Goal: Task Accomplishment & Management: Complete application form

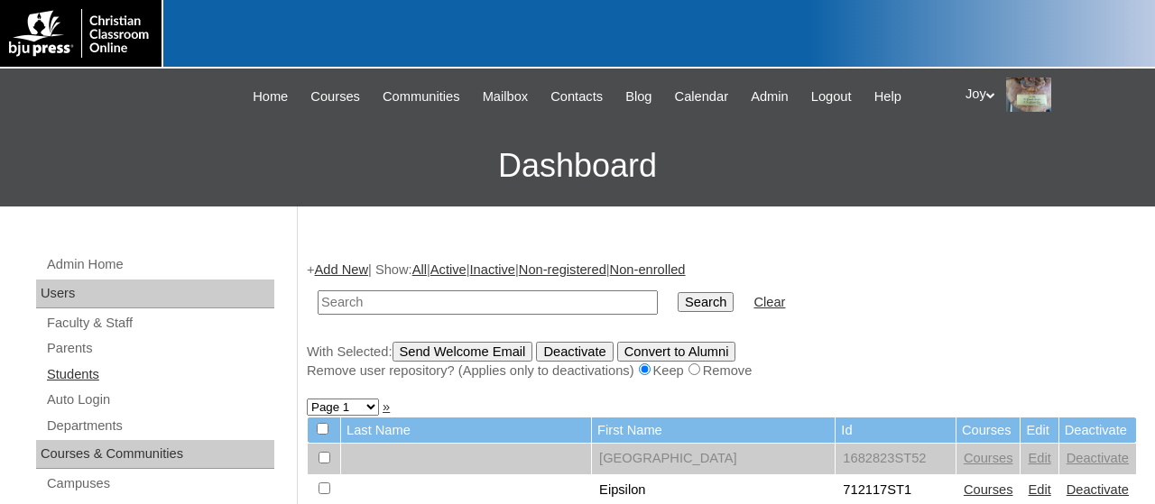
click at [82, 370] on link "Students" at bounding box center [159, 375] width 229 height 23
type input "77730323"
click at [678, 292] on input "Search" at bounding box center [706, 302] width 56 height 20
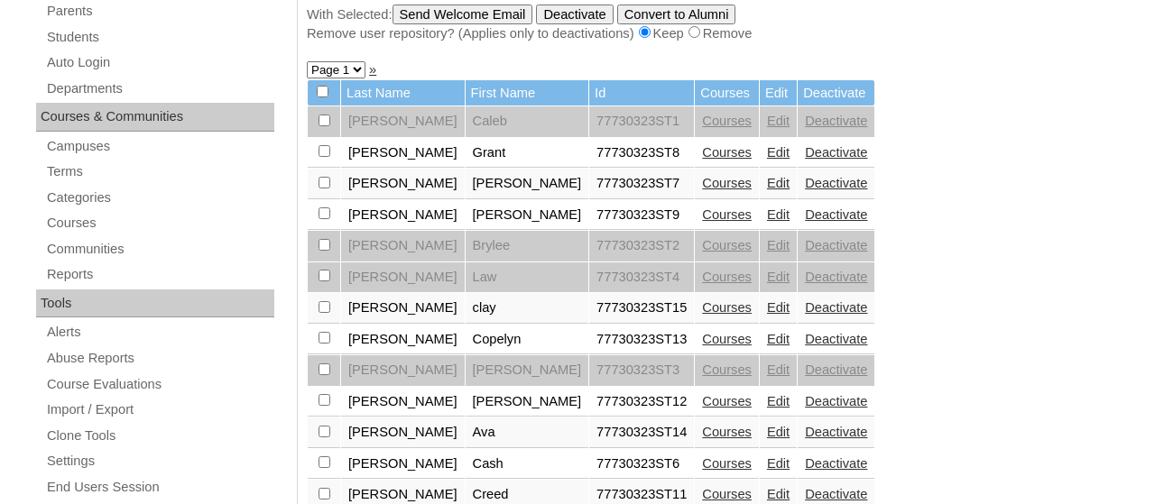
scroll to position [339, 0]
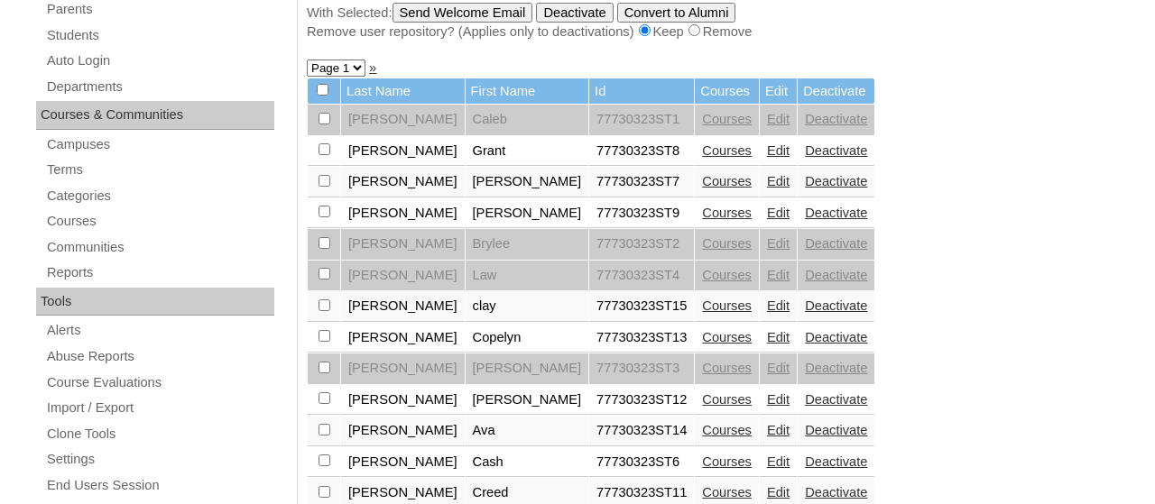
click at [767, 125] on link "Edit" at bounding box center [778, 119] width 23 height 14
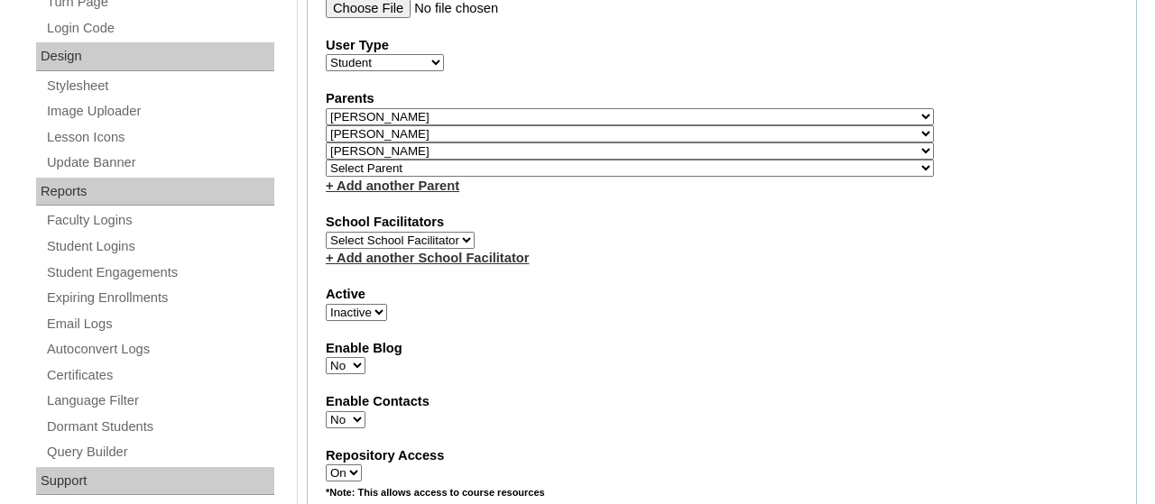
click at [977, 193] on div "+ Add another Parent" at bounding box center [722, 186] width 792 height 19
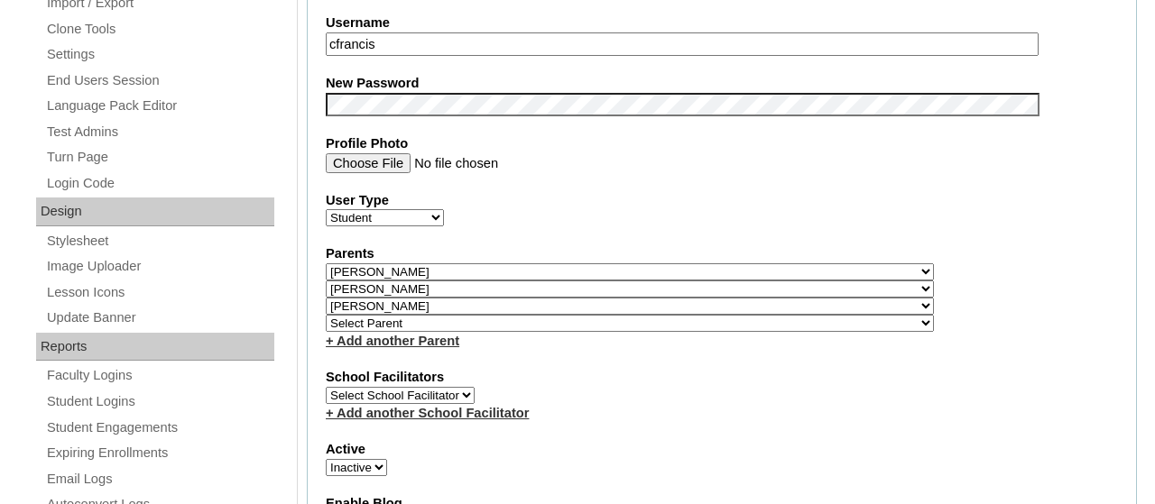
scroll to position [769, 0]
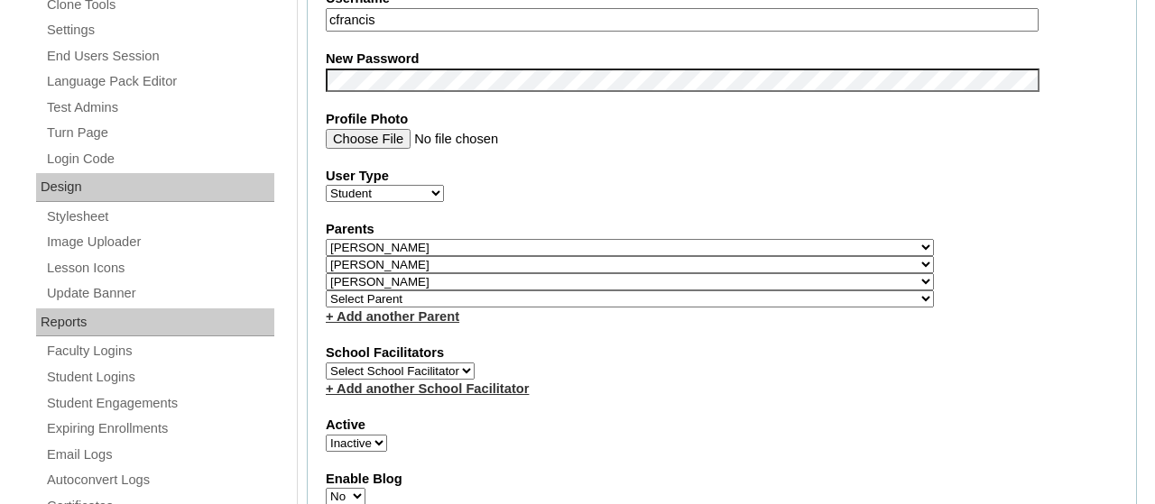
select select
click option "Select Parent" at bounding box center [0, 0] width 0 height 0
select select
click option "Select Parent" at bounding box center [0, 0] width 0 height 0
select select
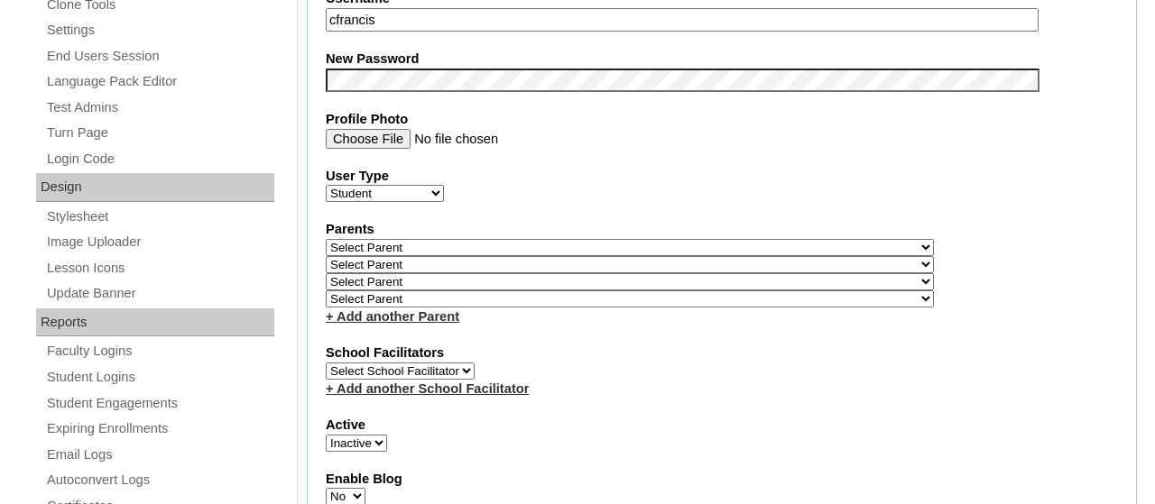
click option "Select Parent" at bounding box center [0, 0] width 0 height 0
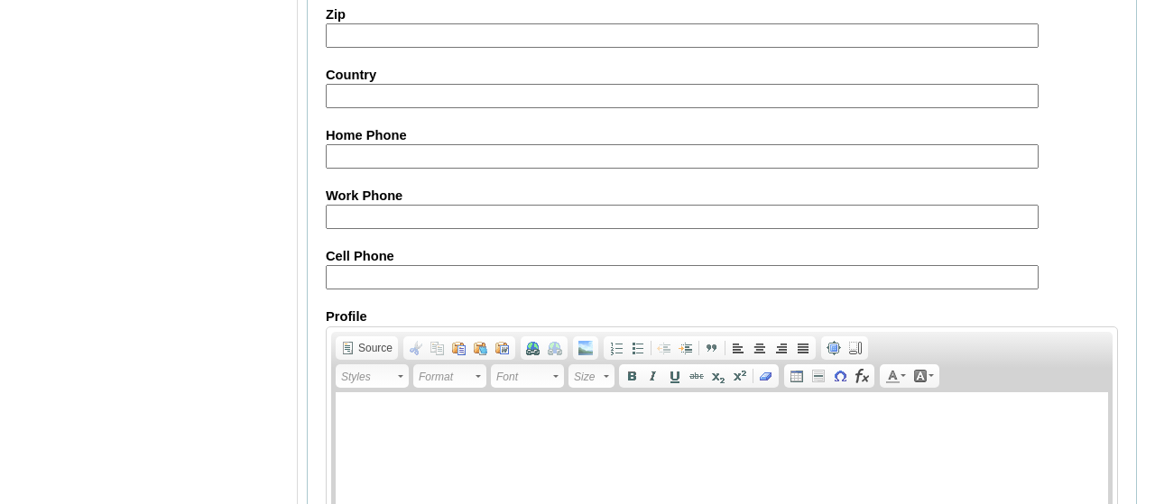
scroll to position [2310, 0]
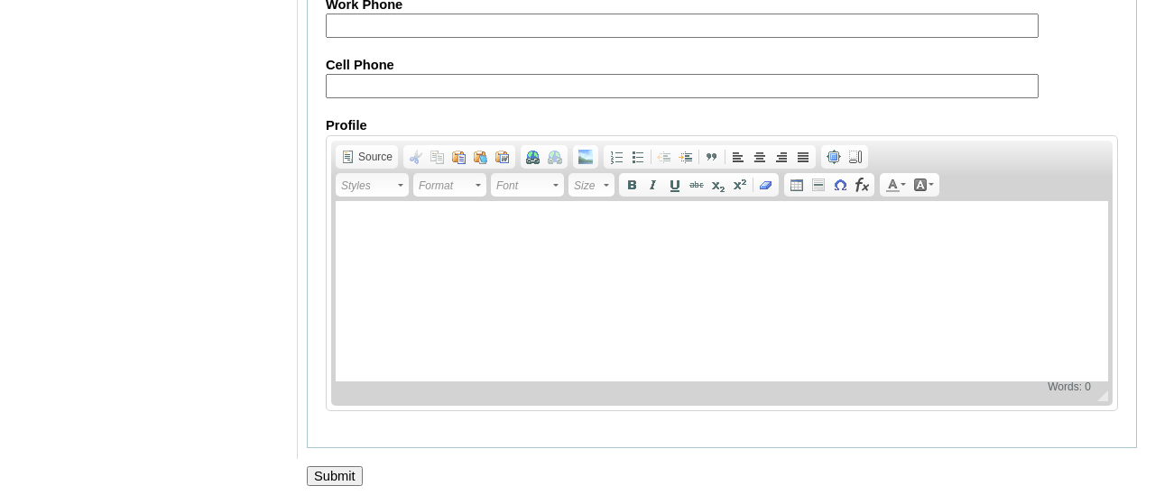
click at [338, 466] on input "Submit" at bounding box center [335, 476] width 56 height 20
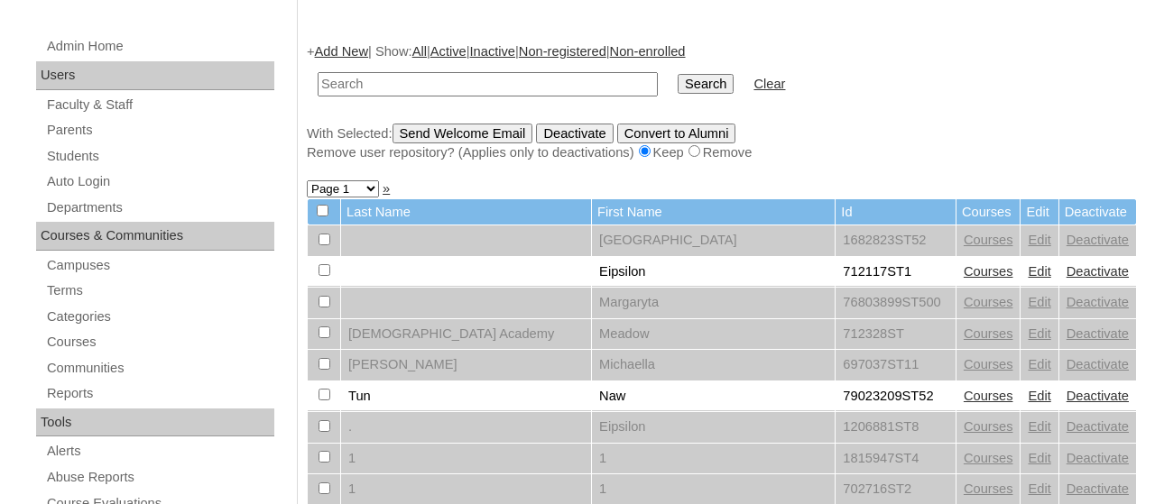
scroll to position [221, 0]
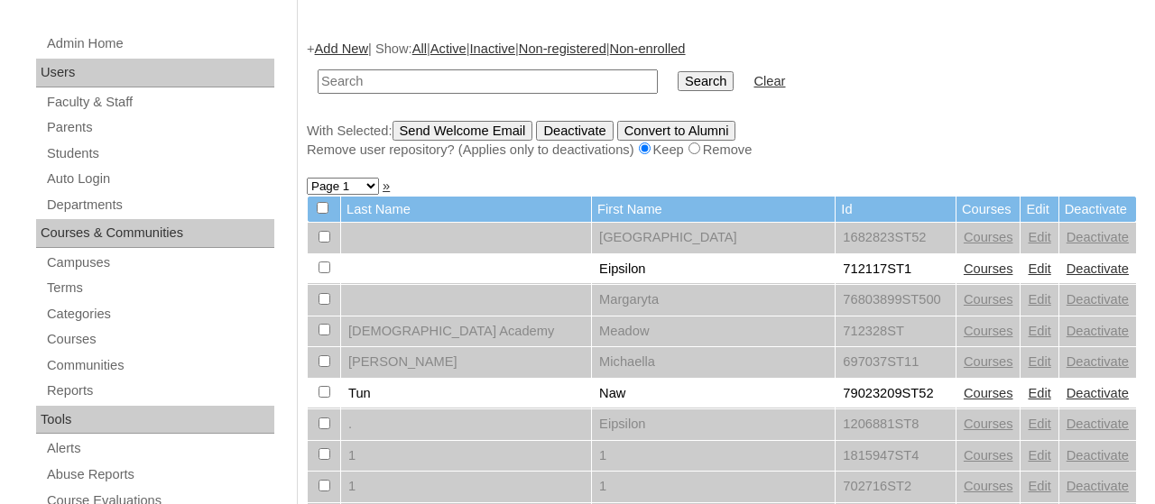
click at [436, 65] on td at bounding box center [488, 81] width 358 height 42
click at [430, 82] on input "text" at bounding box center [488, 81] width 340 height 24
type input "77730323"
click at [678, 81] on input "Search" at bounding box center [706, 81] width 56 height 20
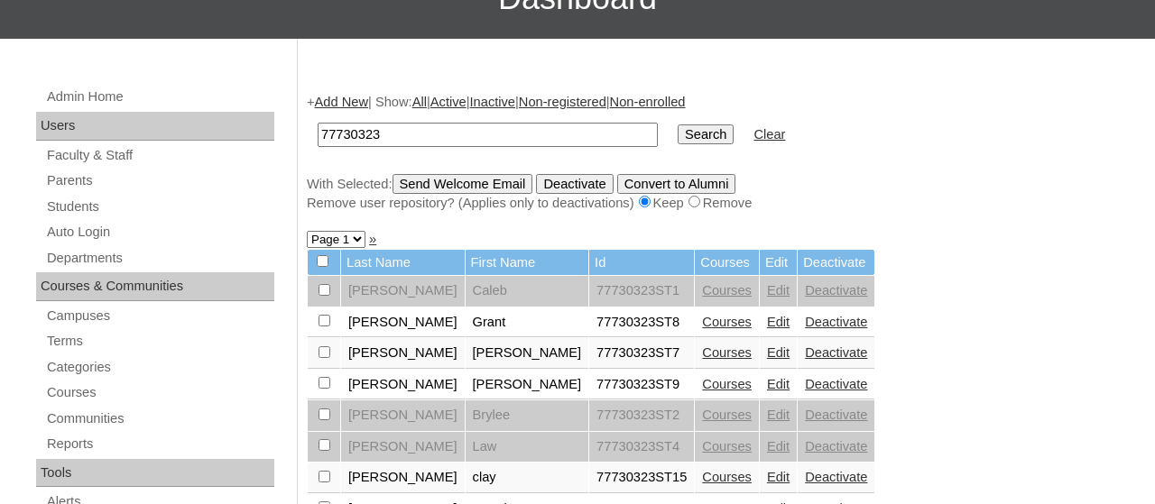
scroll to position [173, 0]
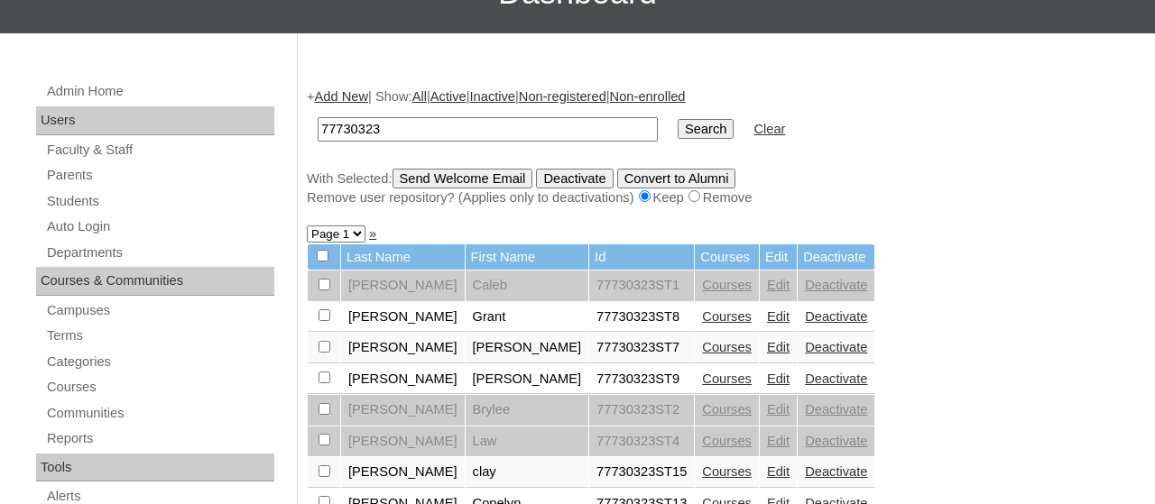
click at [767, 318] on link "Edit" at bounding box center [778, 316] width 23 height 14
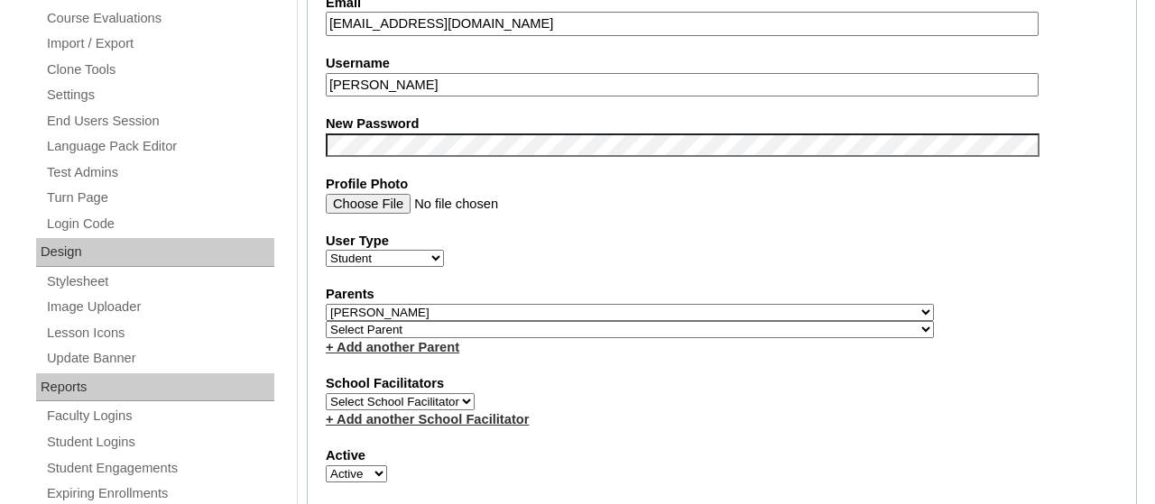
scroll to position [744, 0]
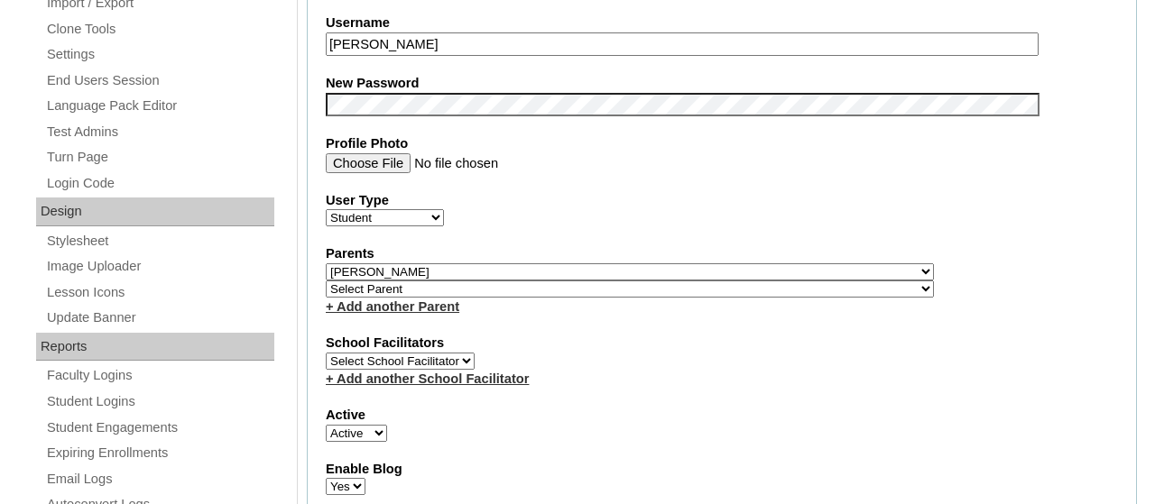
select select "31198"
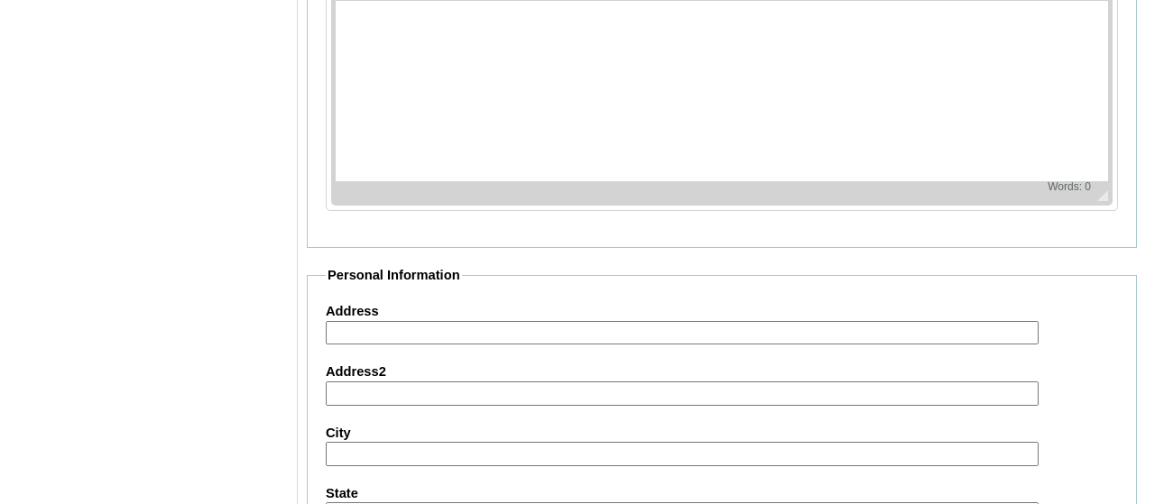
scroll to position [1539, 0]
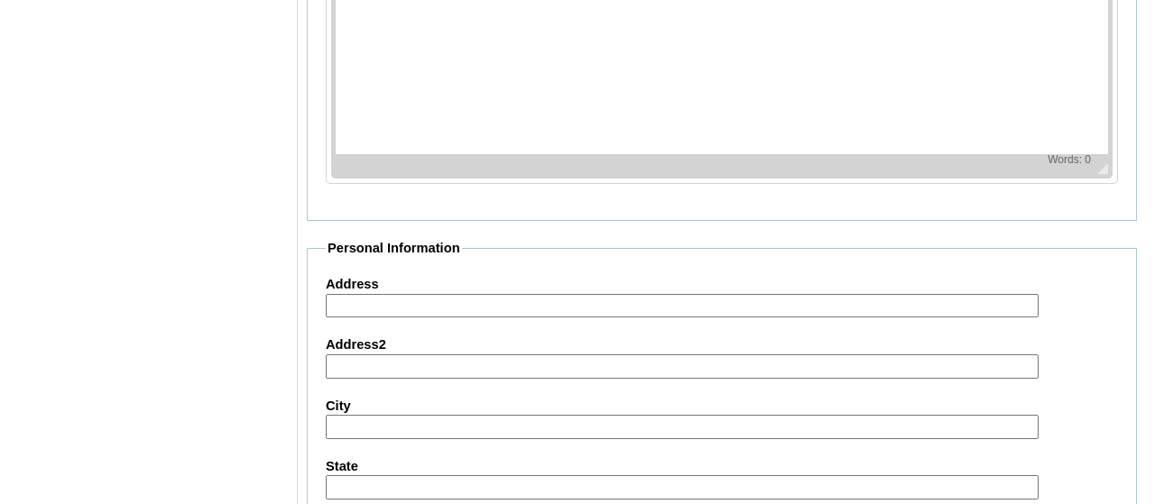
drag, startPoint x: 1154, startPoint y: 326, endPoint x: 1154, endPoint y: 414, distance: 88.4
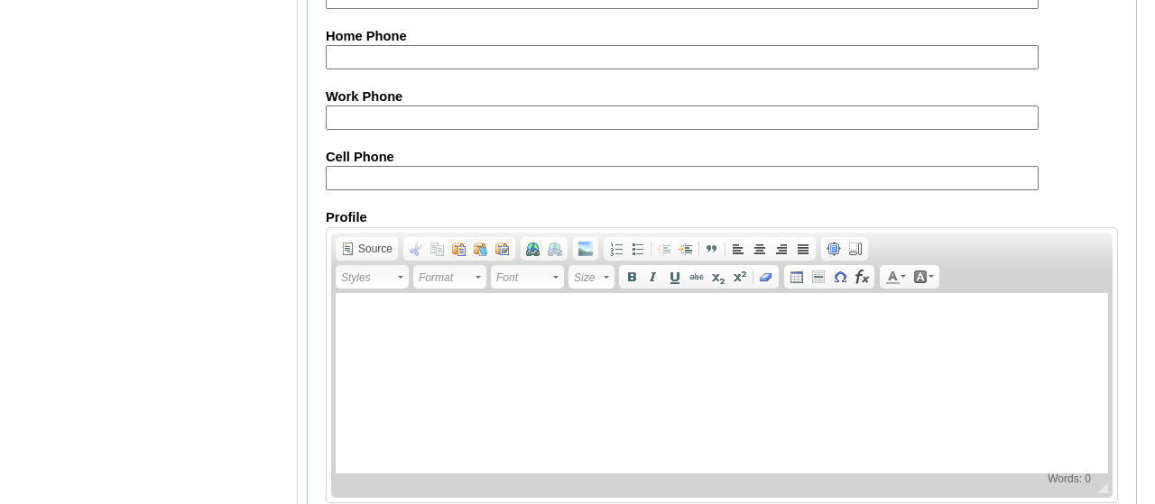
scroll to position [2270, 0]
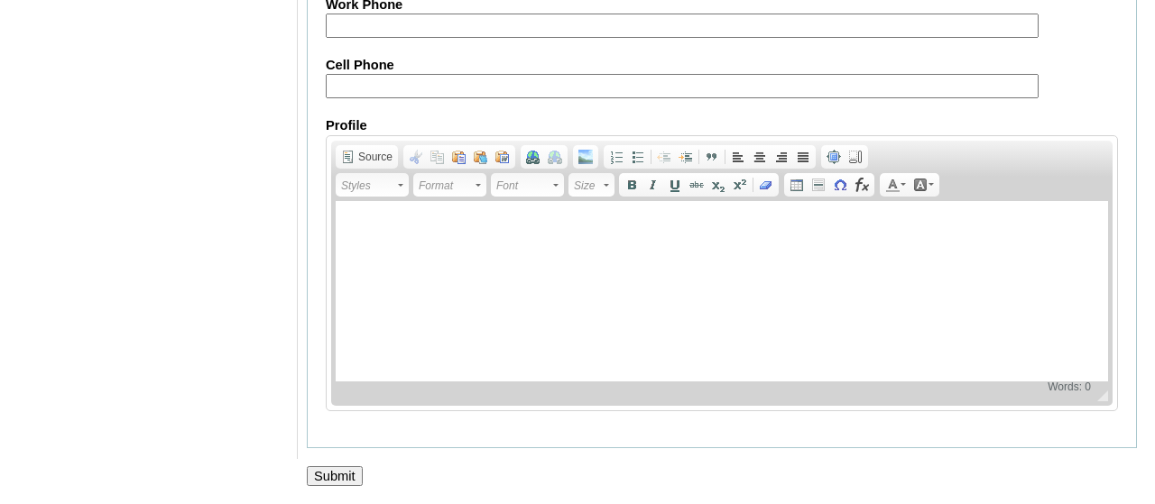
click at [334, 475] on input "Submit" at bounding box center [335, 476] width 56 height 20
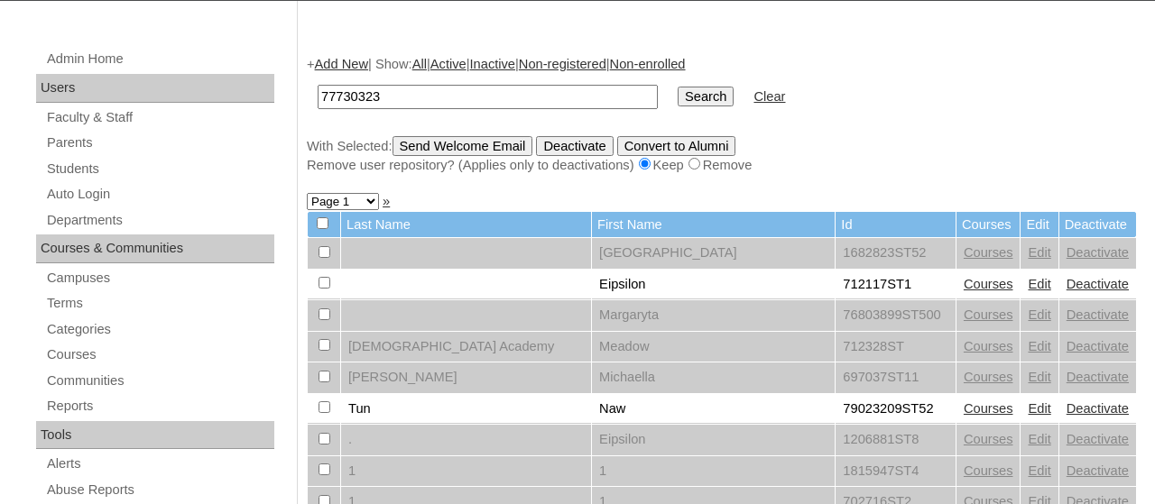
scroll to position [151, 0]
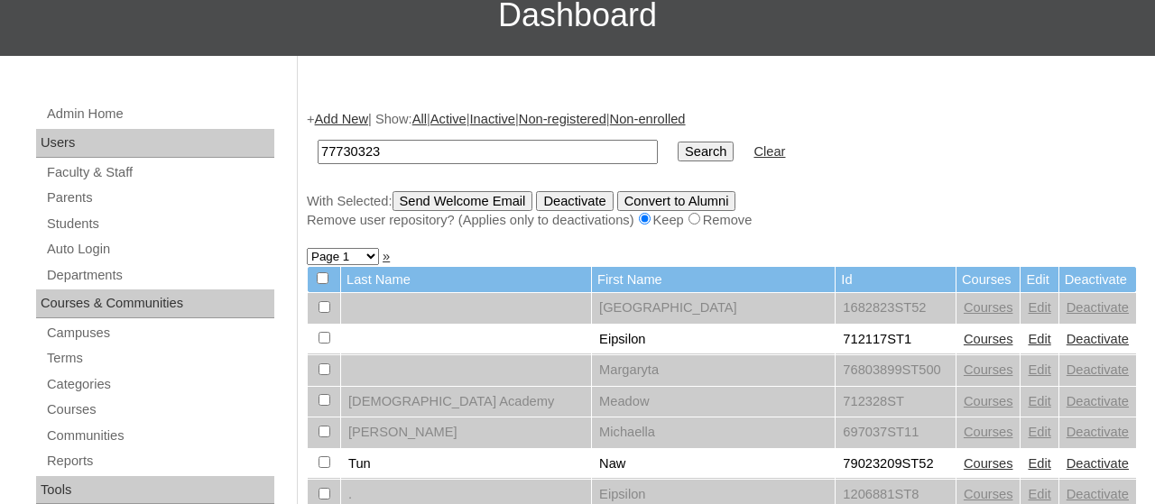
type input "77730323"
click at [680, 148] on input "Search" at bounding box center [706, 152] width 56 height 20
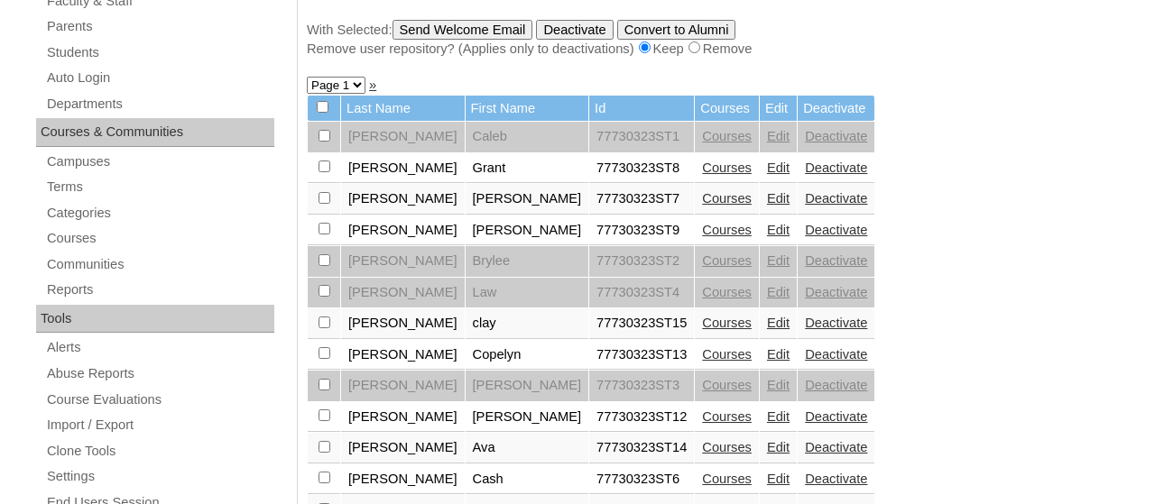
scroll to position [327, 0]
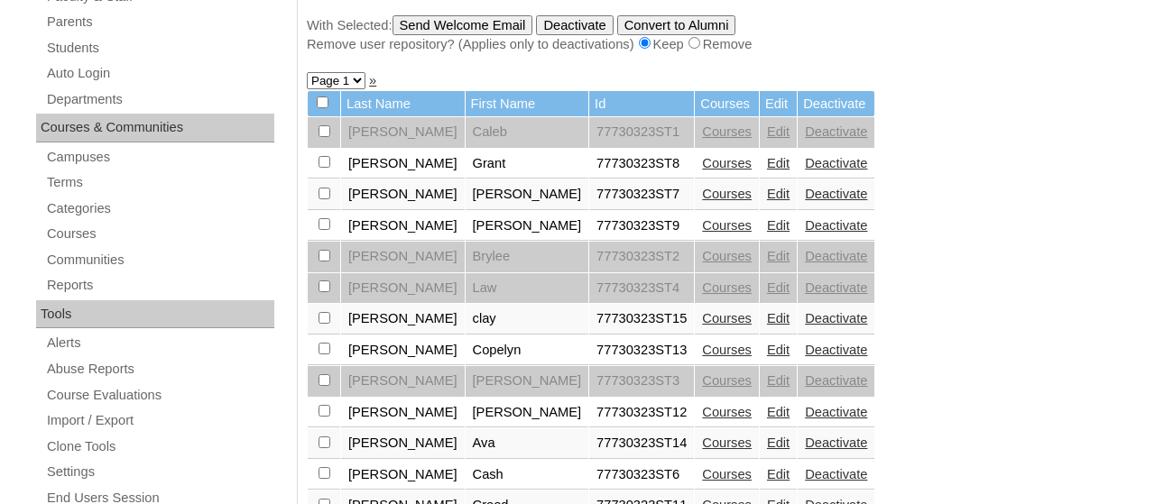
click at [767, 197] on link "Edit" at bounding box center [778, 194] width 23 height 14
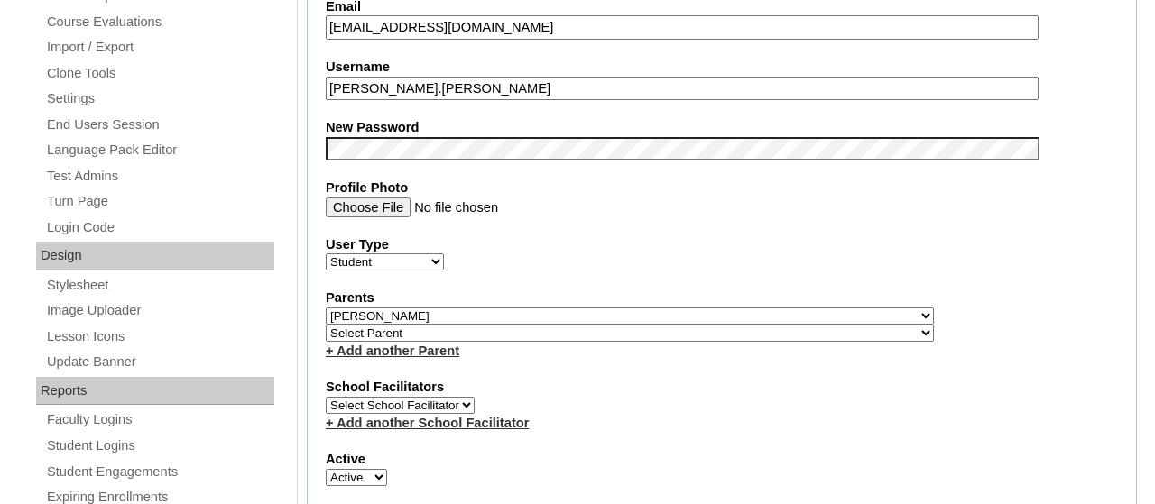
scroll to position [704, 0]
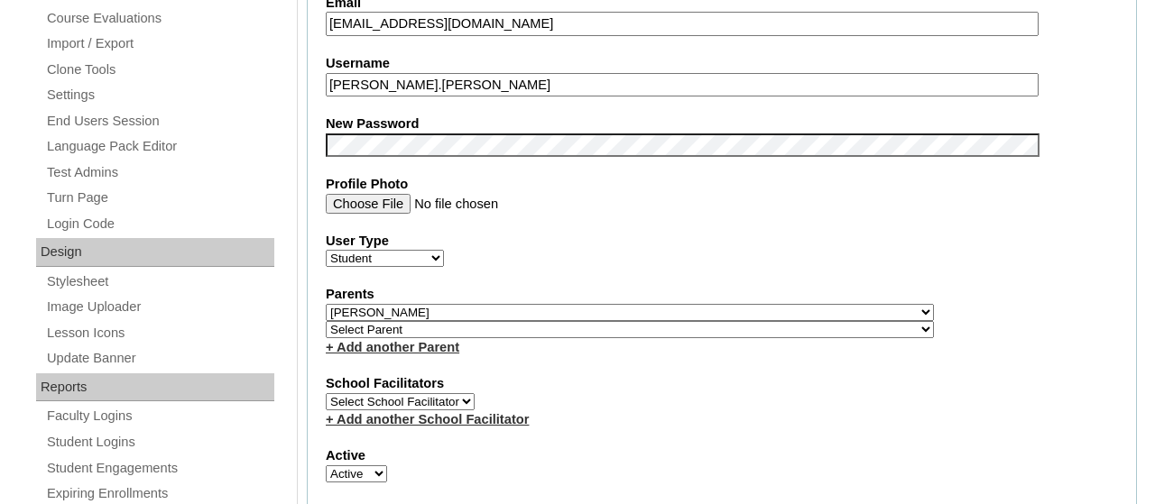
select select "31198"
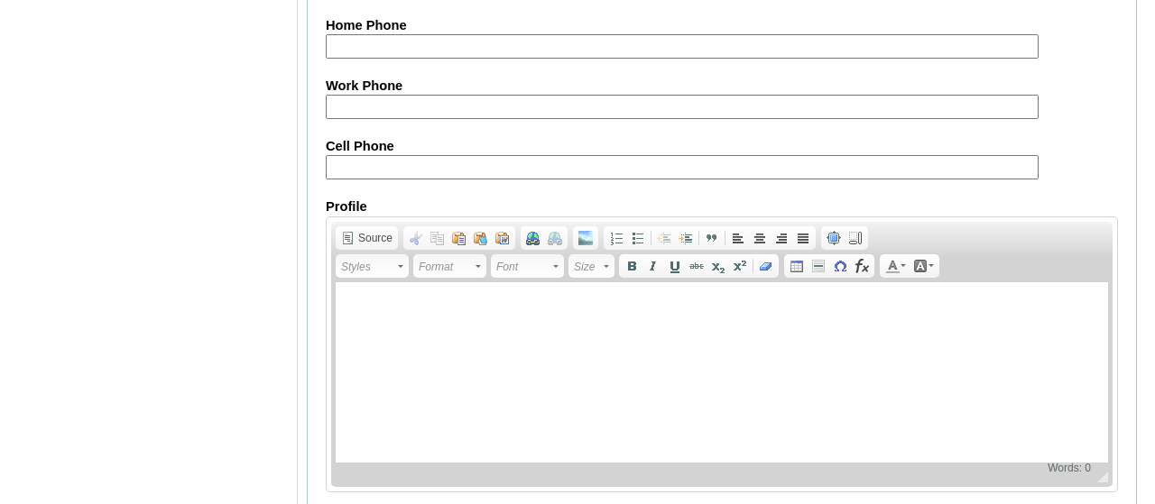
scroll to position [2270, 0]
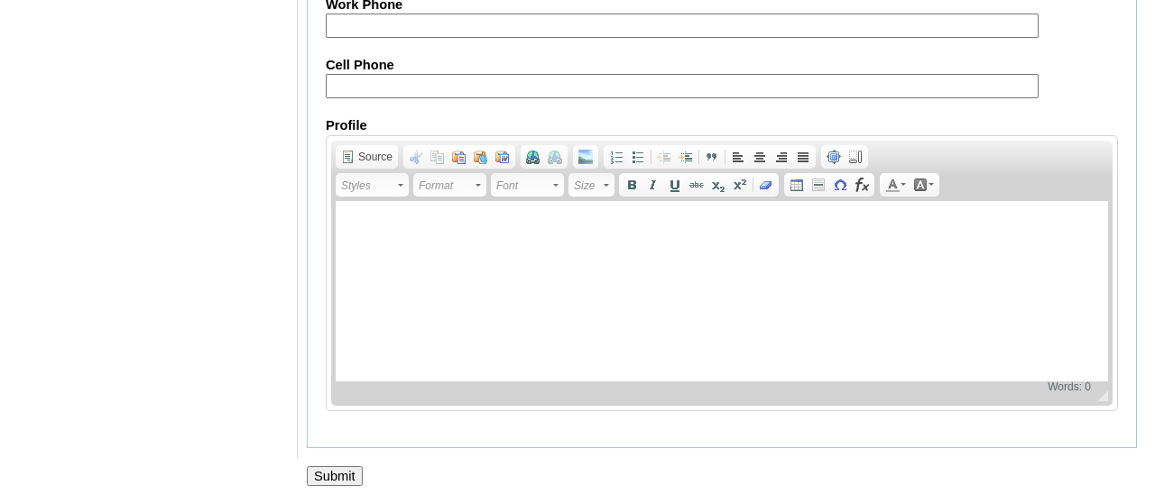
click at [330, 482] on input "Submit" at bounding box center [335, 476] width 56 height 20
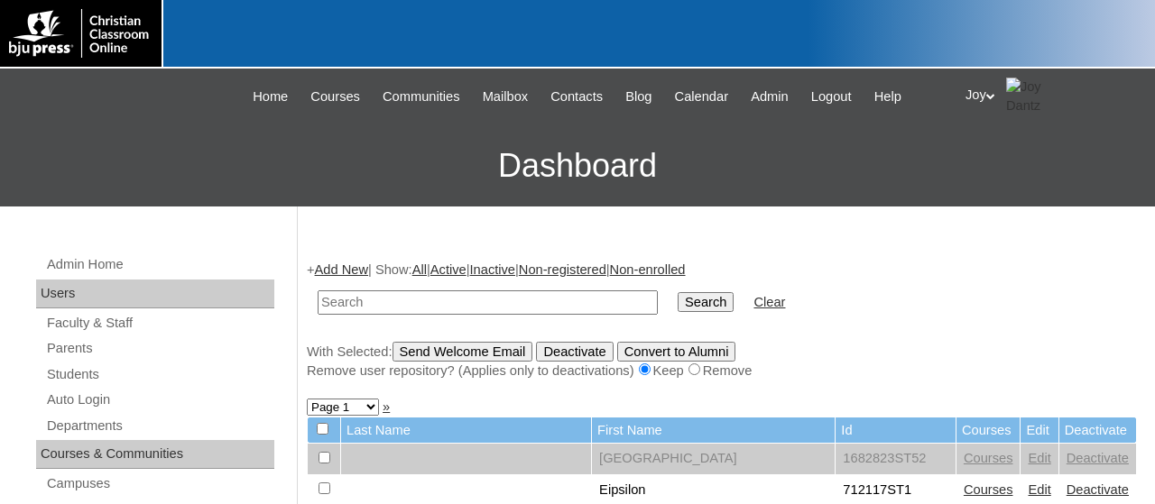
click at [364, 308] on input "text" at bounding box center [488, 303] width 340 height 24
type input "77730323"
click at [687, 307] on input "Search" at bounding box center [706, 302] width 56 height 20
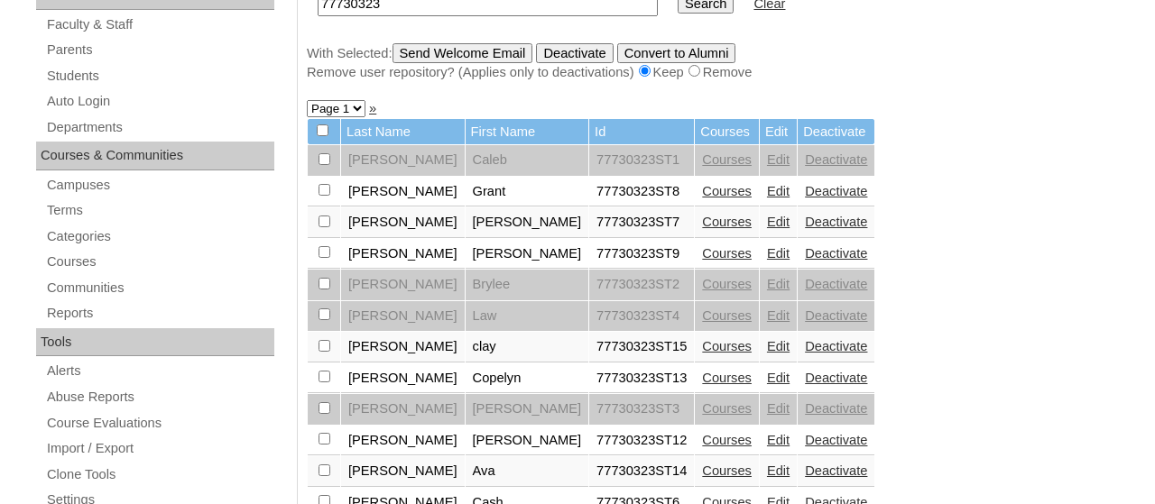
scroll to position [306, 0]
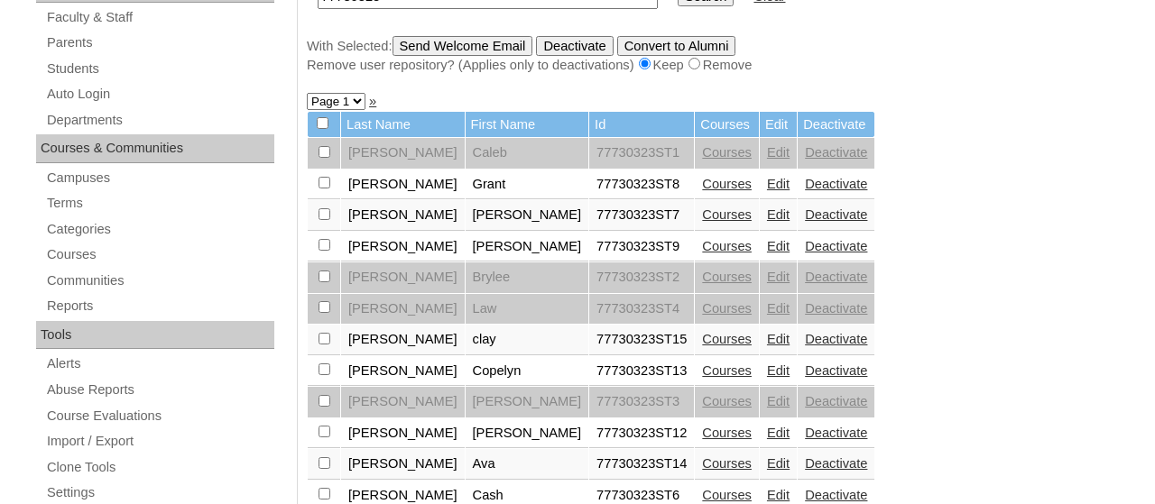
click at [767, 254] on link "Edit" at bounding box center [778, 246] width 23 height 14
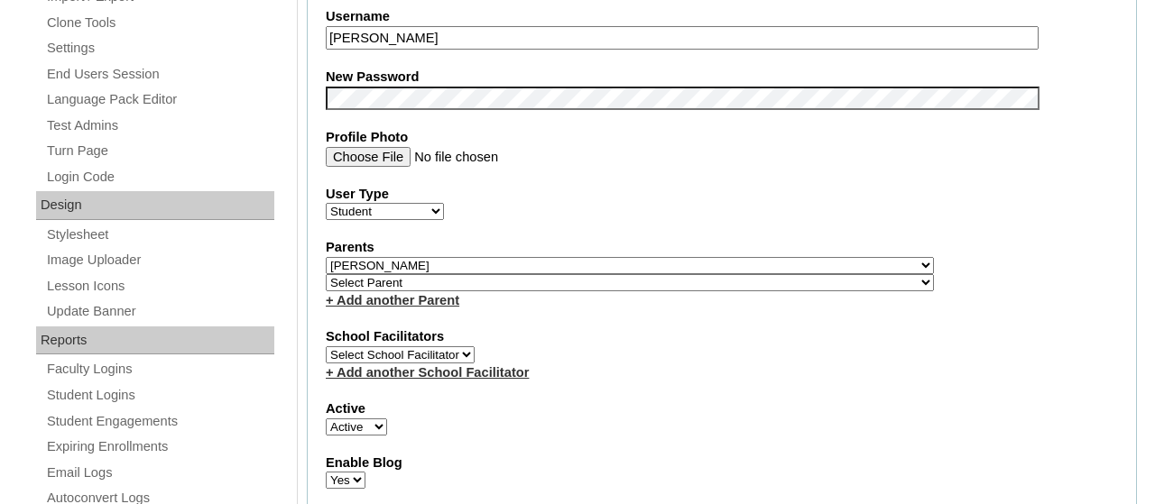
scroll to position [795, 0]
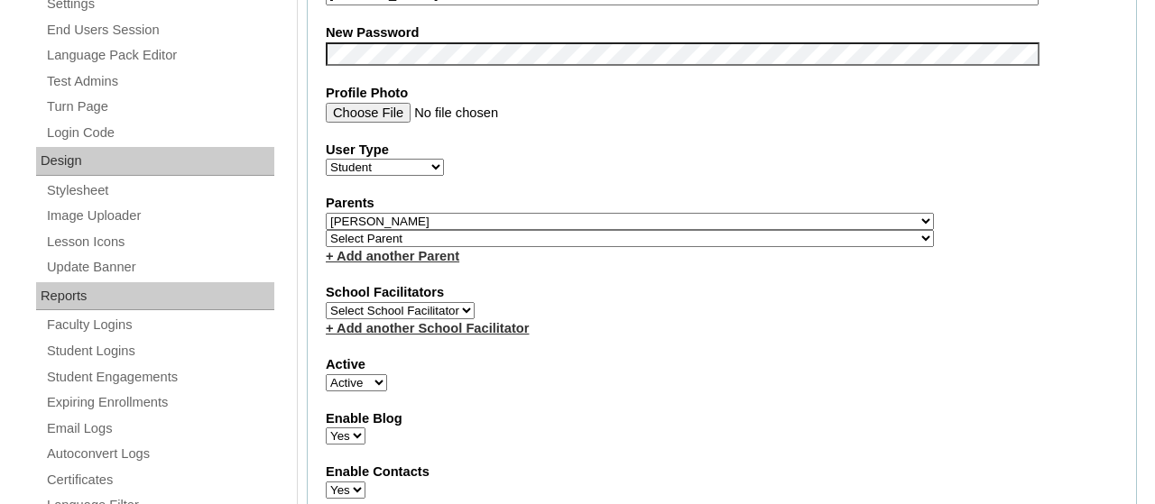
select select "31198"
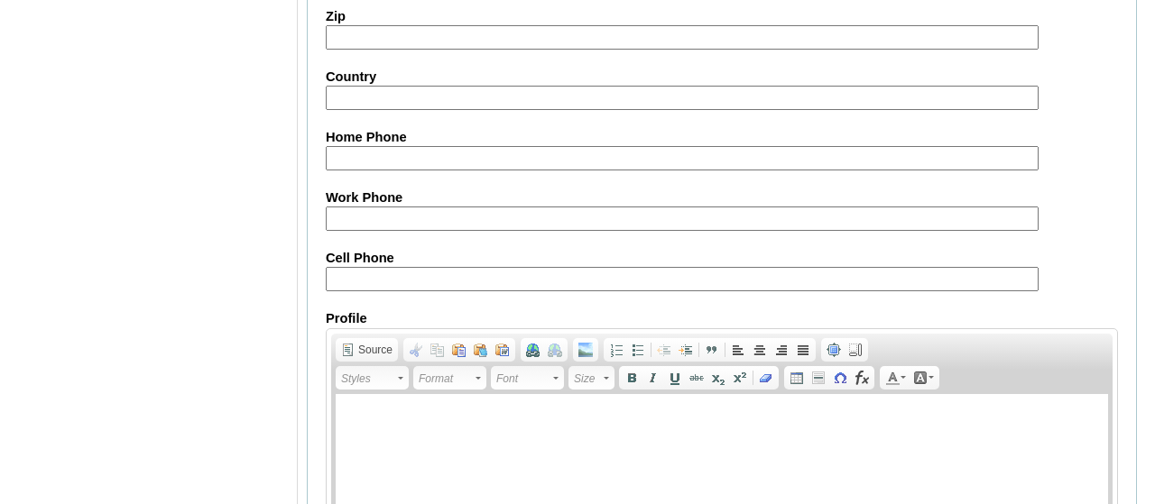
scroll to position [2270, 0]
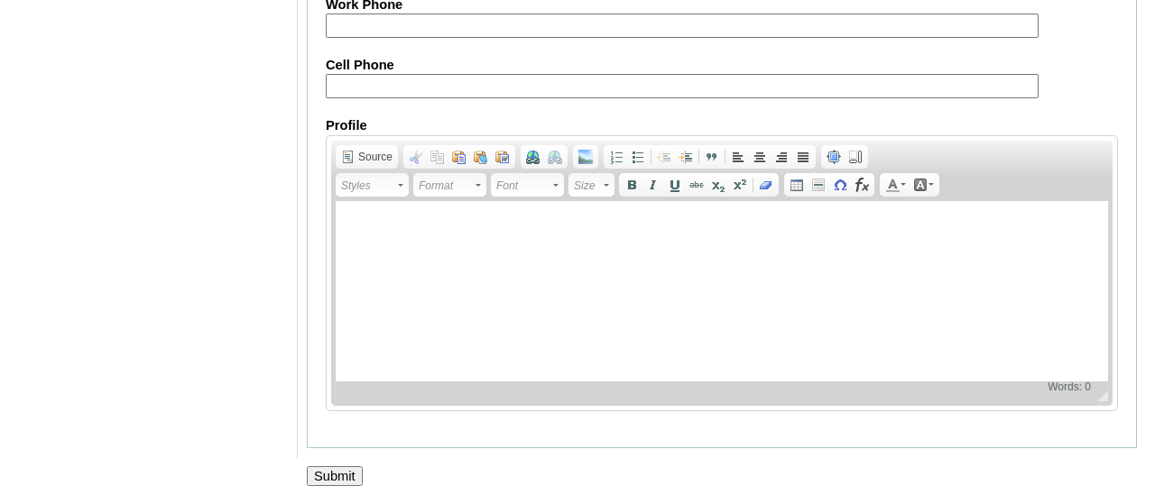
click at [353, 474] on input "Submit" at bounding box center [335, 476] width 56 height 20
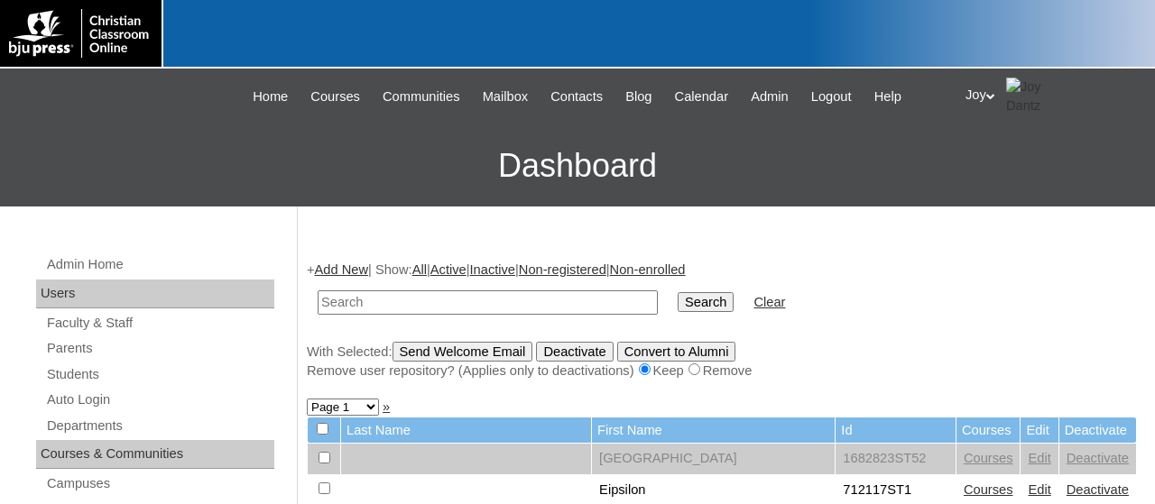
click at [409, 282] on td at bounding box center [488, 303] width 358 height 42
click at [409, 291] on input "text" at bounding box center [488, 303] width 340 height 24
type input "77730323"
click at [678, 297] on input "Search" at bounding box center [706, 302] width 56 height 20
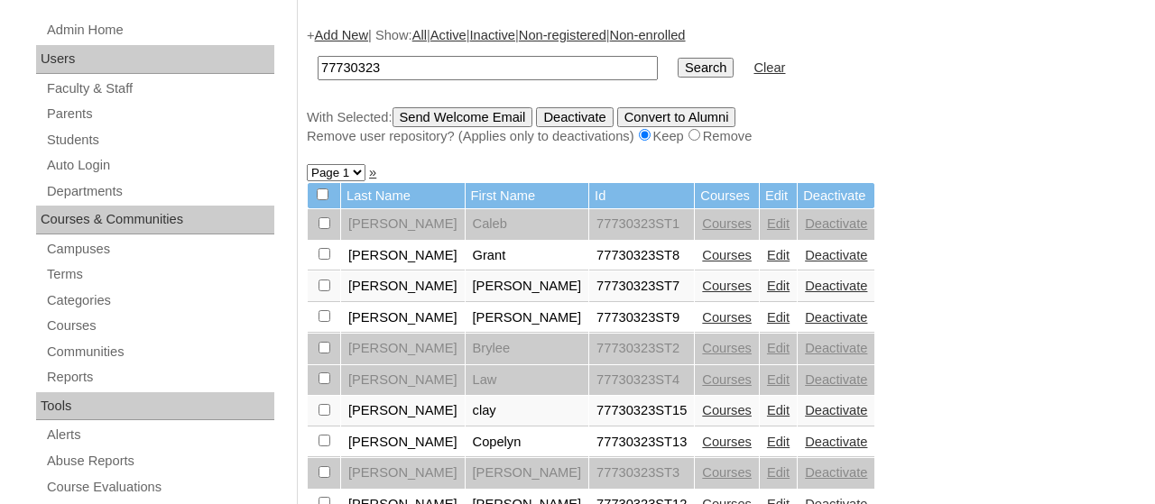
scroll to position [272, 0]
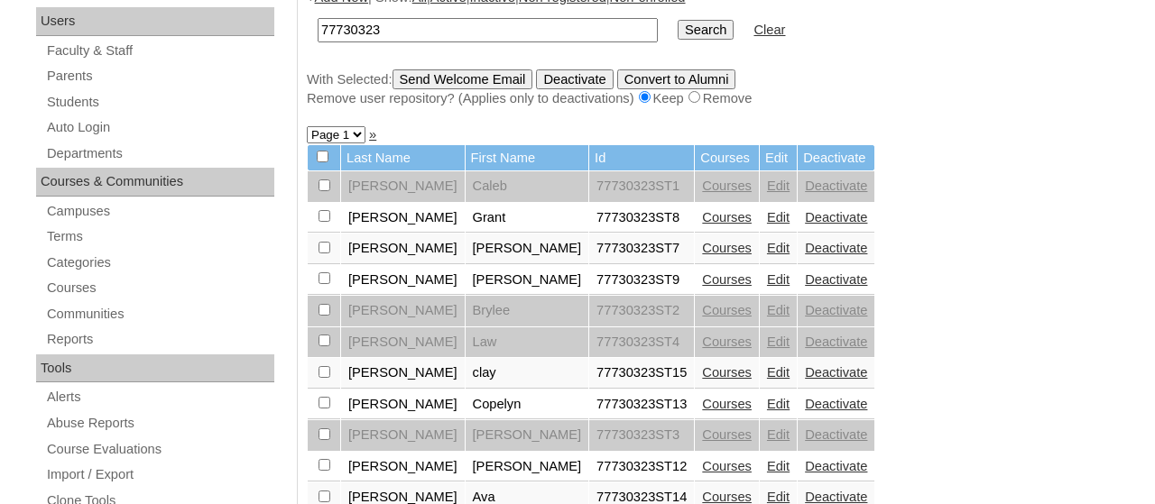
click at [767, 280] on link "Edit" at bounding box center [778, 279] width 23 height 14
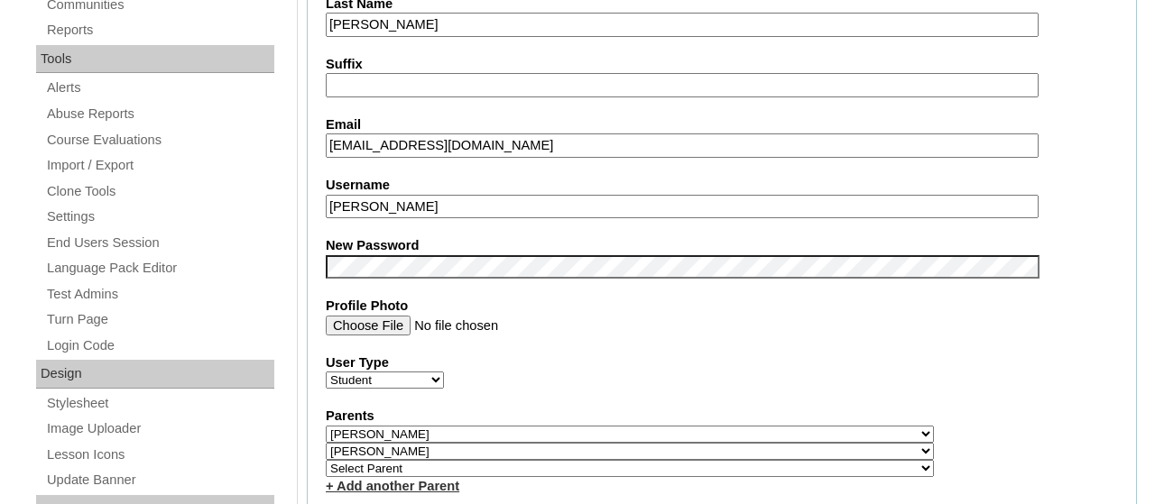
scroll to position [585, 0]
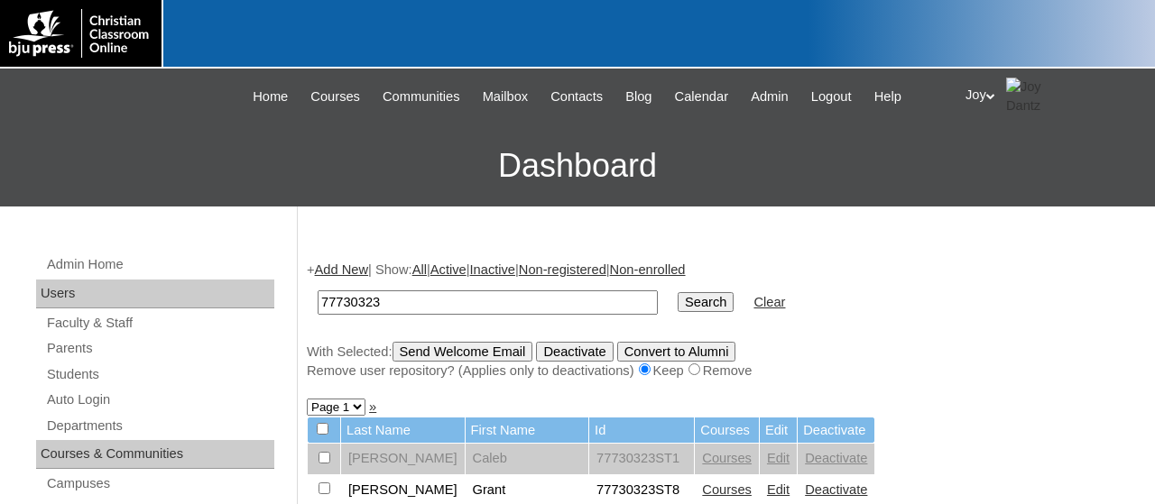
scroll to position [272, 0]
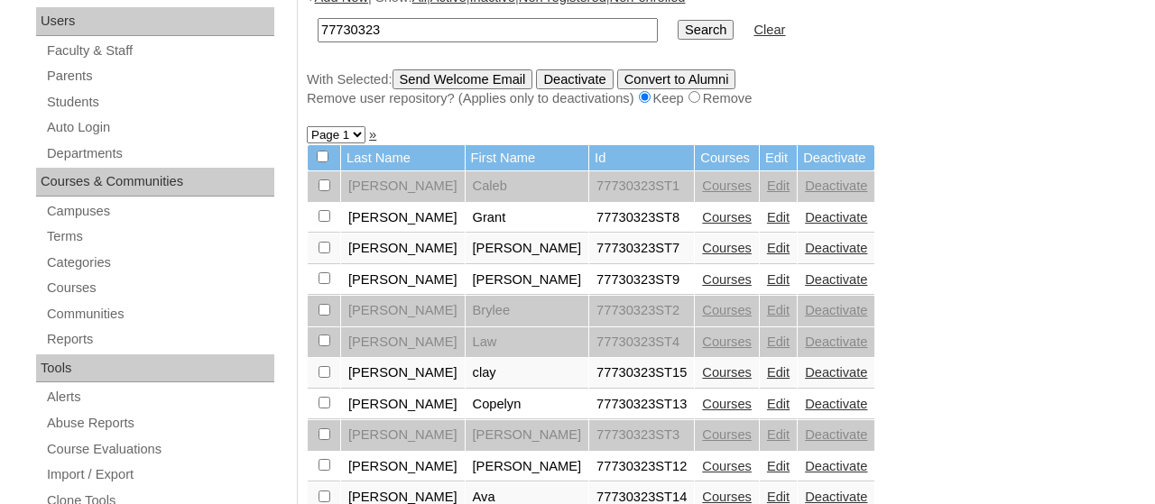
click at [767, 318] on link "Edit" at bounding box center [778, 310] width 23 height 14
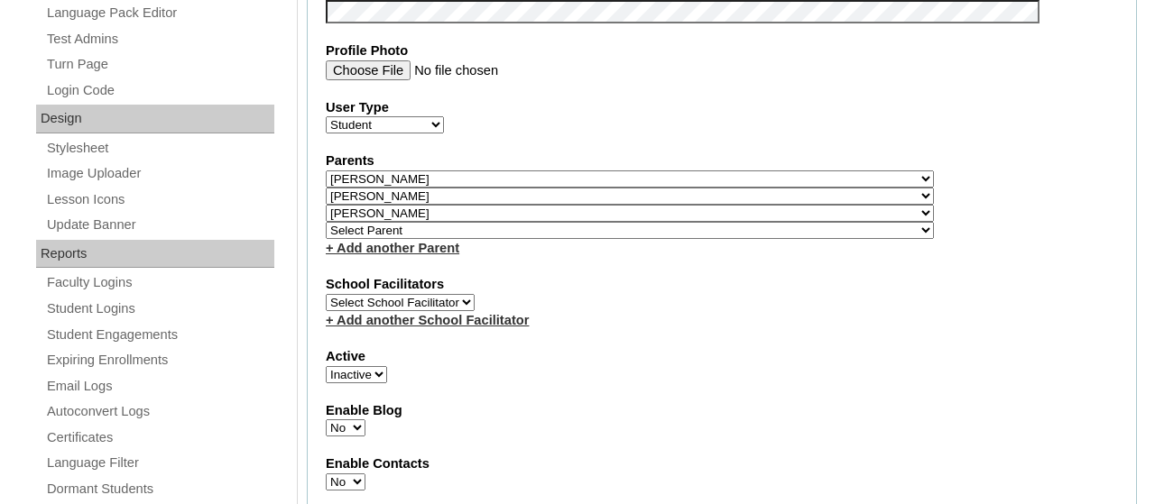
scroll to position [845, 0]
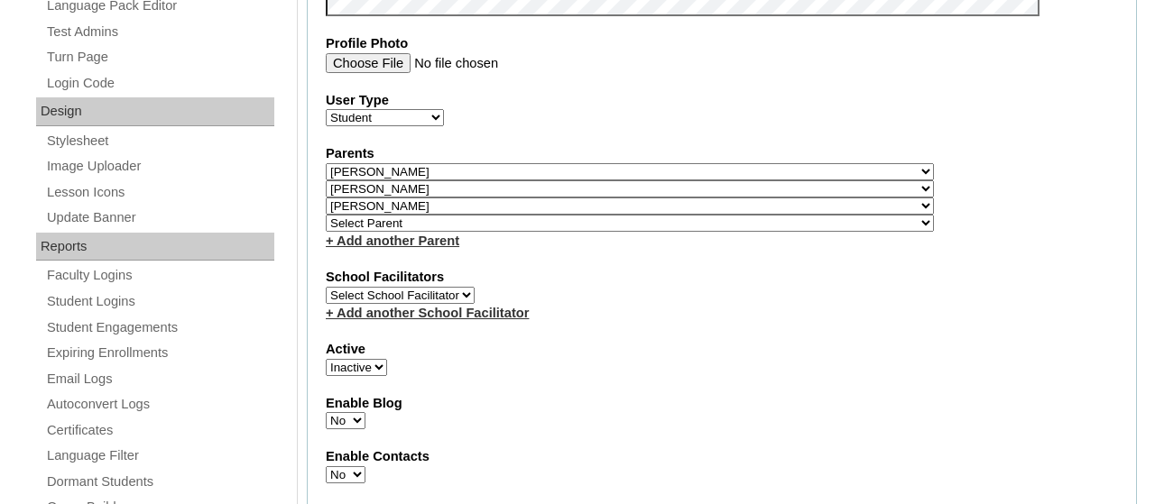
select select
click option "Select Parent" at bounding box center [0, 0] width 0 height 0
select select
click option "Select Parent" at bounding box center [0, 0] width 0 height 0
select select
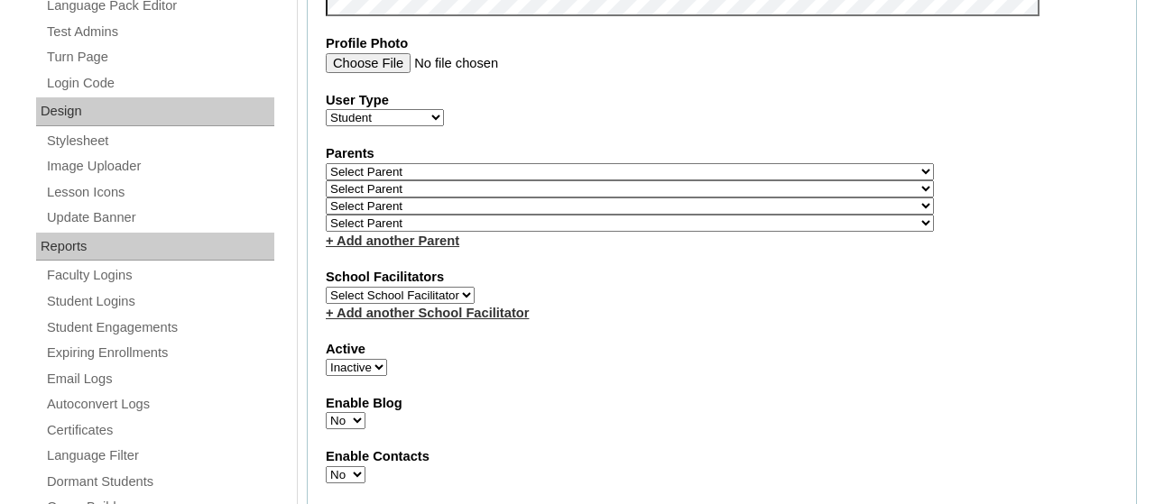
click option "Select Parent" at bounding box center [0, 0] width 0 height 0
click at [1020, 222] on div "Parents Select Parent , Fautanu, Ma 1, 1 23-24 accountMorgan, Jason 6th Street …" at bounding box center [722, 197] width 792 height 106
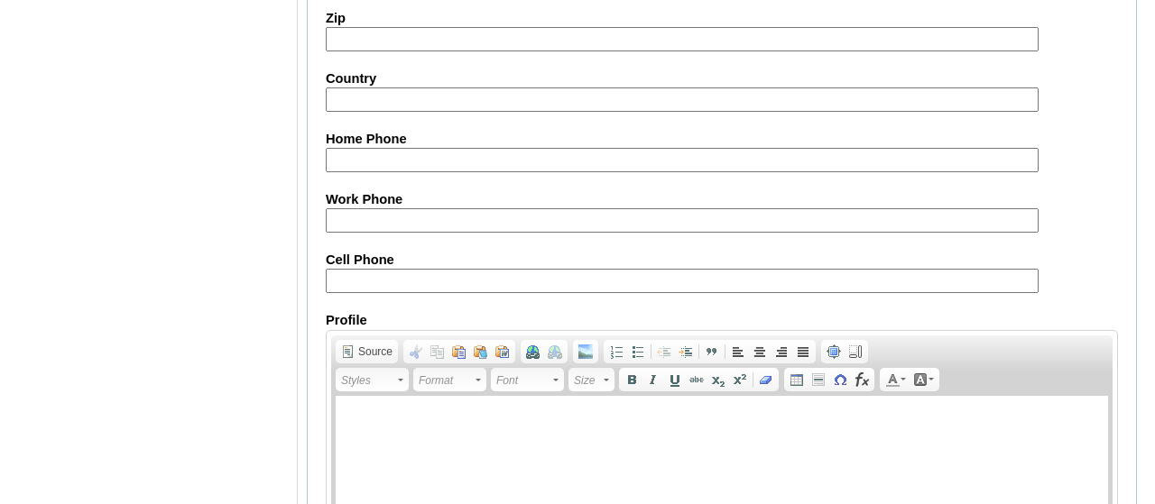
scroll to position [2310, 0]
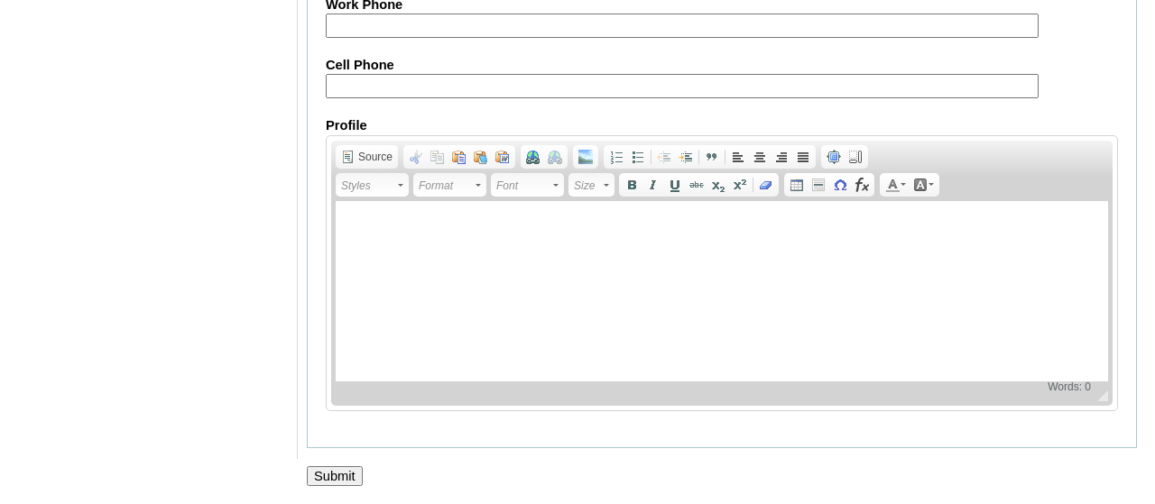
click at [340, 472] on input "Submit" at bounding box center [335, 476] width 56 height 20
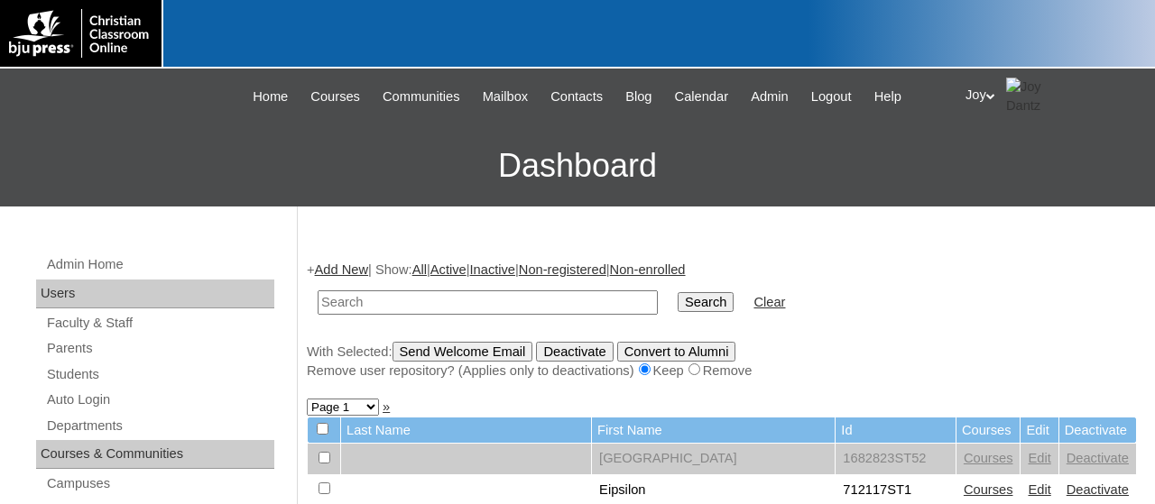
click at [389, 304] on input "text" at bounding box center [488, 303] width 340 height 24
type input "77730323"
drag, startPoint x: 673, startPoint y: 320, endPoint x: 688, endPoint y: 297, distance: 27.5
click at [688, 297] on td "Search" at bounding box center [706, 303] width 74 height 42
click at [688, 297] on input "Search" at bounding box center [706, 302] width 56 height 20
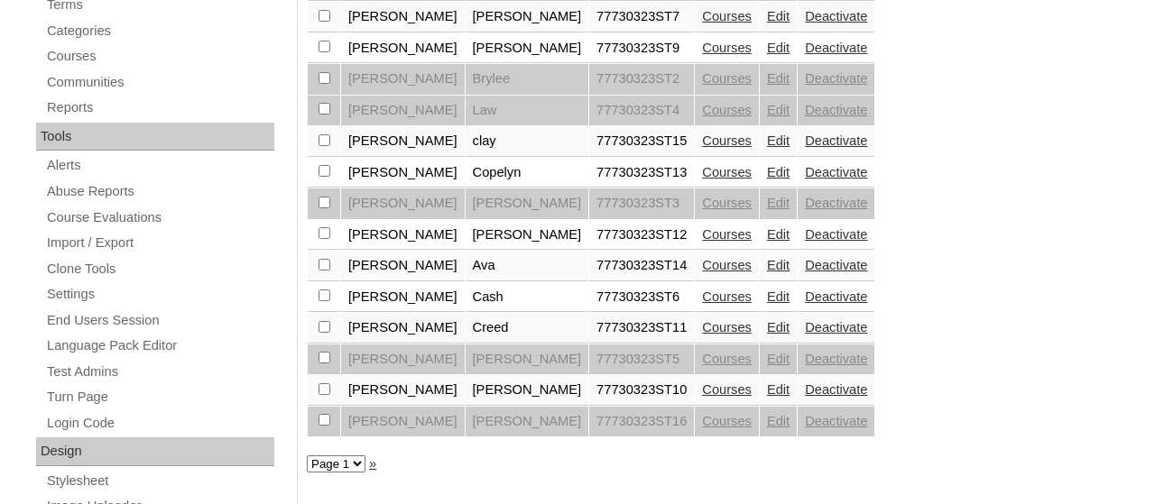
scroll to position [525, 0]
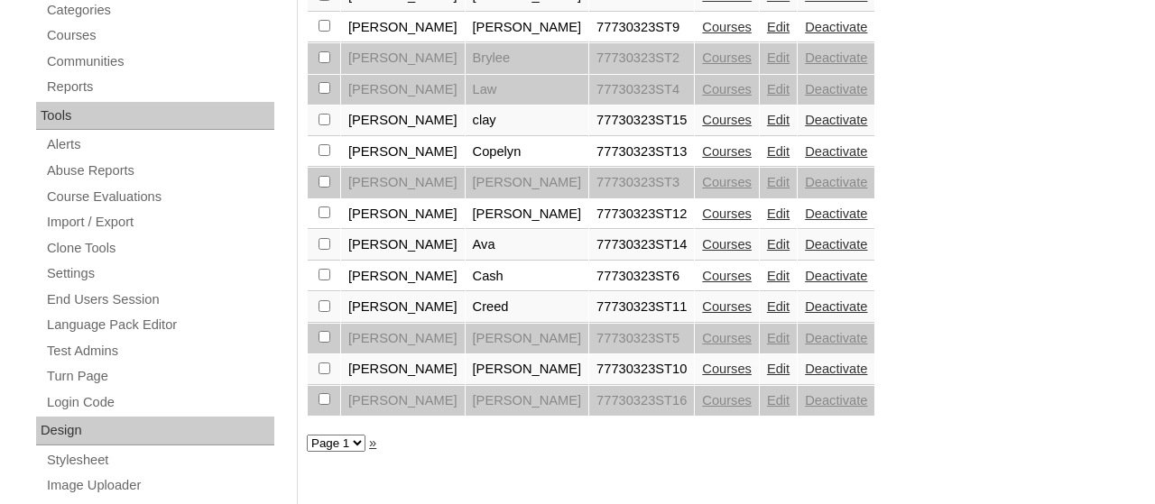
click at [767, 95] on link "Edit" at bounding box center [778, 89] width 23 height 14
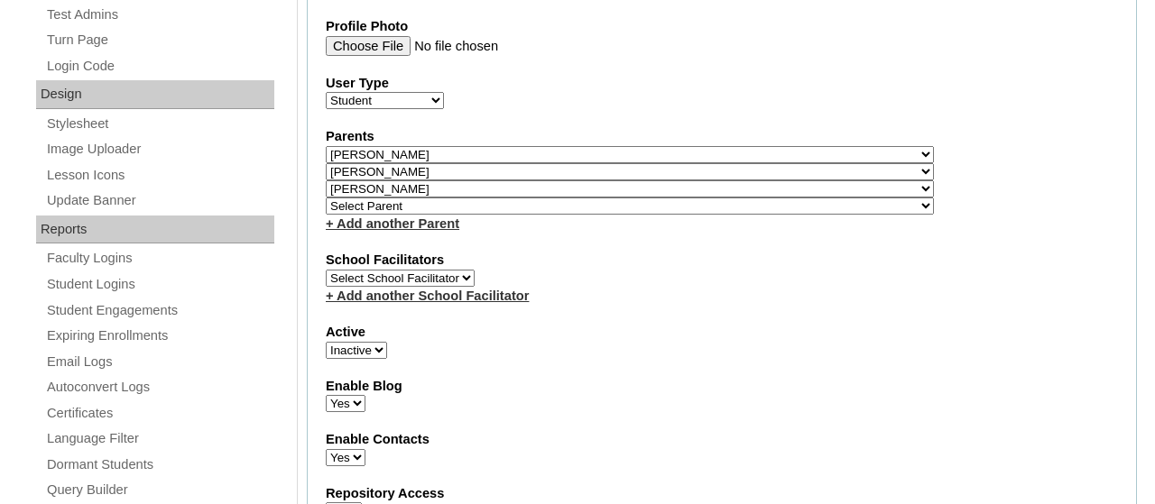
scroll to position [865, 0]
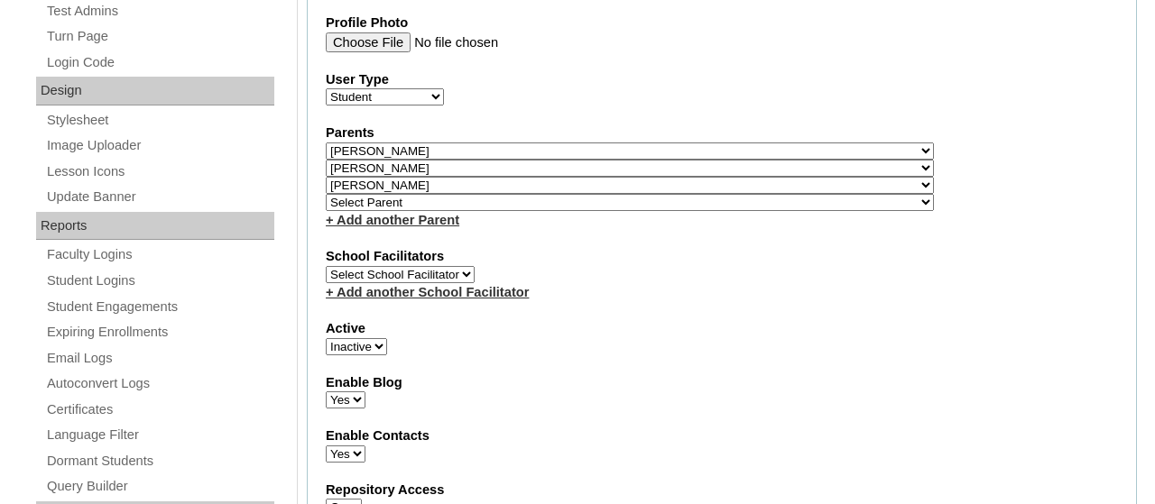
click at [326, 143] on select "Select Parent , Fautanu, Ma 1, 1 23-24 accountMorgan, Jason 6th Street Mennonit…" at bounding box center [630, 151] width 608 height 17
select select
click option "Select Parent" at bounding box center [0, 0] width 0 height 0
click at [326, 160] on select "Select Parent , Fautanu, Ma 1, 1 23-24 accountMorgan, Jason 6th Street Mennonit…" at bounding box center [630, 168] width 608 height 17
select select
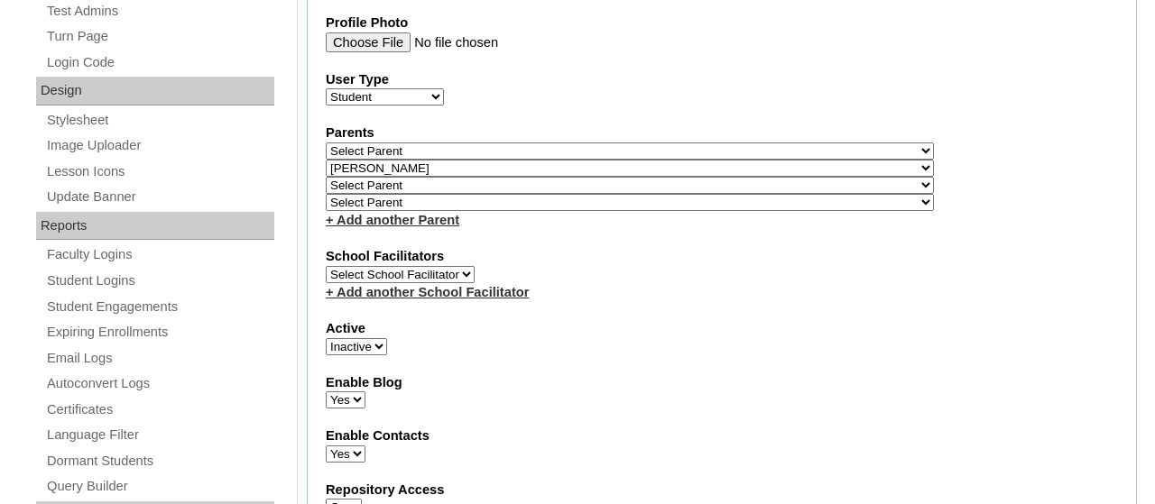
click option "Select Parent" at bounding box center [0, 0] width 0 height 0
select select
click option "Select Parent" at bounding box center [0, 0] width 0 height 0
drag, startPoint x: 1154, startPoint y: 192, endPoint x: 1154, endPoint y: 378, distance: 185.9
click at [981, 266] on label "School Facilitators" at bounding box center [722, 256] width 792 height 19
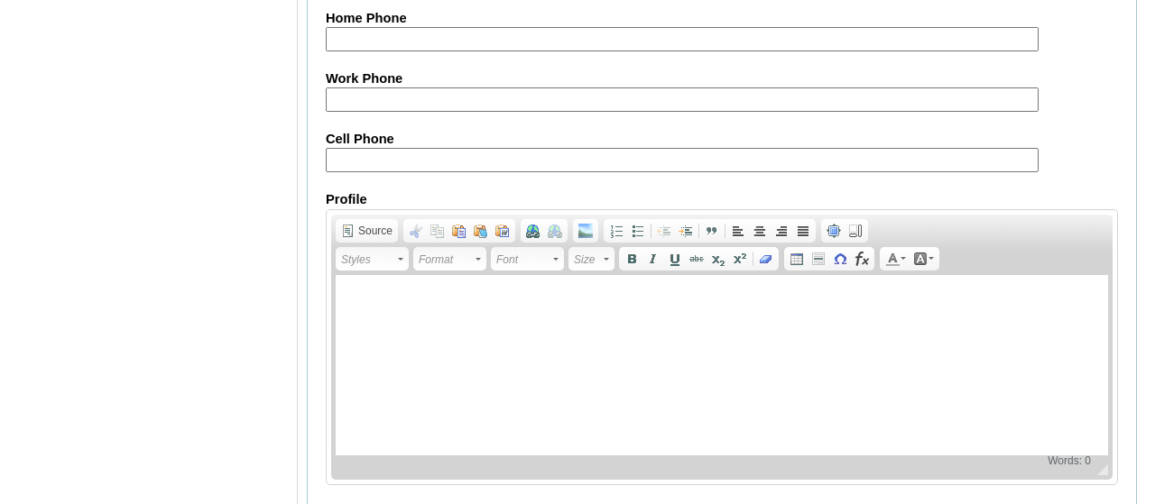
scroll to position [2310, 0]
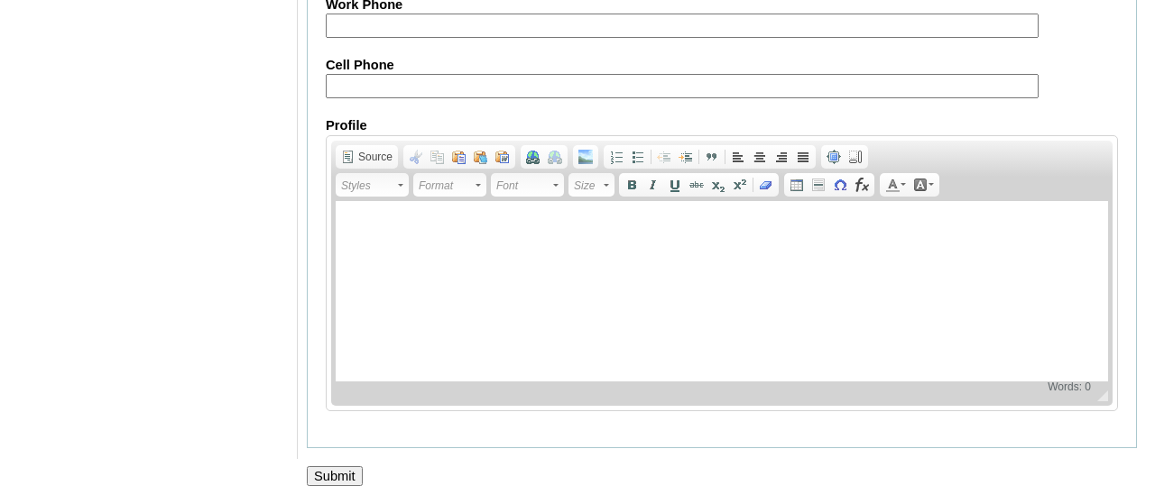
click at [347, 479] on input "Submit" at bounding box center [335, 476] width 56 height 20
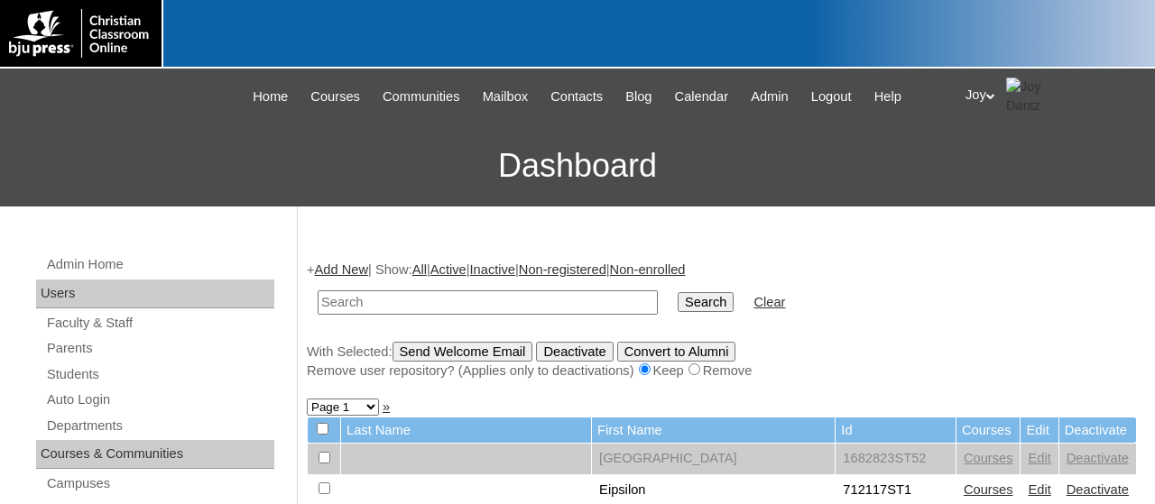
click at [373, 300] on input "text" at bounding box center [488, 303] width 340 height 24
type input "77730323"
click at [678, 292] on input "Search" at bounding box center [706, 302] width 56 height 20
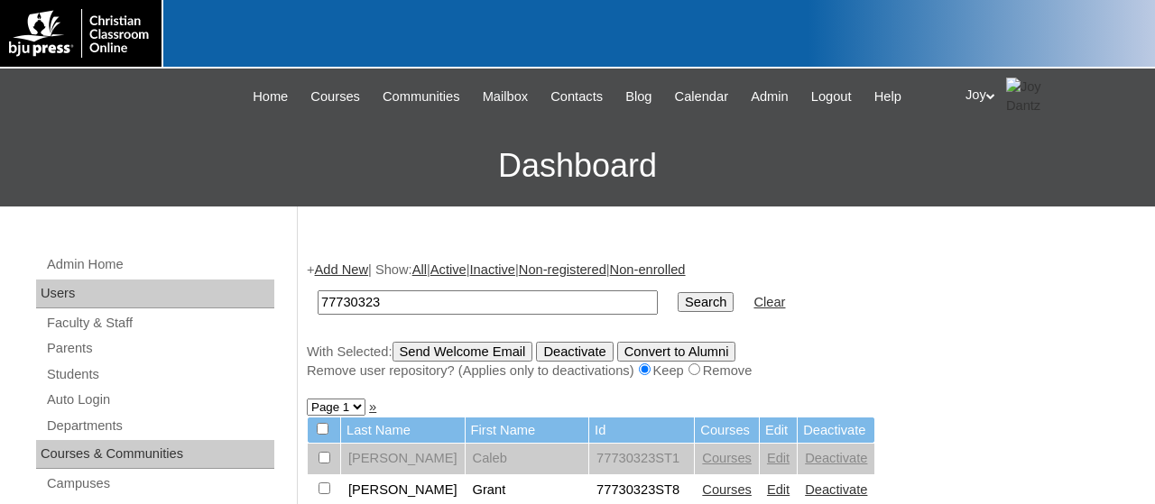
click at [1143, 46] on div at bounding box center [577, 34] width 1155 height 69
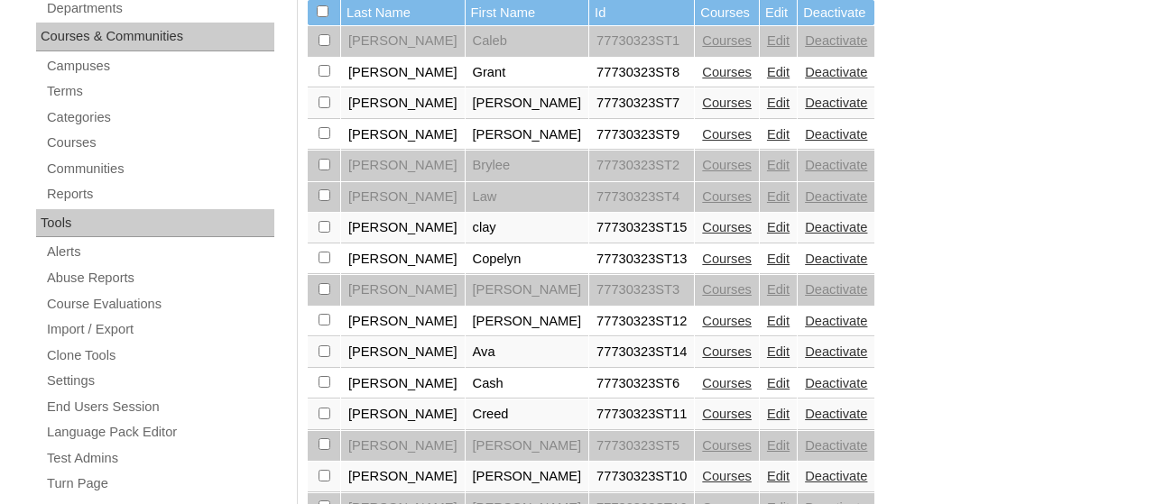
scroll to position [422, 0]
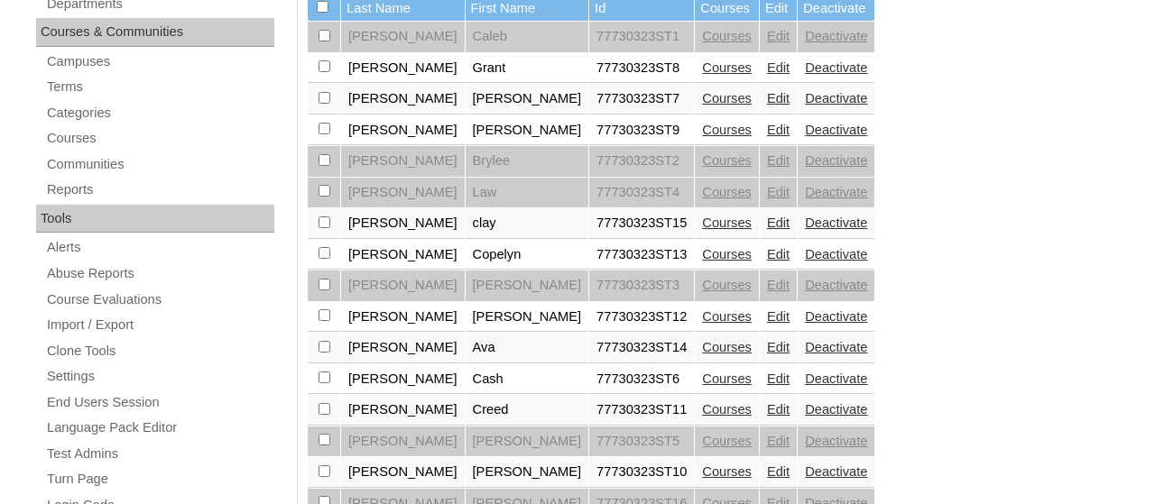
click at [767, 227] on link "Edit" at bounding box center [778, 223] width 23 height 14
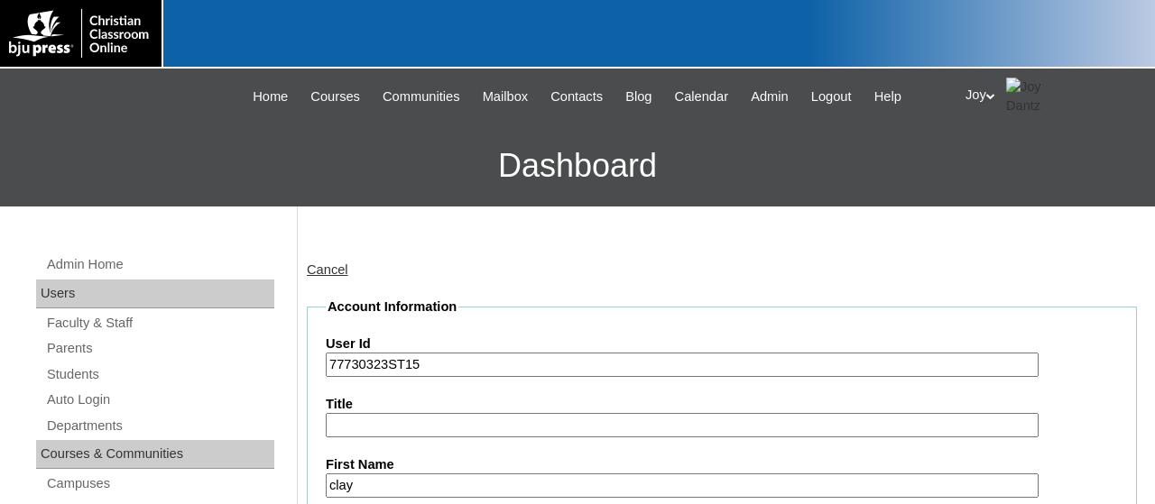
click at [333, 488] on input "clay" at bounding box center [682, 486] width 713 height 24
click at [338, 486] on input "clay" at bounding box center [682, 486] width 713 height 24
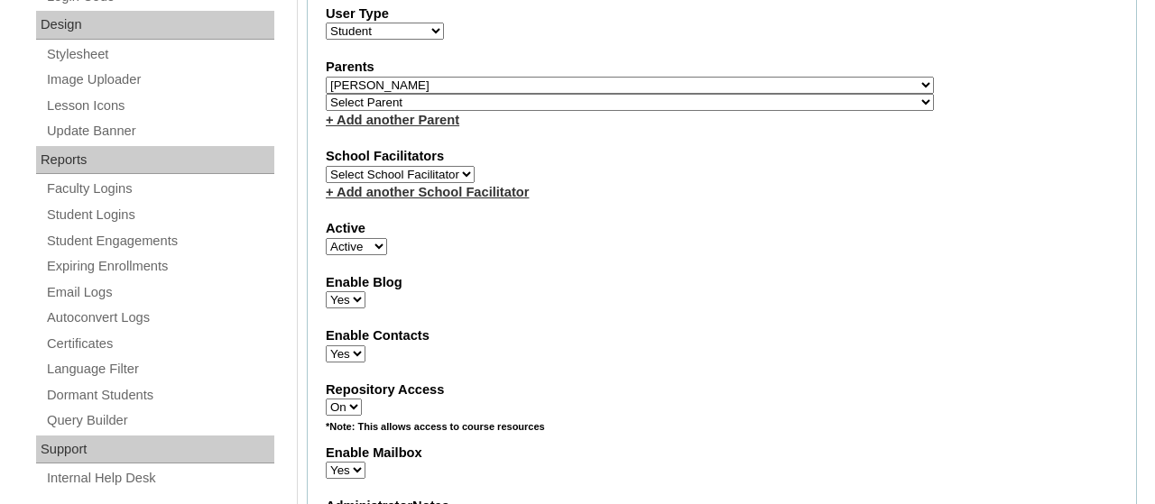
scroll to position [935, 0]
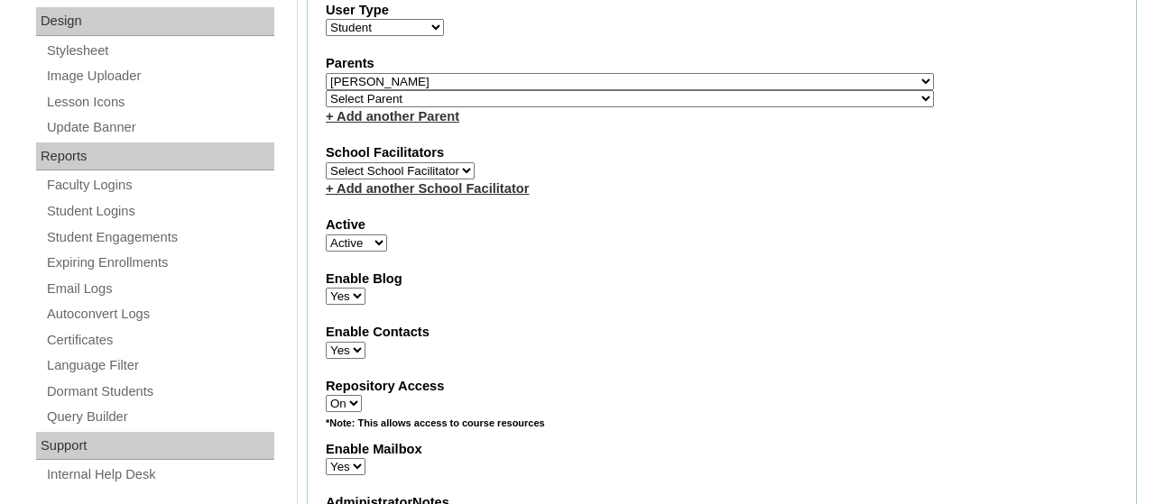
type input "Clay"
click at [705, 98] on select "Select Parent , [GEOGRAPHIC_DATA], Ma 1, 1 23-24 accountMorgan, [PERSON_NAME] 6…" at bounding box center [630, 98] width 608 height 17
select select "31198"
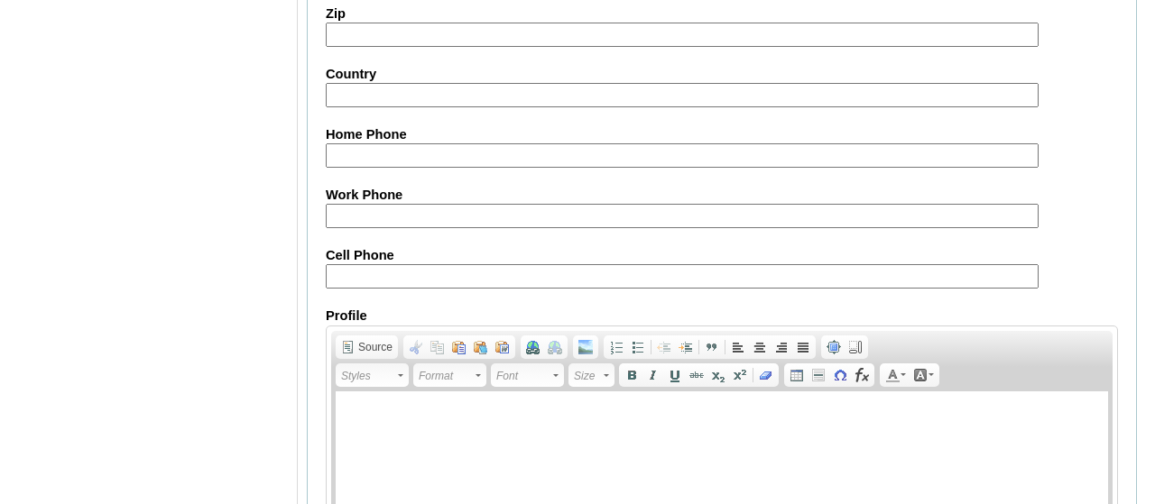
scroll to position [2270, 0]
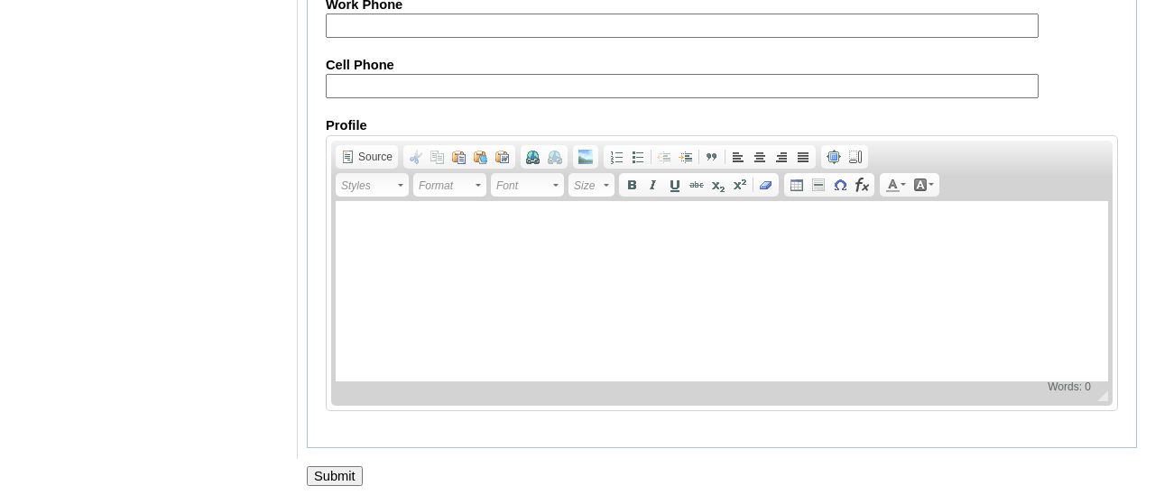
click at [347, 469] on input "Submit" at bounding box center [335, 476] width 56 height 20
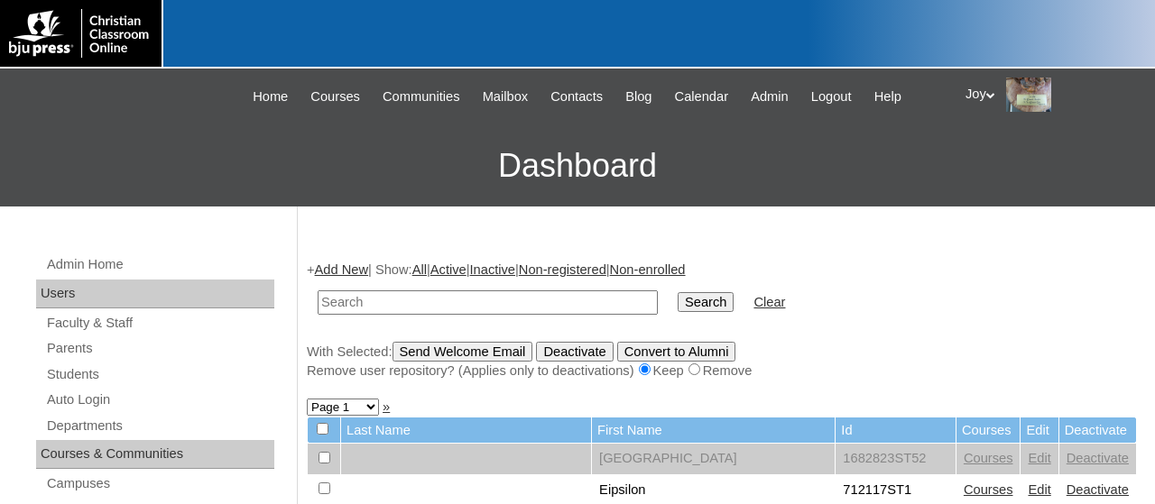
click at [409, 295] on input "text" at bounding box center [488, 303] width 340 height 24
type input "77730323"
click at [678, 292] on input "Search" at bounding box center [706, 302] width 56 height 20
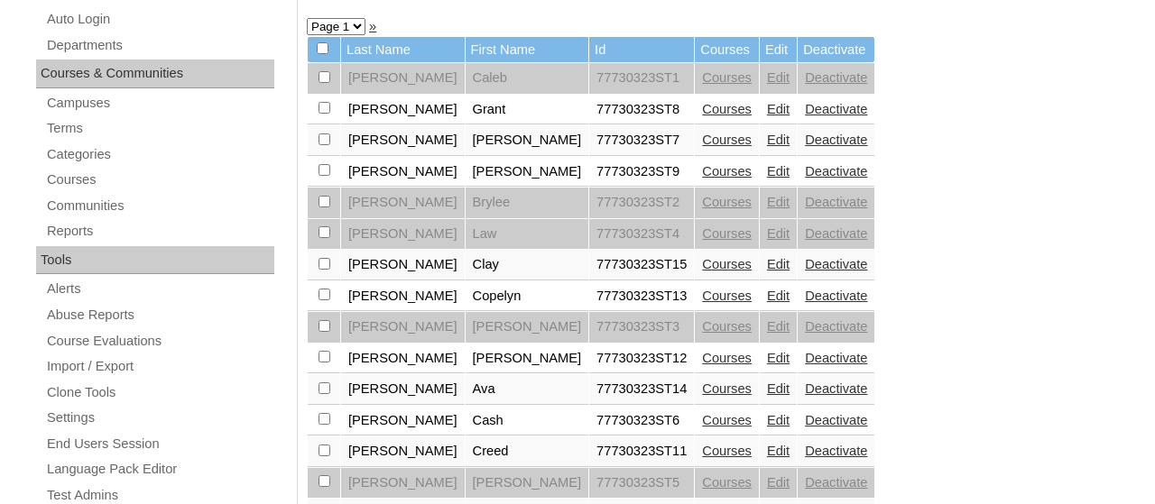
scroll to position [435, 0]
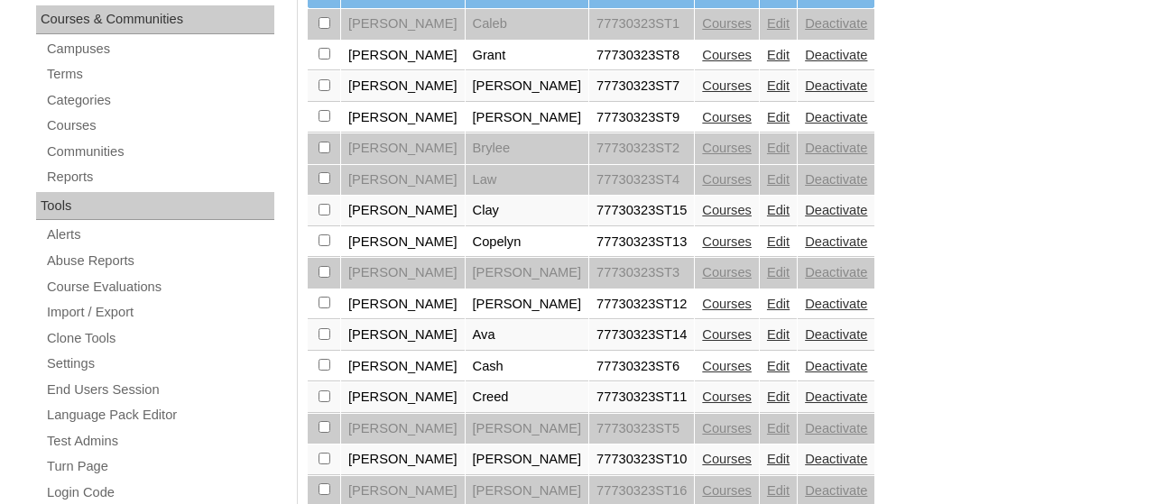
click at [767, 249] on link "Edit" at bounding box center [778, 242] width 23 height 14
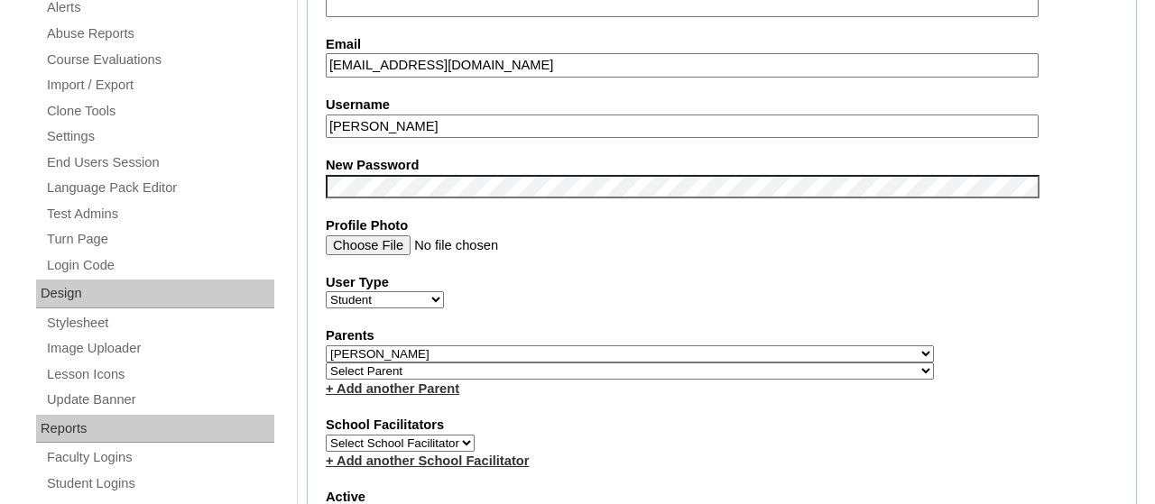
scroll to position [656, 0]
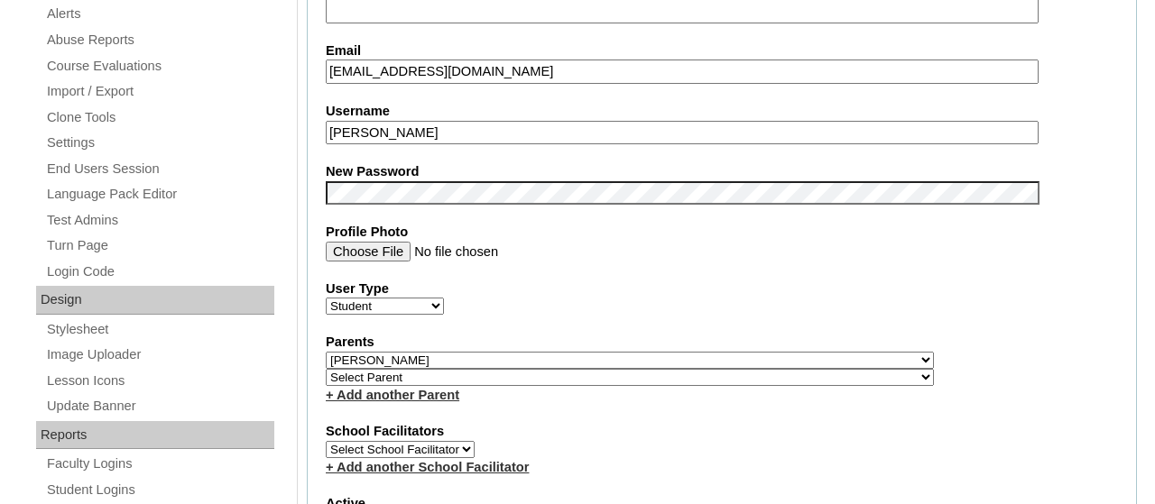
select select "31198"
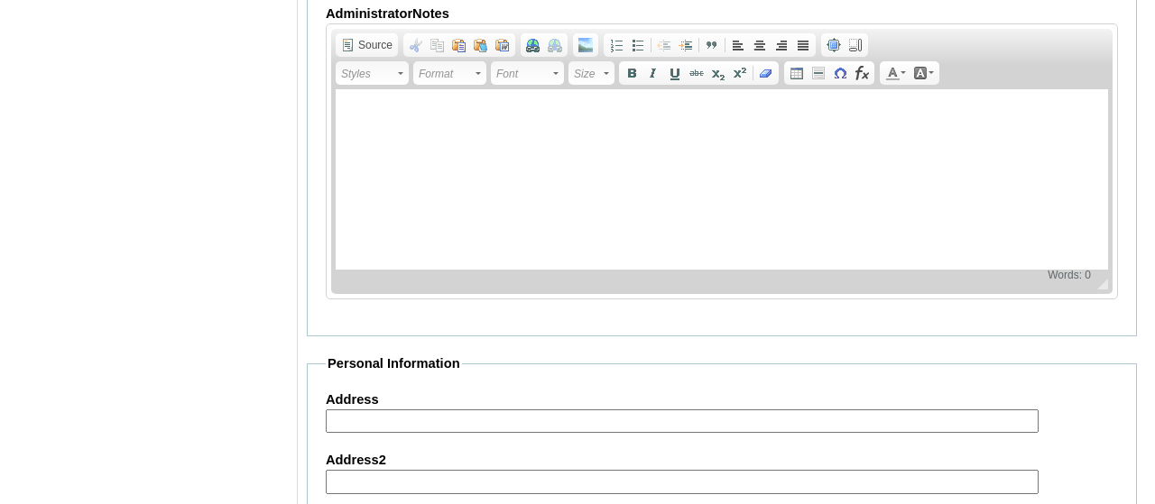
scroll to position [2270, 0]
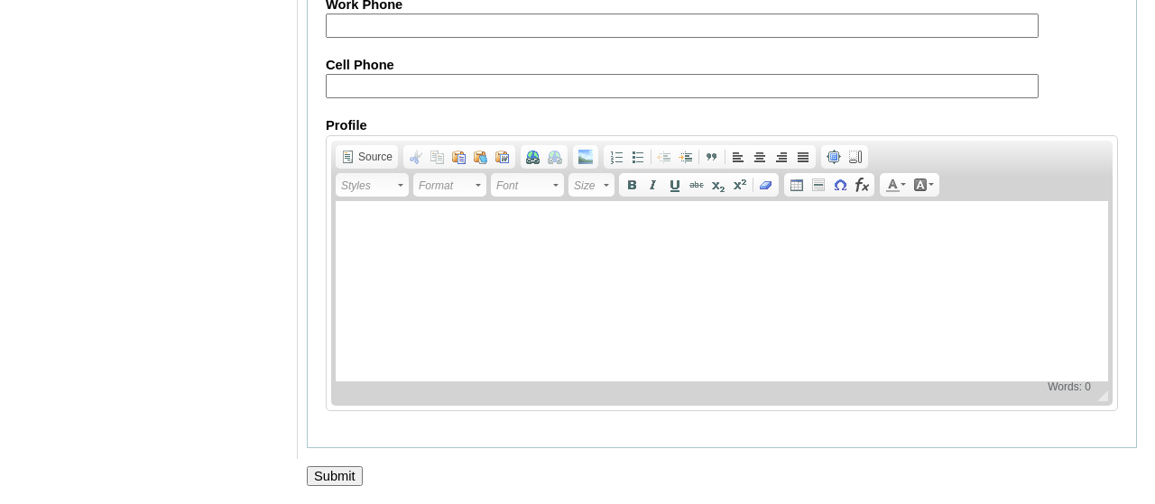
click at [340, 477] on input "Submit" at bounding box center [335, 476] width 56 height 20
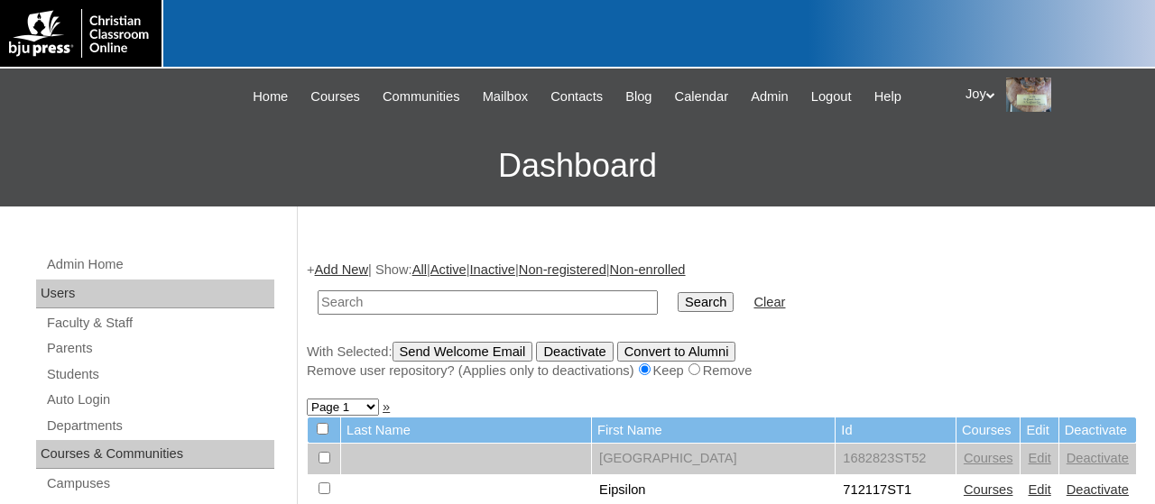
click at [393, 303] on input "text" at bounding box center [488, 303] width 340 height 24
type input "77730323"
click at [678, 309] on input "Search" at bounding box center [706, 302] width 56 height 20
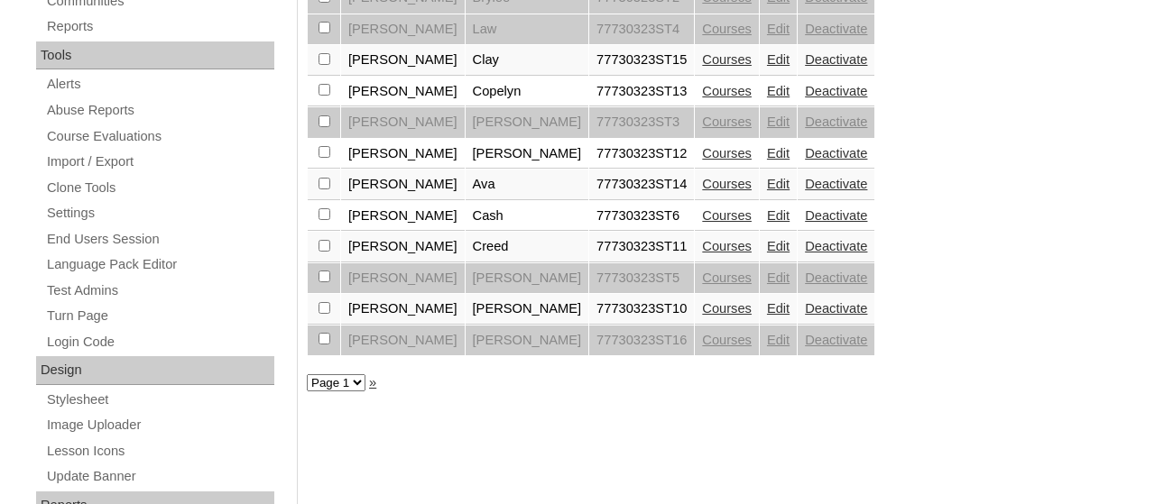
scroll to position [589, 0]
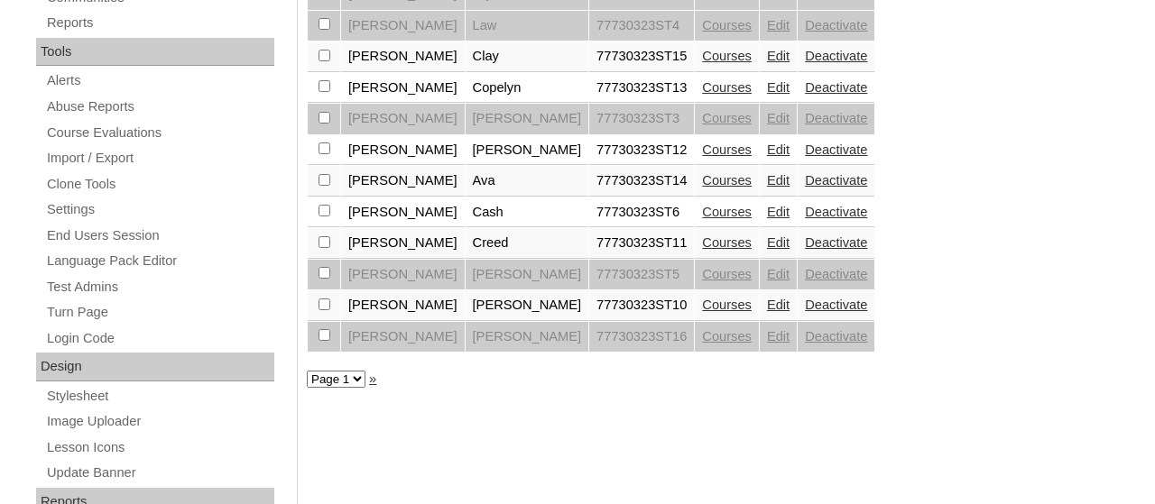
click at [767, 125] on link "Edit" at bounding box center [778, 118] width 23 height 14
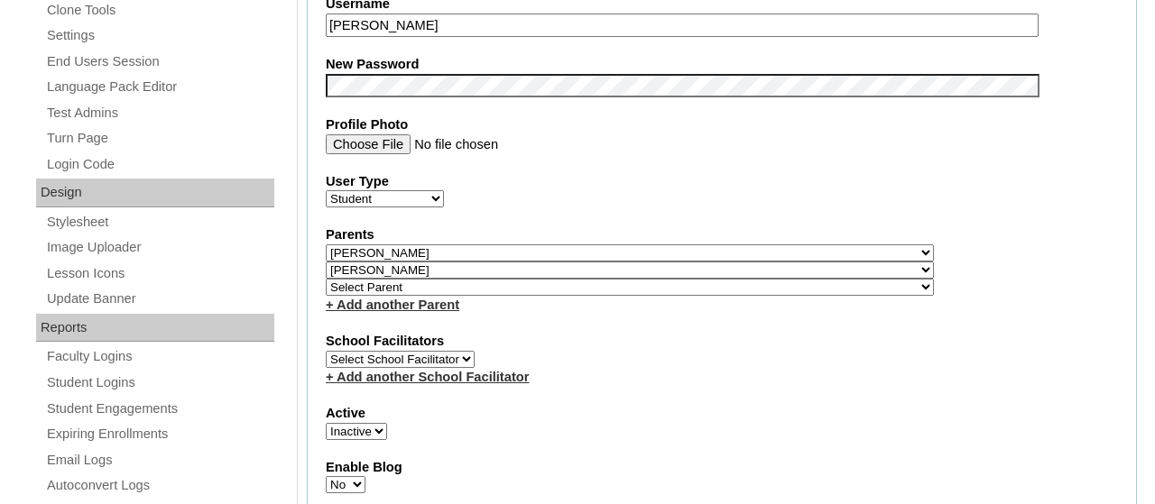
click at [326, 279] on select "Select Parent , [GEOGRAPHIC_DATA], Ma 1, 1 23-24 accountMorgan, [PERSON_NAME] 6…" at bounding box center [630, 287] width 608 height 17
click at [1040, 372] on div "School Facilitators Select School Facilitator + Add another School Facilitator" at bounding box center [722, 359] width 792 height 54
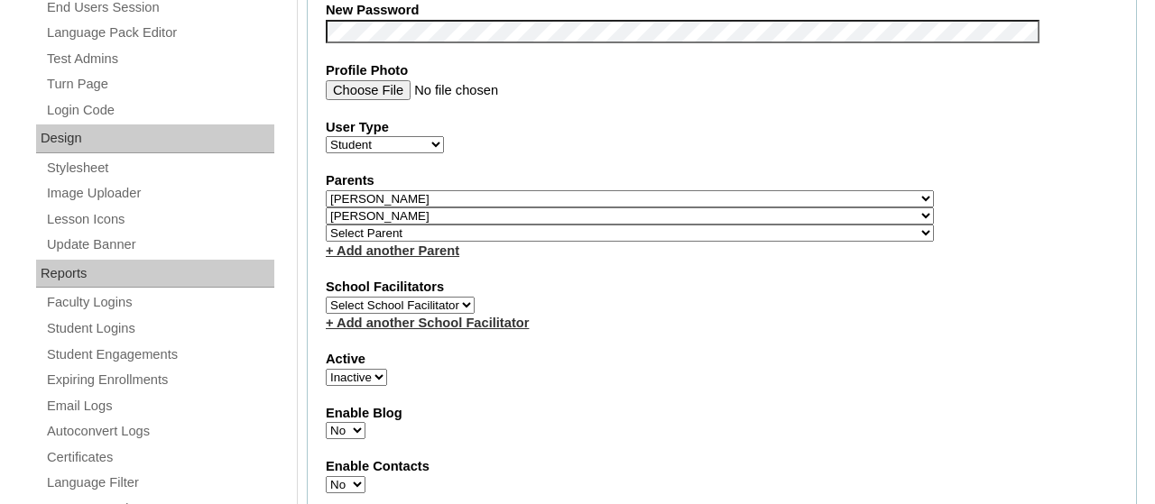
scroll to position [866, 0]
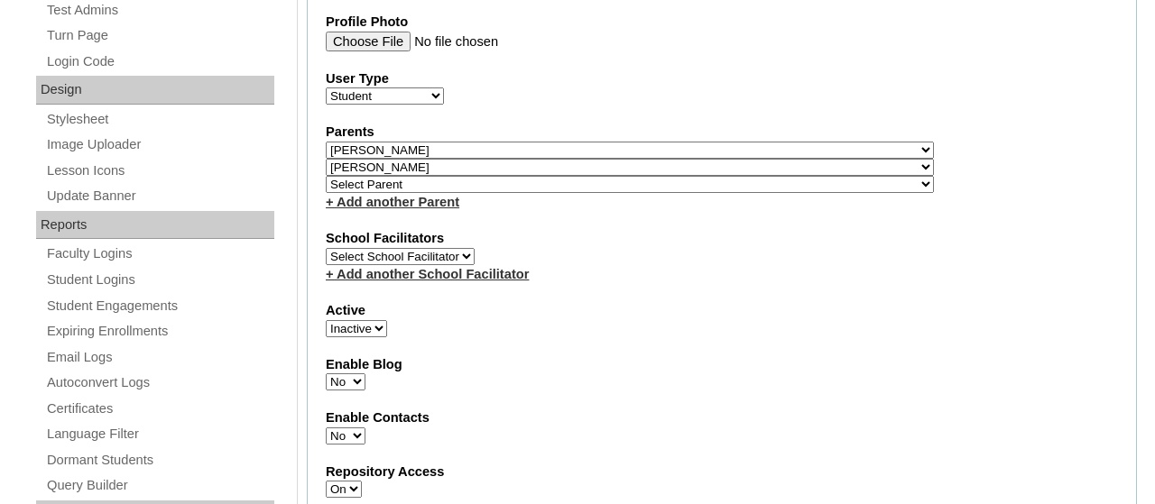
click at [326, 159] on select "Select Parent , Fautanu, Ma 1, 1 23-24 accountMorgan, Jason 6th Street Mennonit…" at bounding box center [630, 167] width 608 height 17
select select
click option "Select Parent" at bounding box center [0, 0] width 0 height 0
select select
click option "Select Parent" at bounding box center [0, 0] width 0 height 0
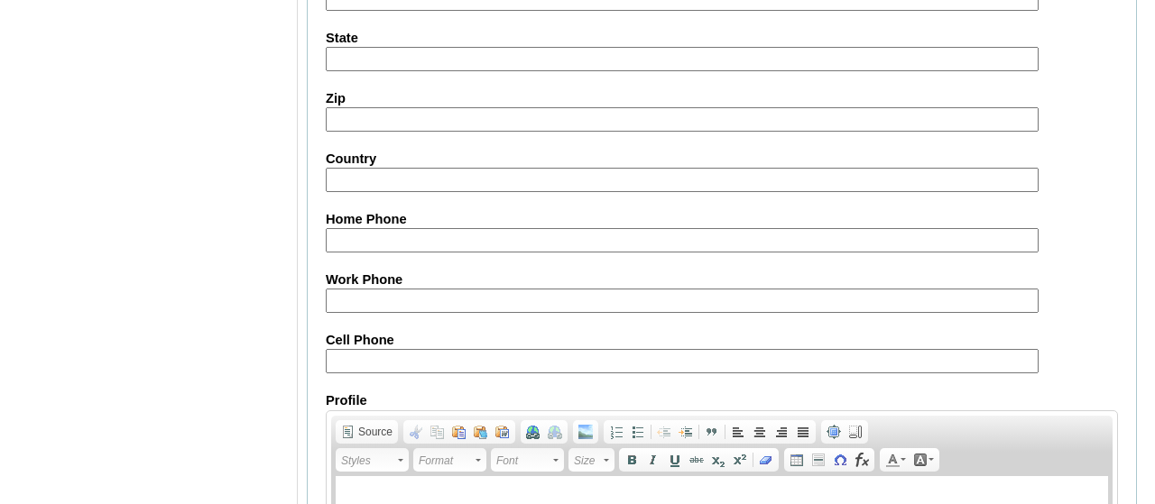
scroll to position [2290, 0]
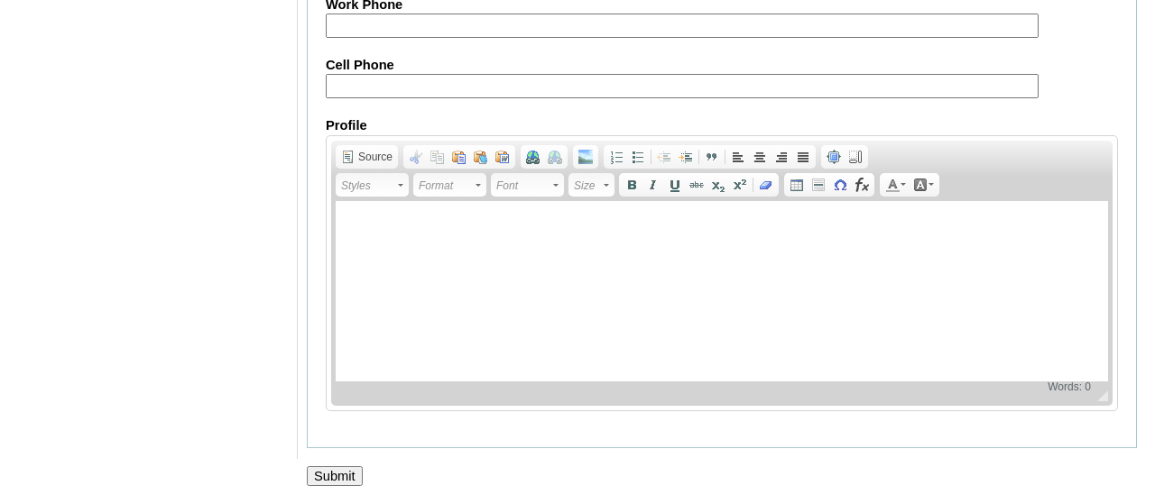
click at [344, 479] on input "Submit" at bounding box center [335, 476] width 56 height 20
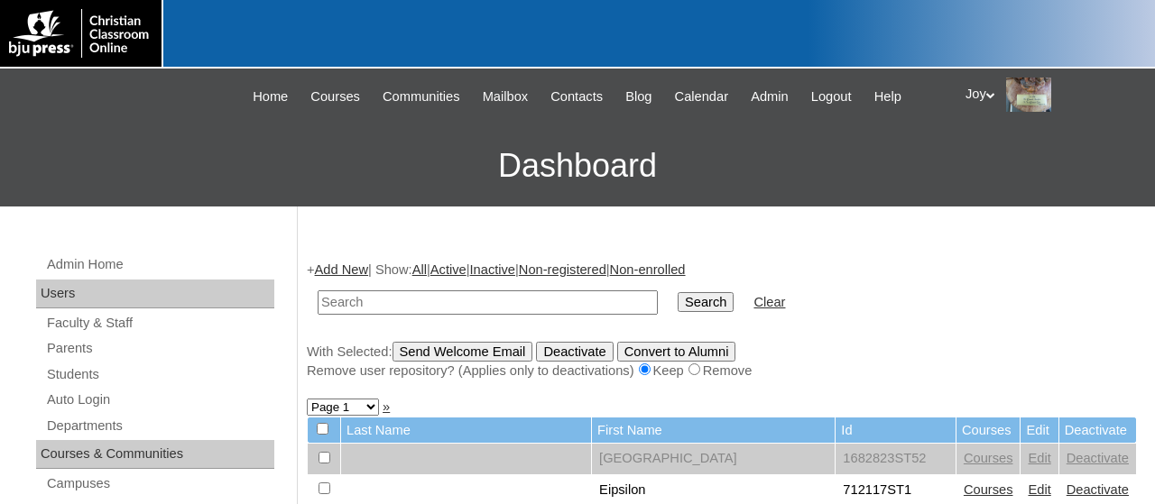
click at [466, 299] on input "text" at bounding box center [488, 303] width 340 height 24
type input "77730323"
click at [678, 297] on input "Search" at bounding box center [706, 302] width 56 height 20
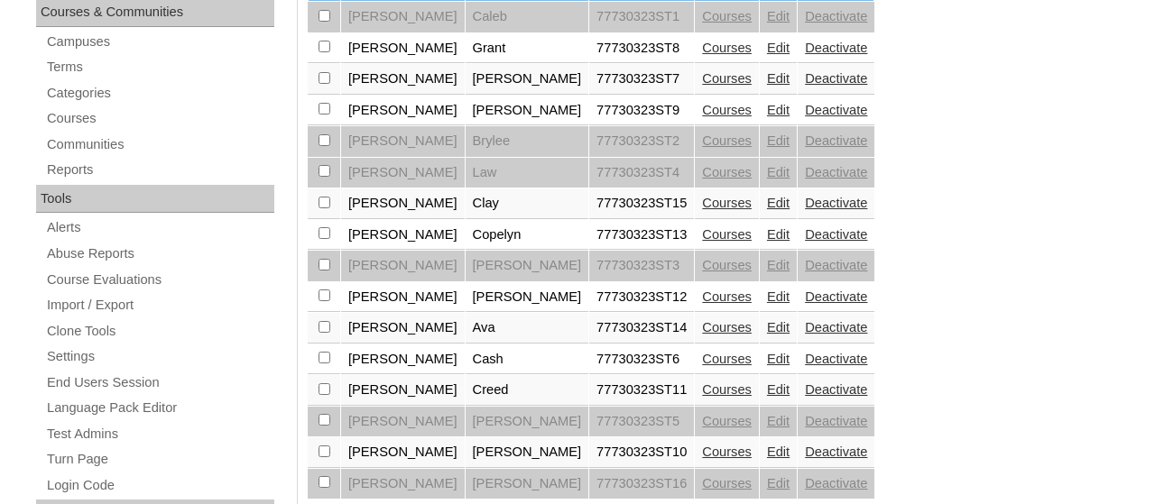
scroll to position [440, 0]
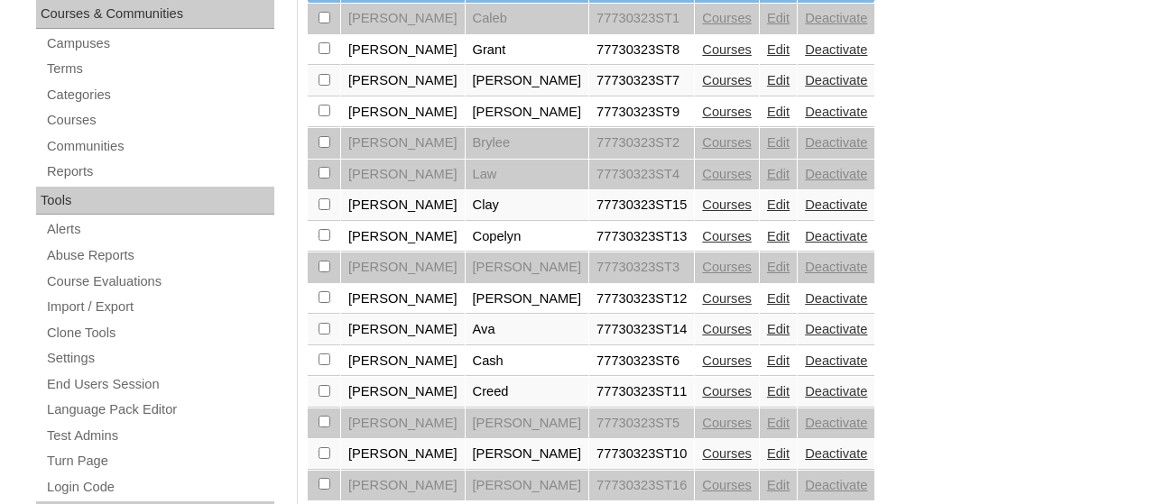
click at [767, 306] on link "Edit" at bounding box center [778, 298] width 23 height 14
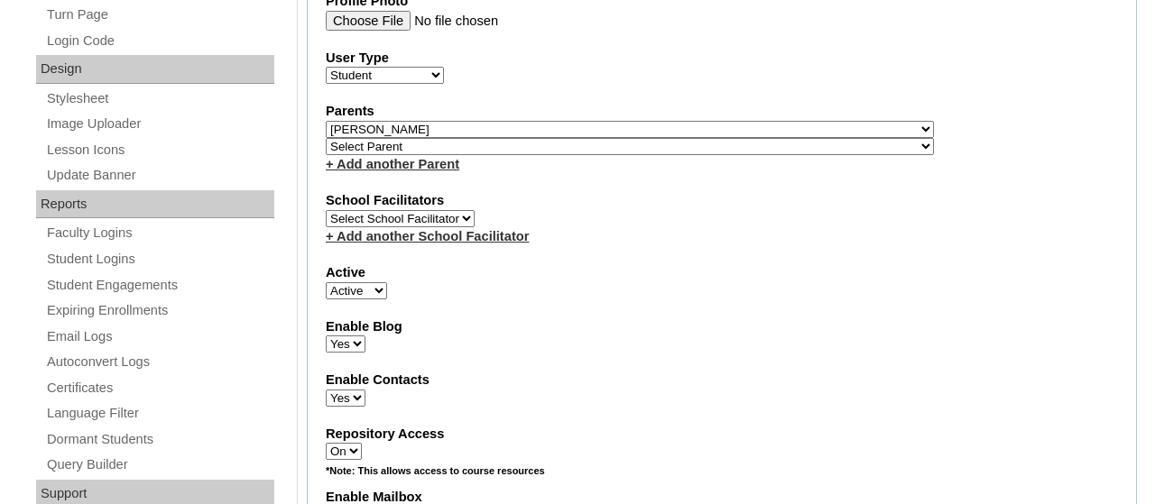
scroll to position [873, 0]
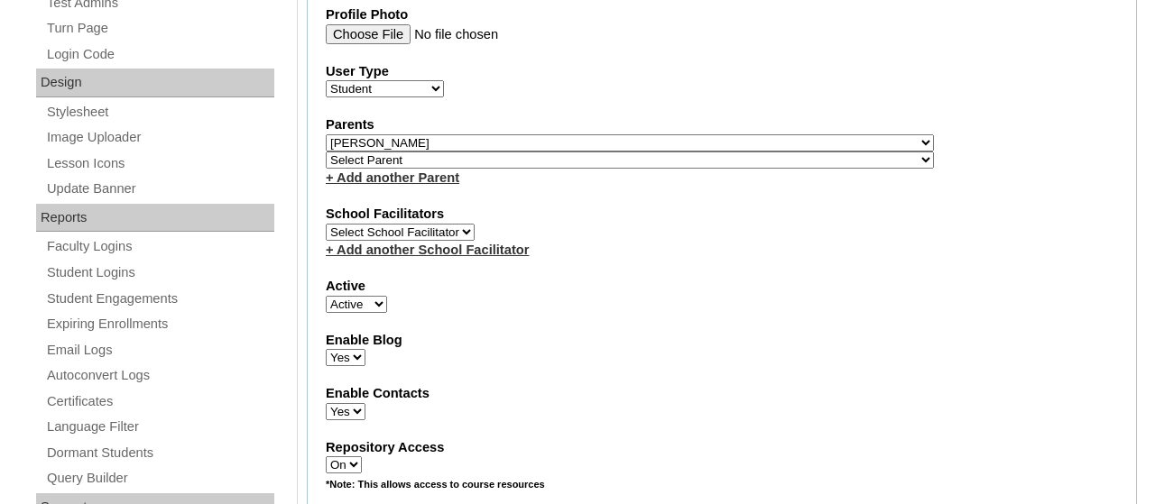
select select "31198"
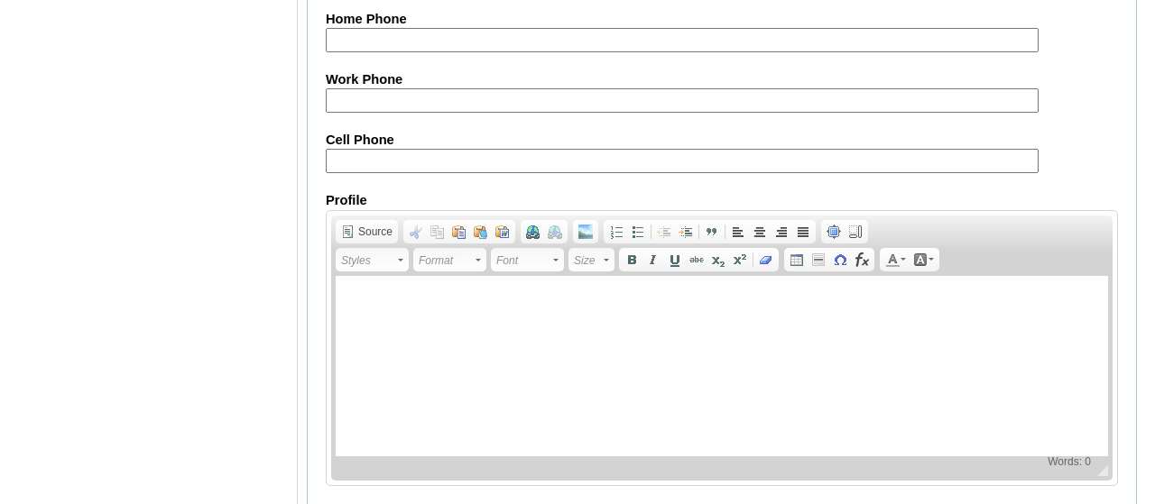
scroll to position [2270, 0]
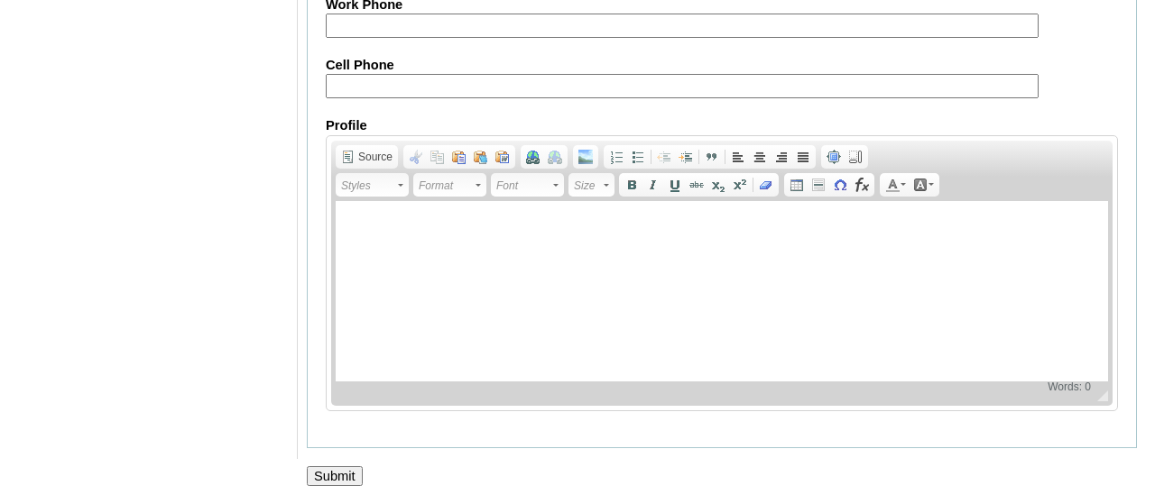
click at [357, 486] on input "Submit" at bounding box center [335, 476] width 56 height 20
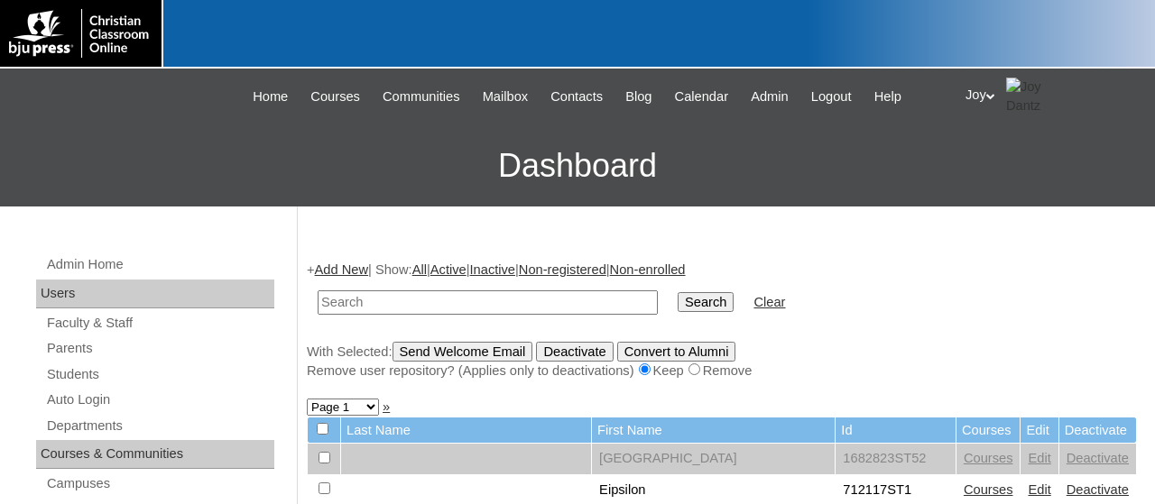
click at [412, 291] on input "text" at bounding box center [488, 303] width 340 height 24
type input "77730323"
click at [692, 309] on input "Search" at bounding box center [706, 302] width 56 height 20
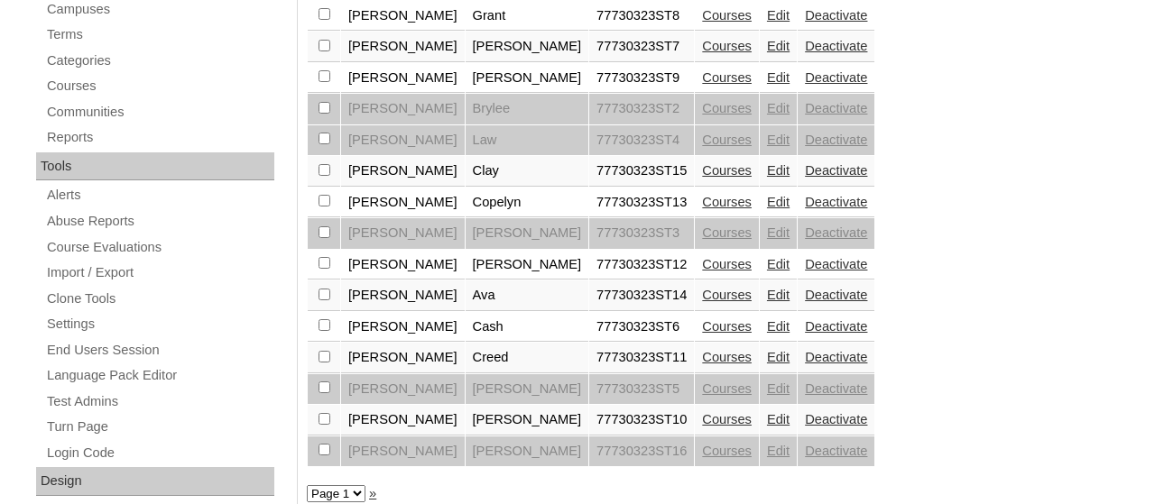
scroll to position [476, 0]
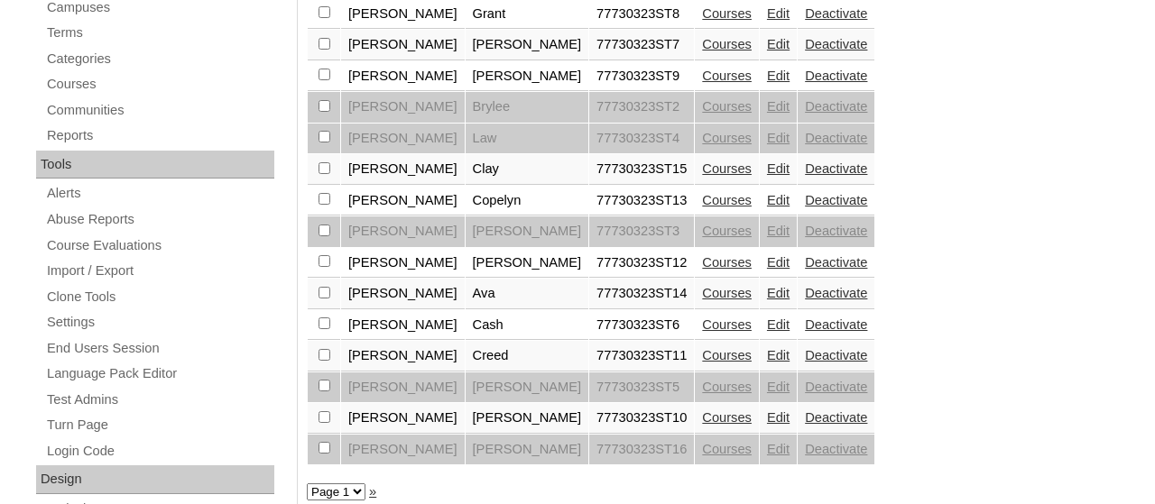
click at [767, 300] on link "Edit" at bounding box center [778, 293] width 23 height 14
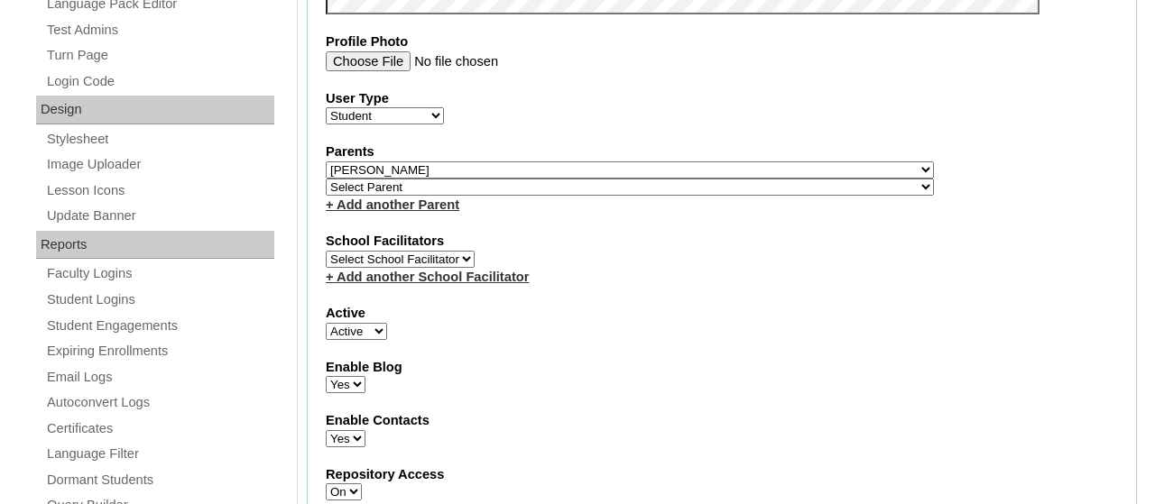
scroll to position [850, 0]
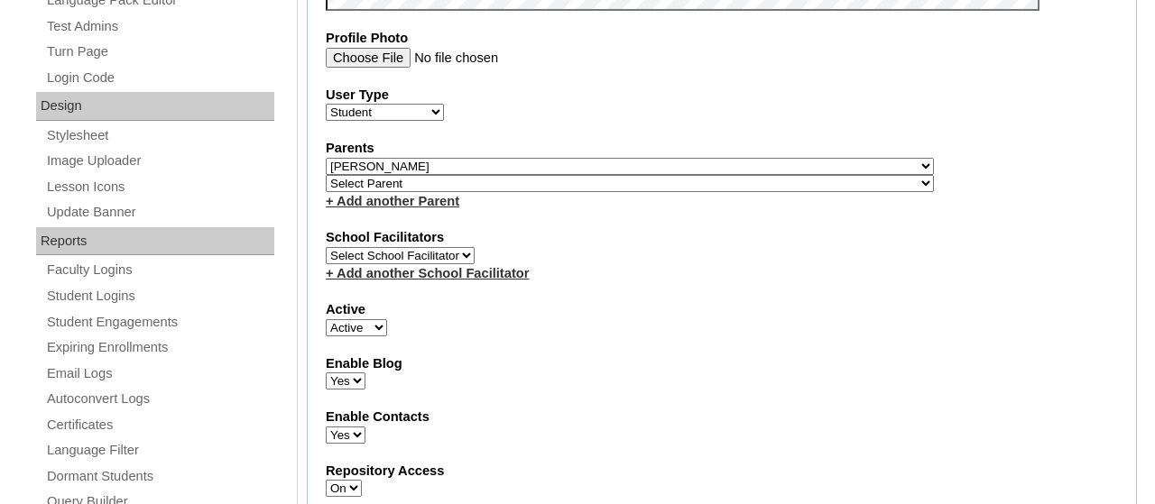
select select "31198"
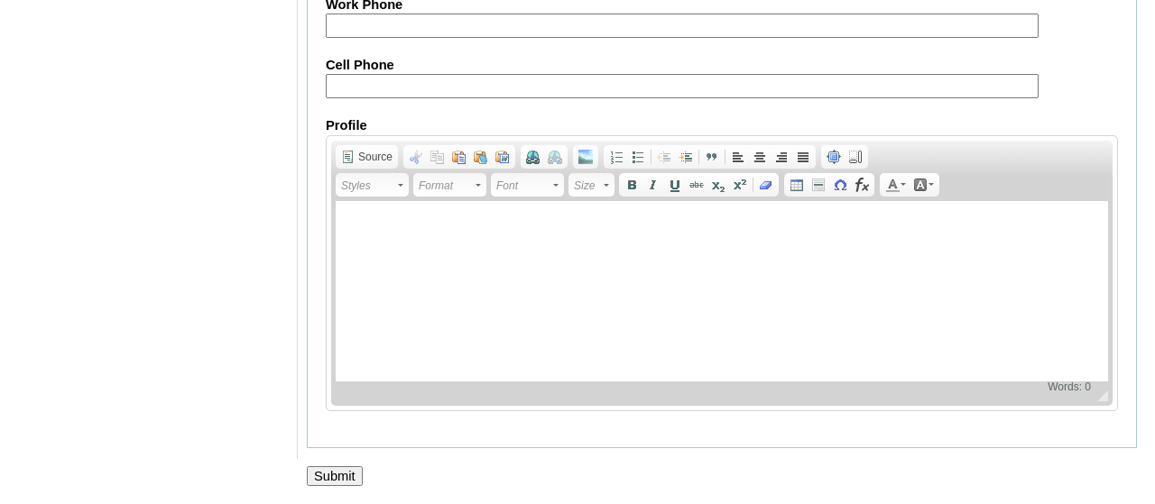
scroll to position [2270, 0]
click at [328, 479] on input "Submit" at bounding box center [335, 476] width 56 height 20
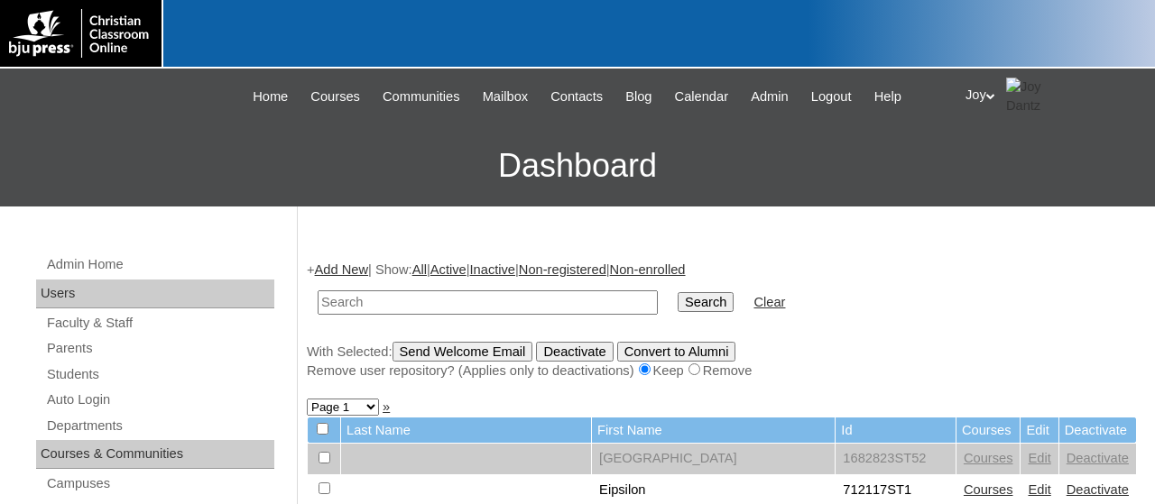
click at [459, 296] on input "text" at bounding box center [488, 303] width 340 height 24
type input "77730323"
click at [678, 308] on input "Search" at bounding box center [706, 302] width 56 height 20
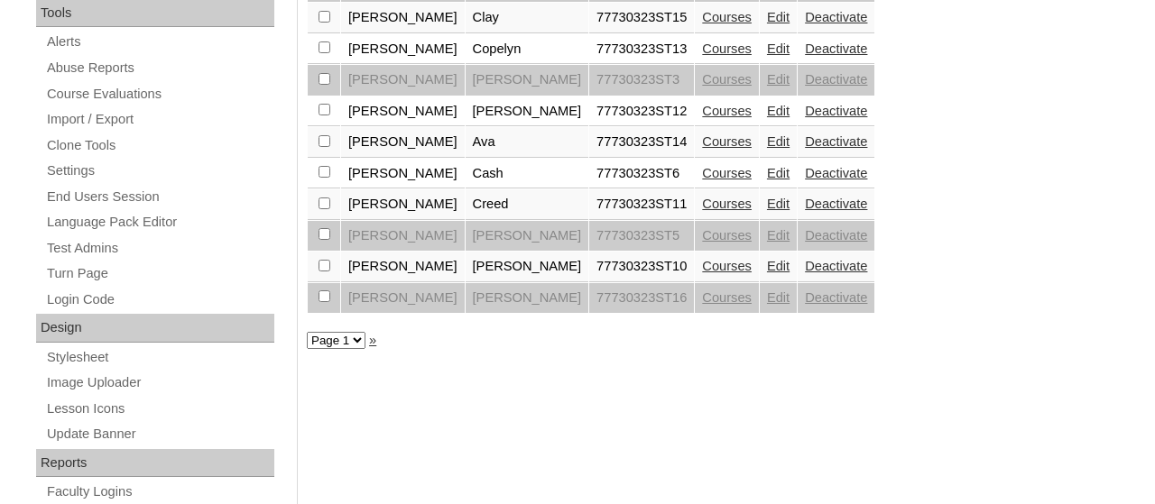
scroll to position [641, 0]
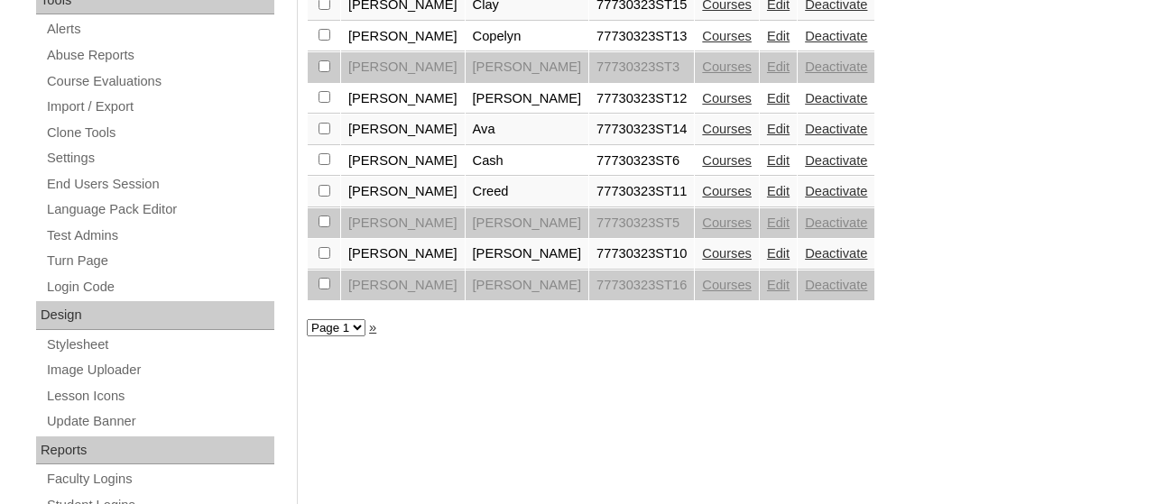
click at [767, 168] on link "Edit" at bounding box center [778, 160] width 23 height 14
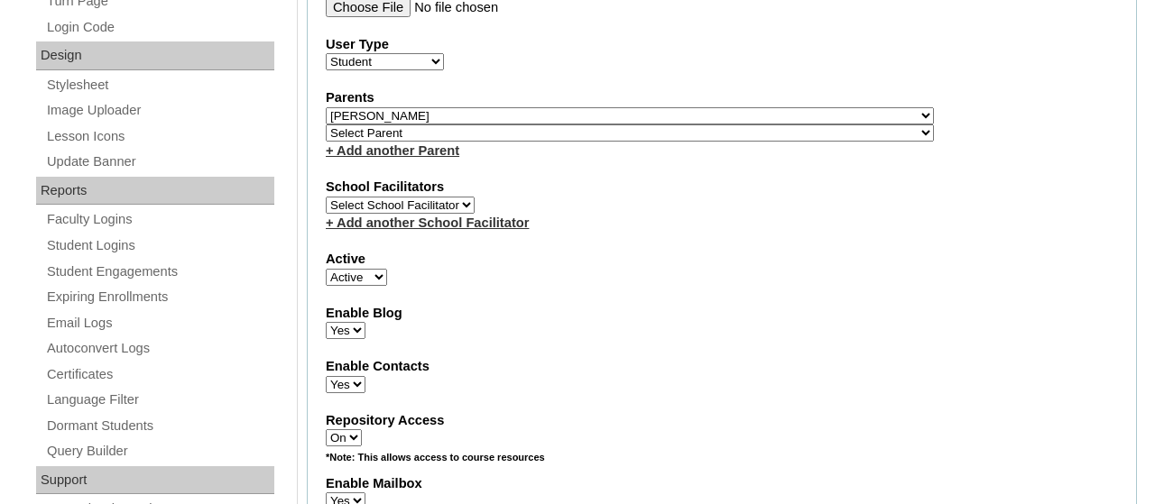
select select "31198"
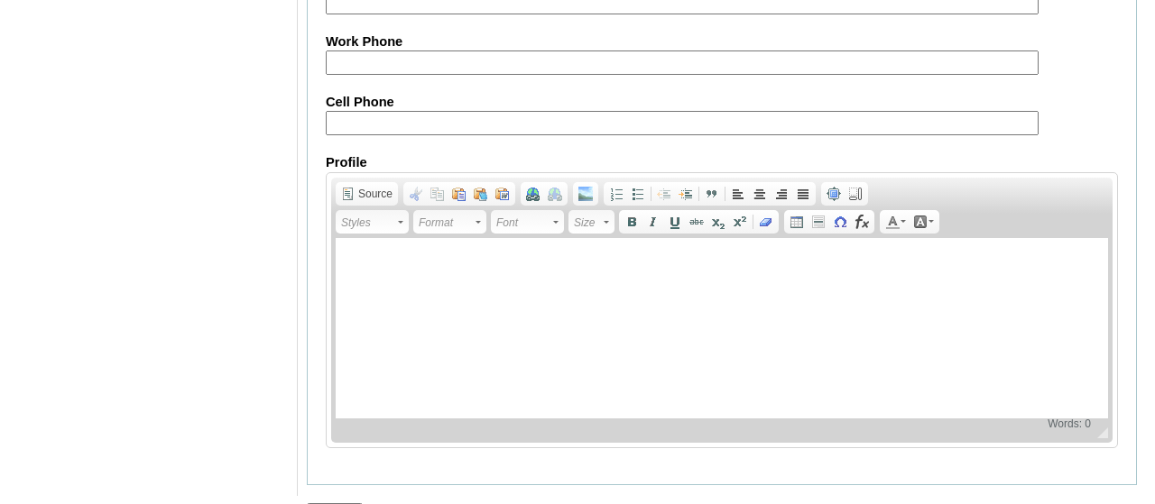
scroll to position [2270, 0]
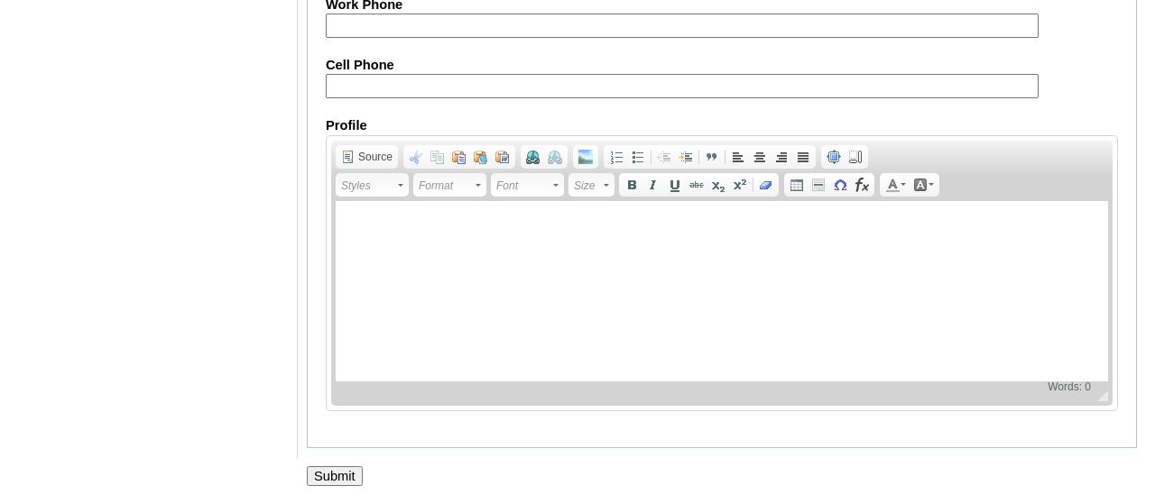
click at [309, 468] on input "Submit" at bounding box center [335, 476] width 56 height 20
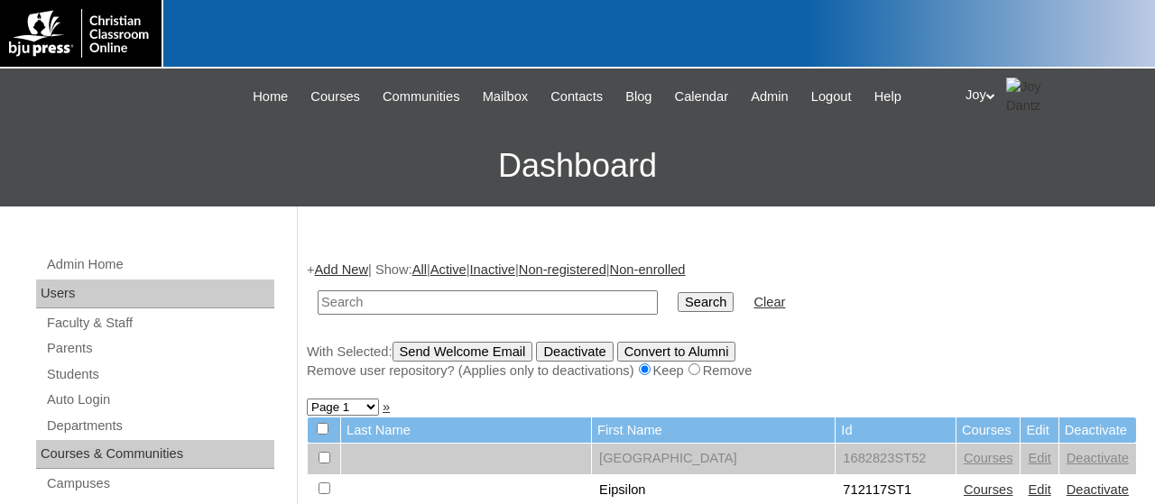
click at [457, 295] on input "text" at bounding box center [488, 303] width 340 height 24
type input "4"
click at [332, 303] on input "text" at bounding box center [488, 303] width 340 height 24
type input "77730323"
click at [678, 304] on input "Search" at bounding box center [706, 302] width 56 height 20
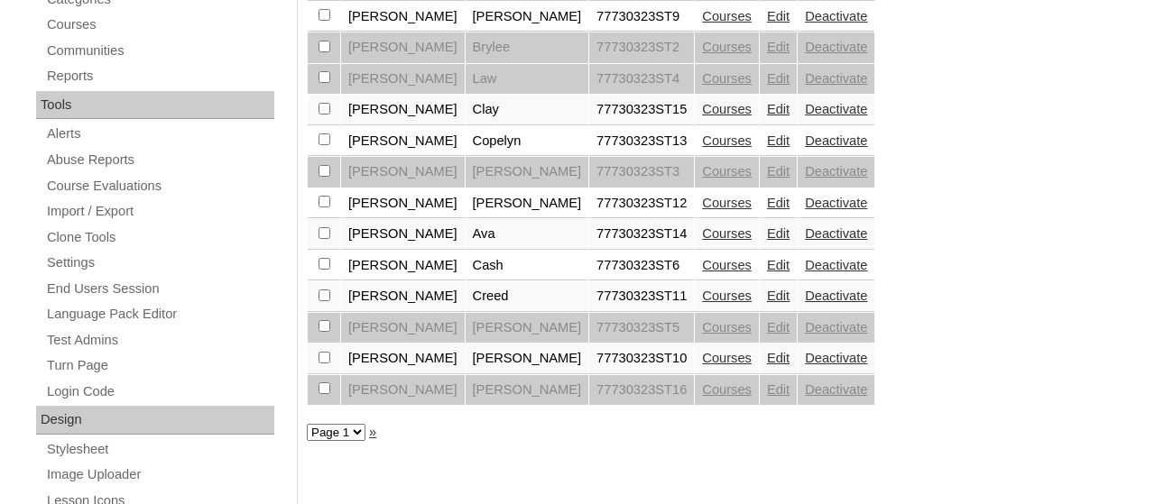
scroll to position [567, 0]
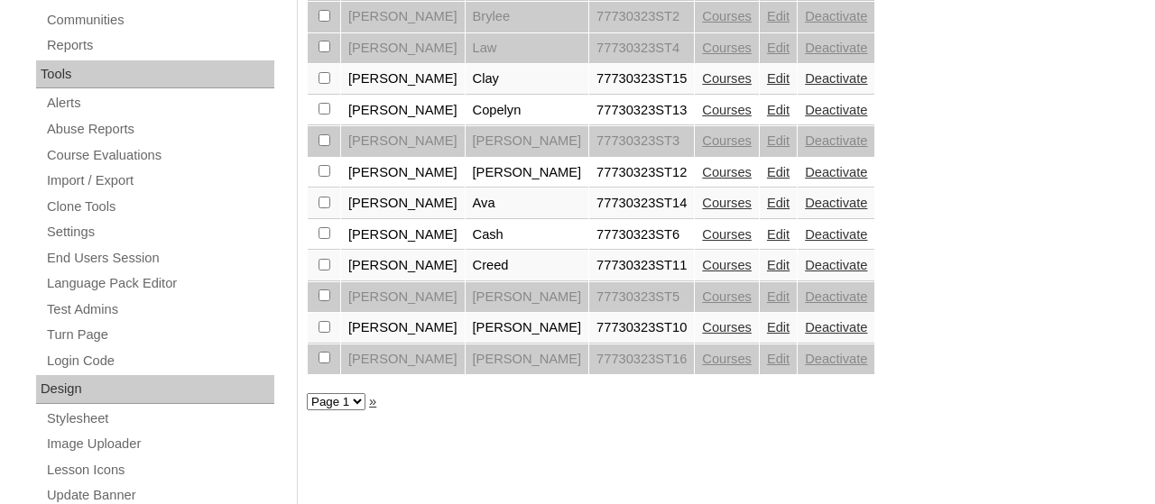
click at [767, 268] on link "Edit" at bounding box center [778, 265] width 23 height 14
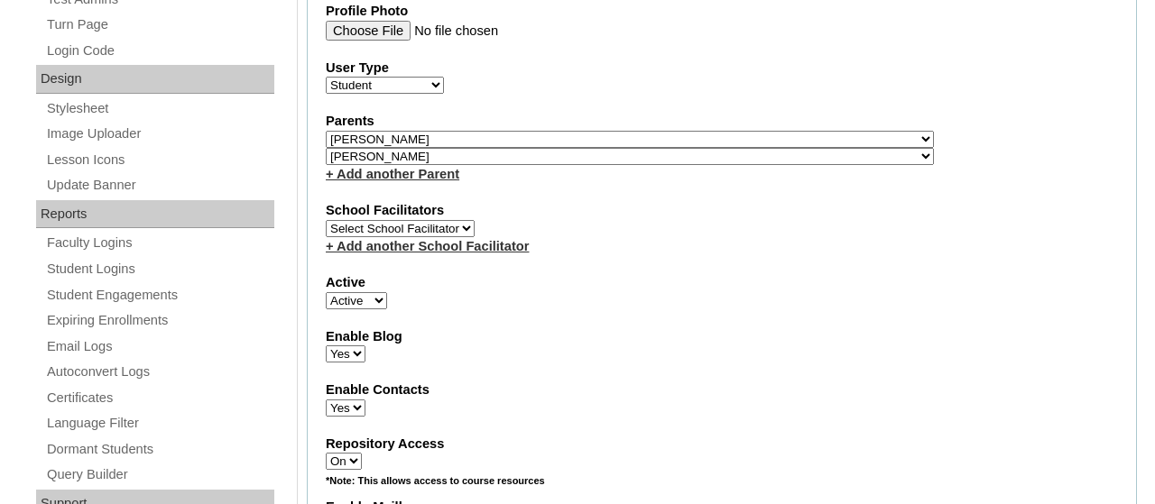
select select "31198"
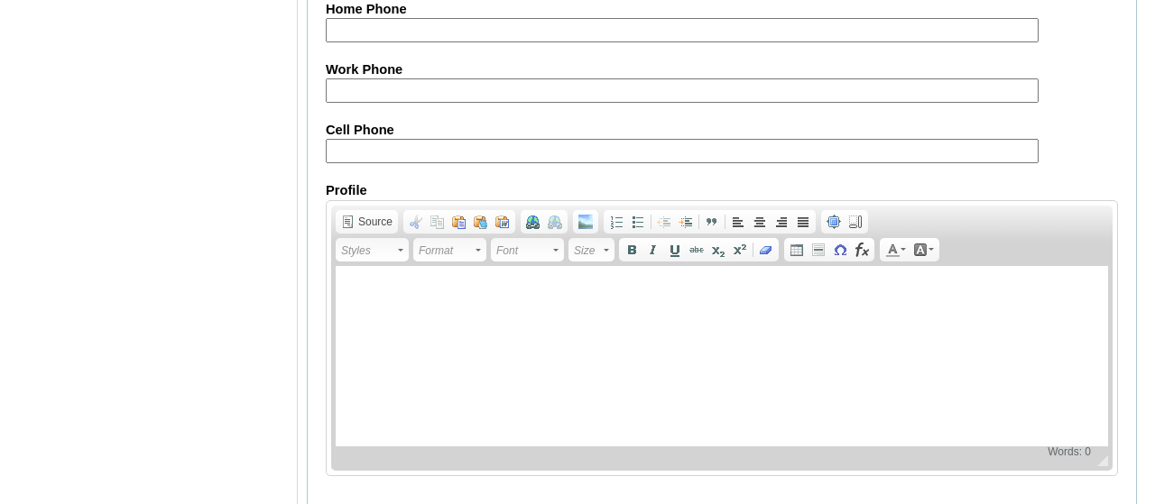
scroll to position [2270, 0]
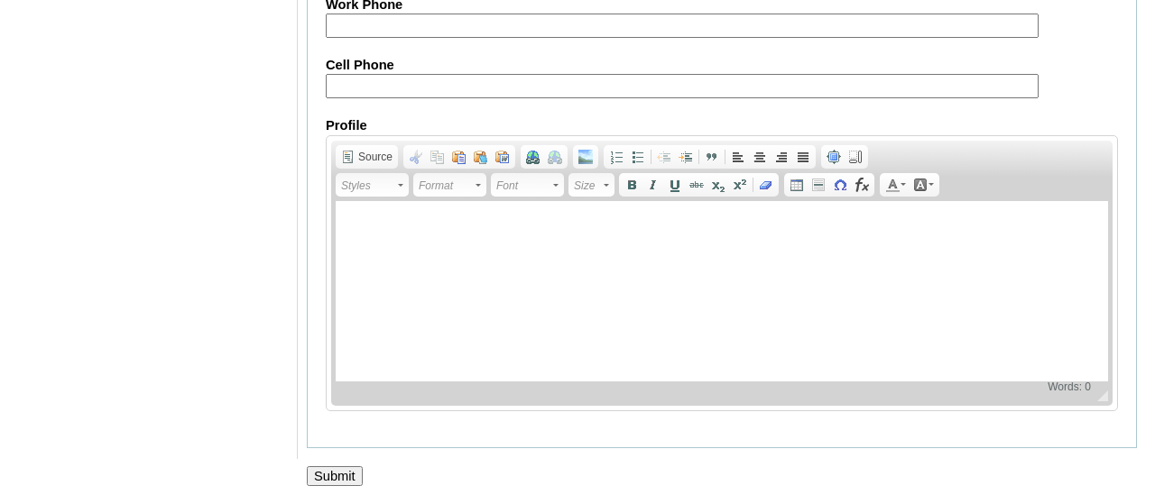
click at [337, 480] on input "Submit" at bounding box center [335, 476] width 56 height 20
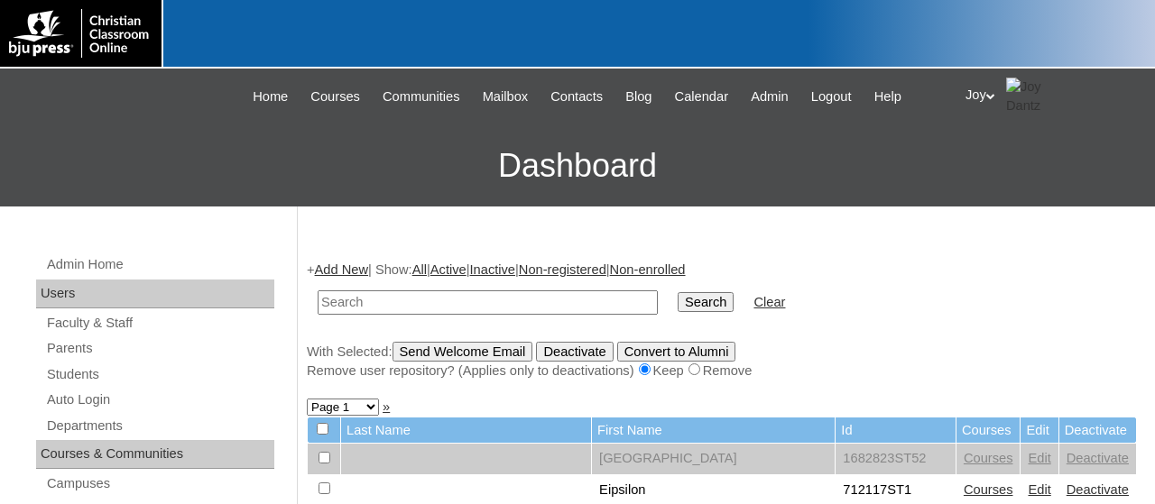
click at [573, 304] on input "text" at bounding box center [488, 303] width 340 height 24
type input "77730323"
click at [682, 290] on td "Search" at bounding box center [706, 303] width 74 height 42
click at [678, 307] on input "Search" at bounding box center [706, 302] width 56 height 20
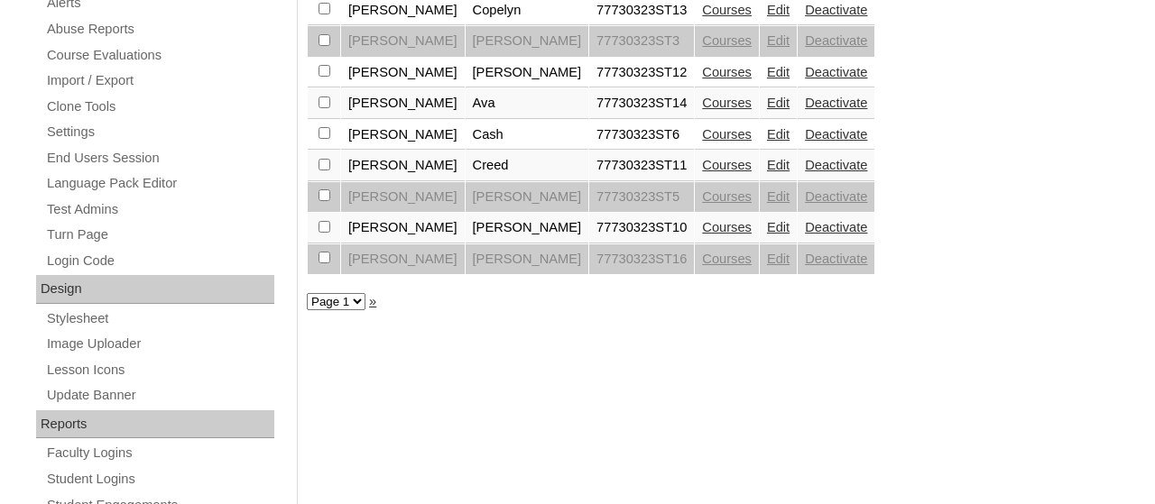
scroll to position [668, 0]
click at [760, 171] on td "Edit" at bounding box center [778, 165] width 37 height 31
click at [760, 180] on td "Edit" at bounding box center [778, 165] width 37 height 31
click at [767, 171] on link "Edit" at bounding box center [778, 164] width 23 height 14
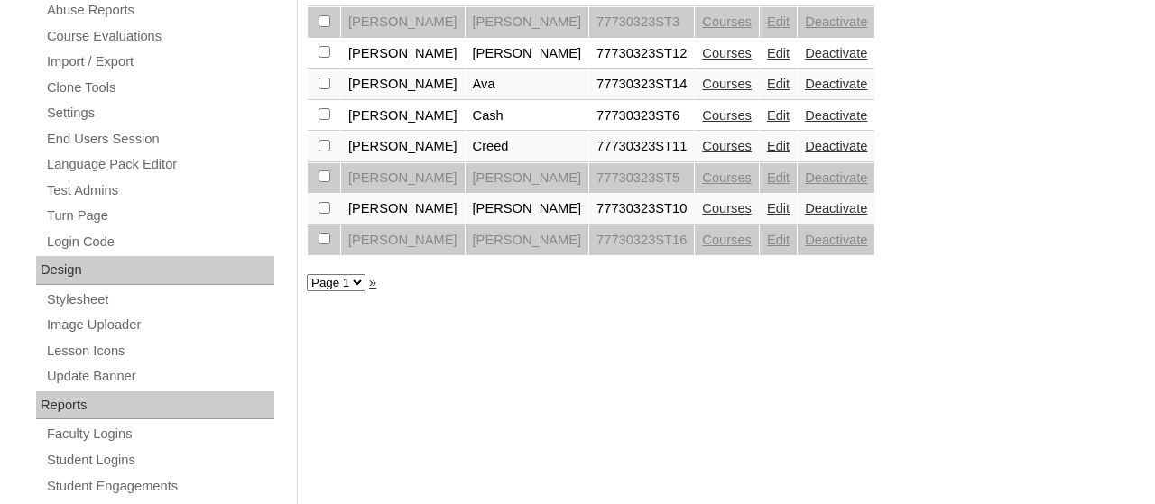
scroll to position [682, 0]
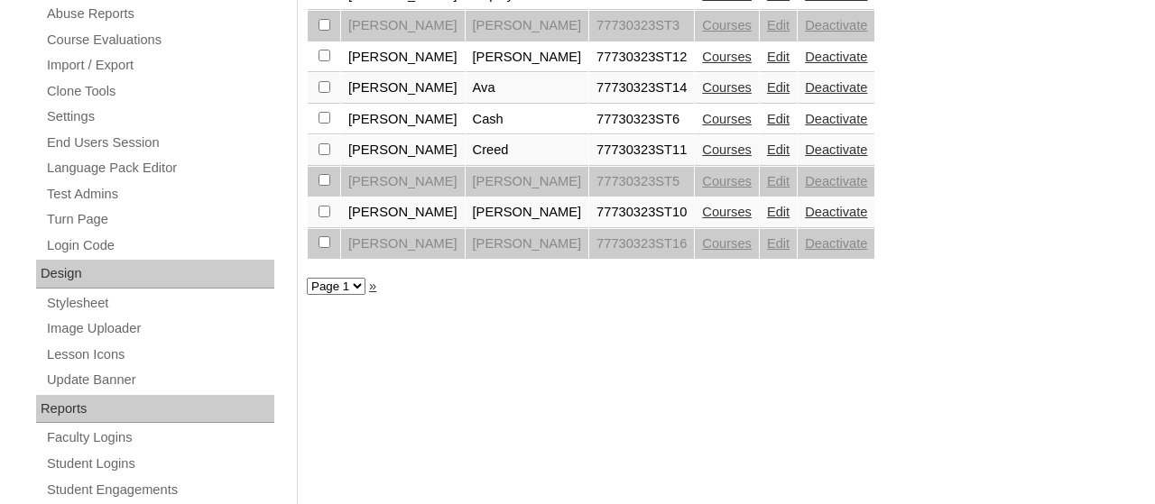
click at [767, 189] on link "Edit" at bounding box center [778, 181] width 23 height 14
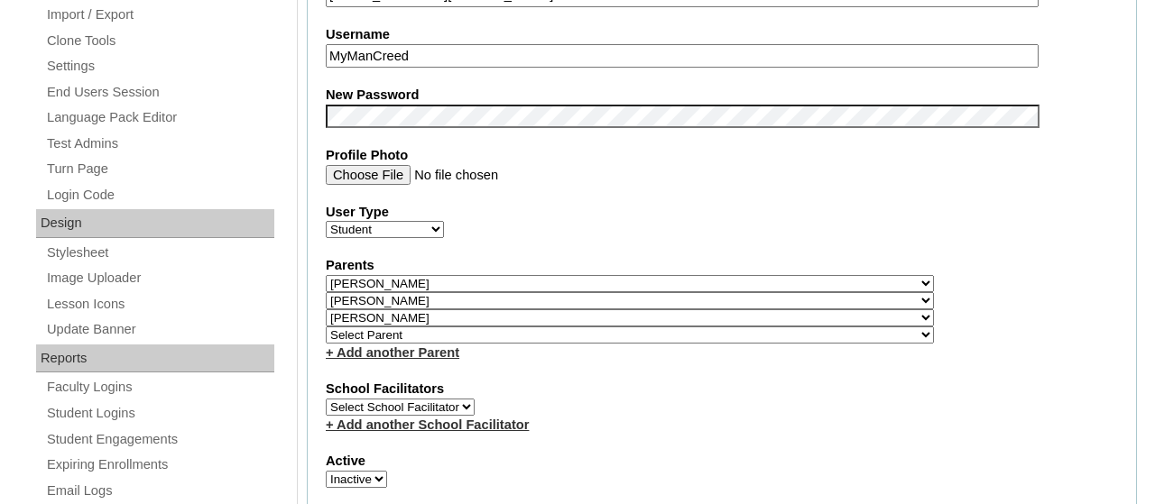
scroll to position [734, 0]
click at [625, 288] on select "Select Parent , Fautanu, Ma 1, 1 23-24 accountMorgan, Jason 6th Street Mennonit…" at bounding box center [630, 281] width 608 height 17
click at [627, 291] on select "Select Parent , Fautanu, Ma 1, 1 23-24 accountMorgan, Jason 6th Street Mennonit…" at bounding box center [630, 281] width 608 height 17
select select
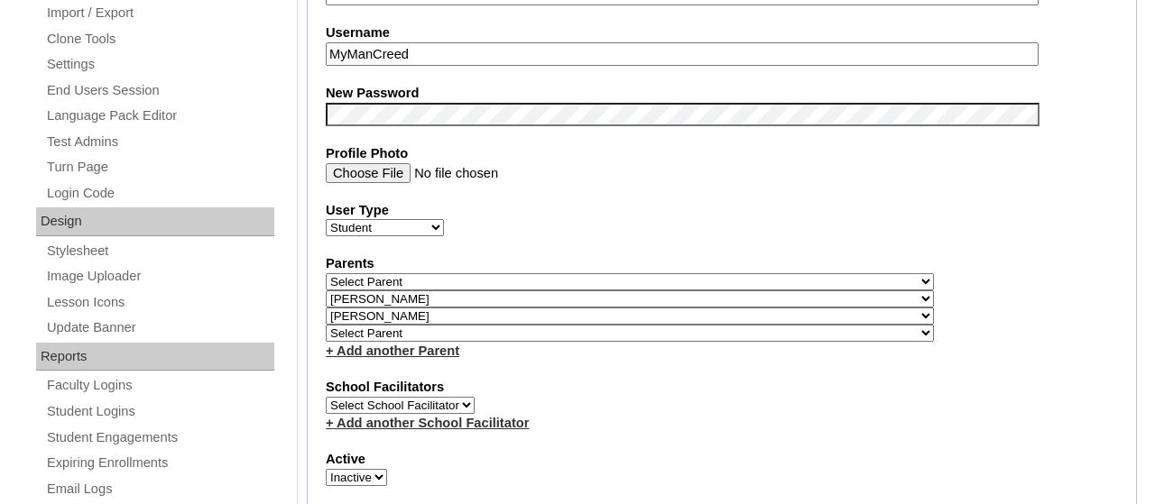
select select
click option "Select Parent" at bounding box center [0, 0] width 0 height 0
select select
click option "Select Parent" at bounding box center [0, 0] width 0 height 0
click at [977, 386] on fieldset "Account Information User Id 77730323ST5 Title First Name Dewey Middle Name Cree…" at bounding box center [722, 311] width 830 height 1497
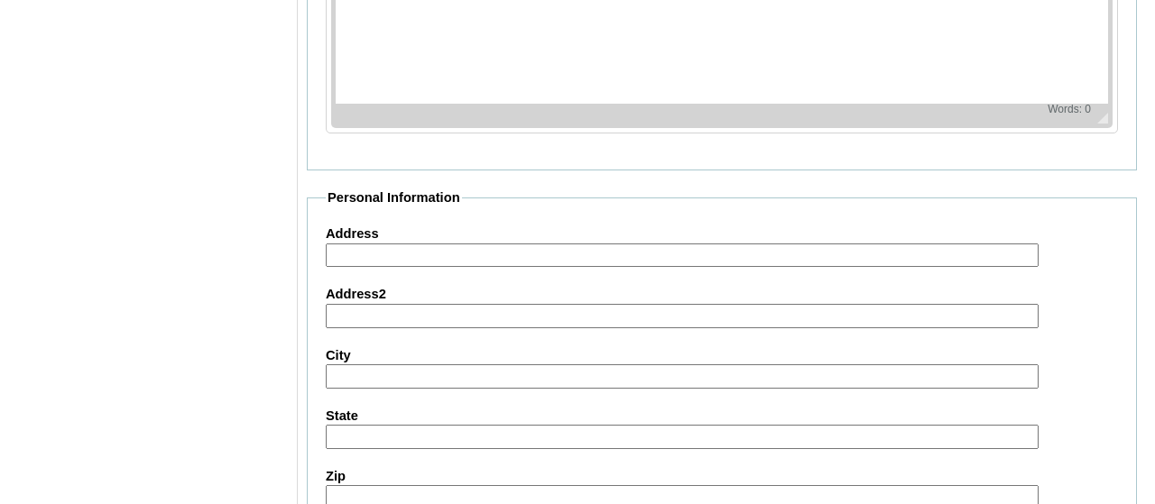
scroll to position [2310, 0]
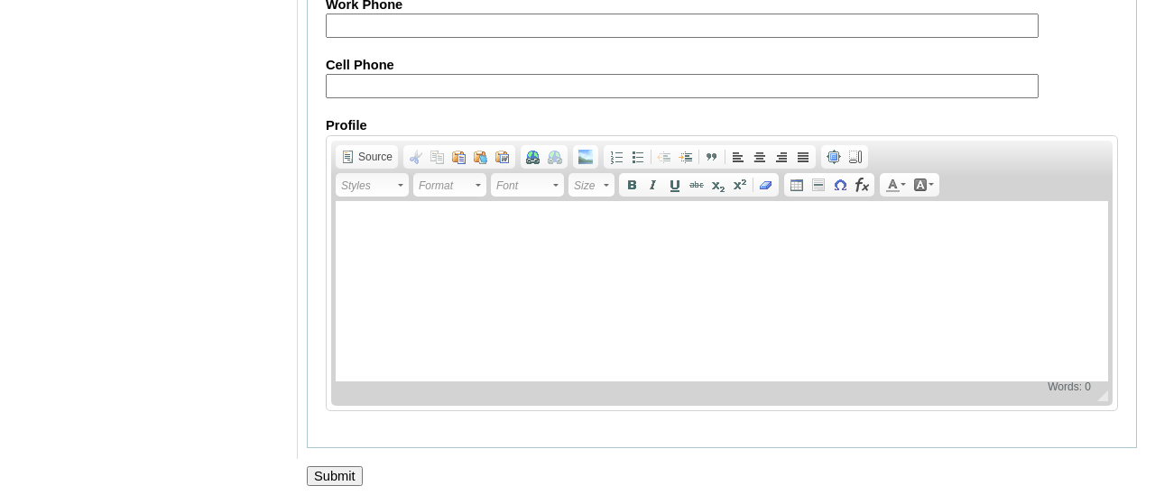
click at [332, 472] on input "Submit" at bounding box center [335, 476] width 56 height 20
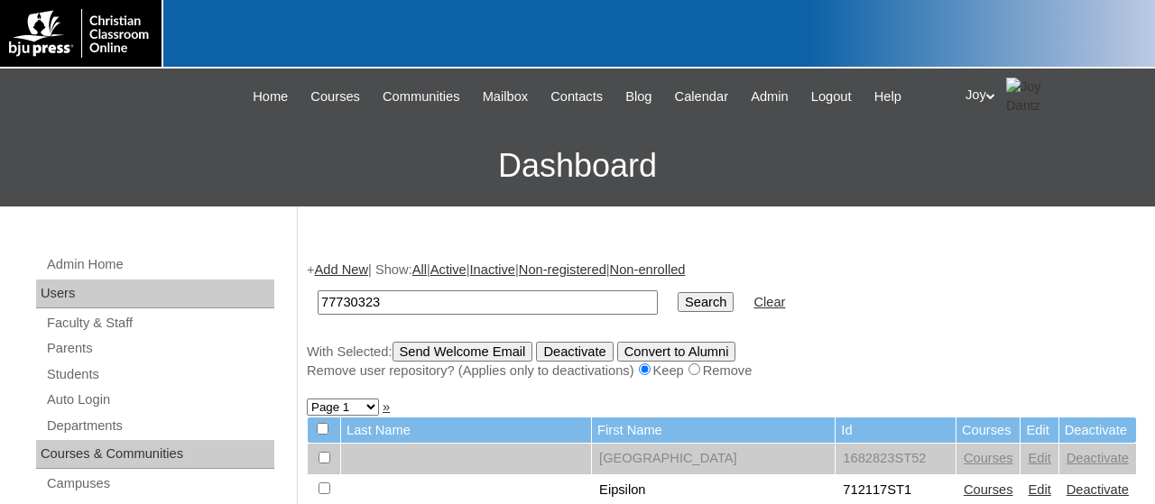
type input "77730323"
click at [688, 309] on input "Search" at bounding box center [706, 302] width 56 height 20
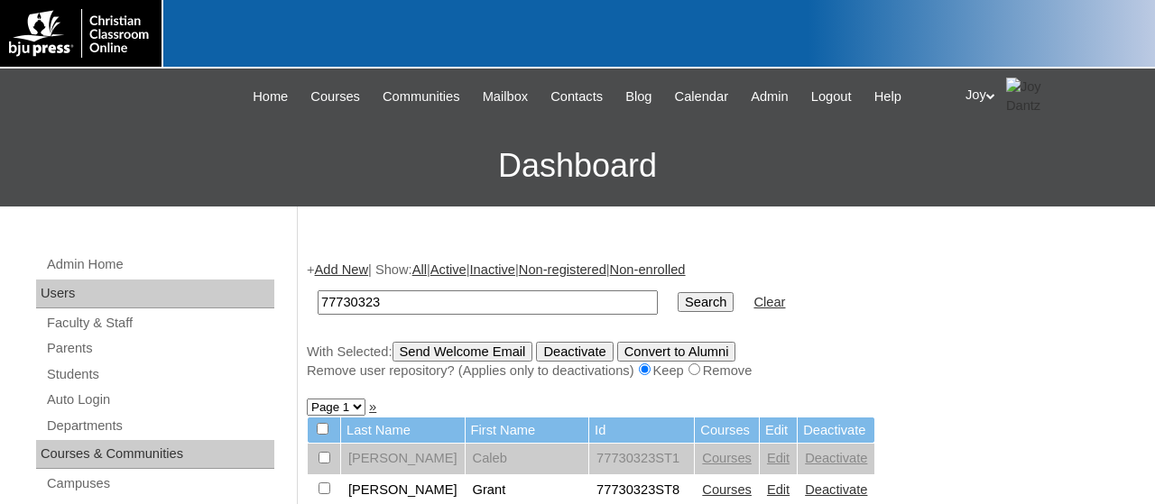
drag, startPoint x: 0, startPoint y: 0, endPoint x: 1154, endPoint y: 207, distance: 1172.3
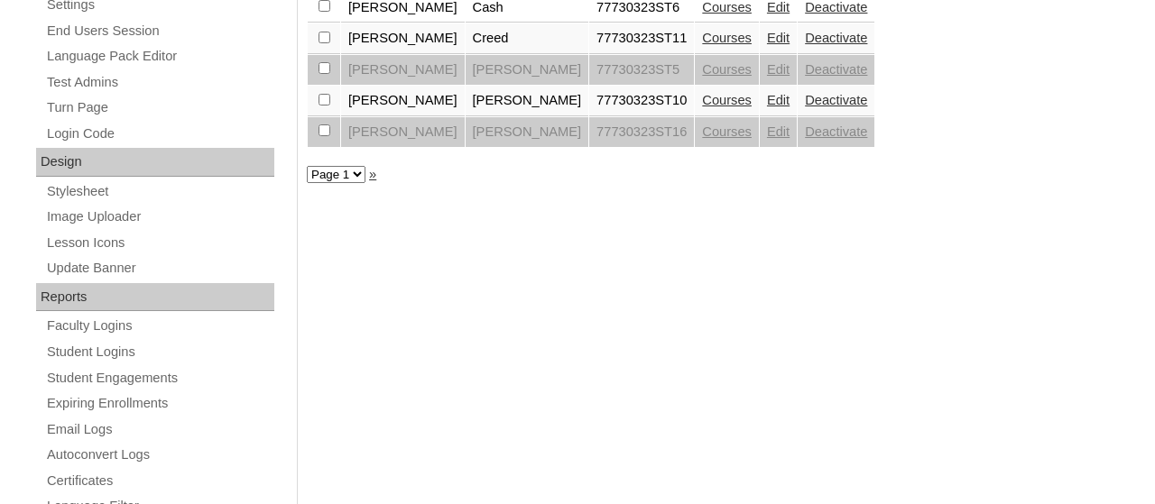
scroll to position [543, 0]
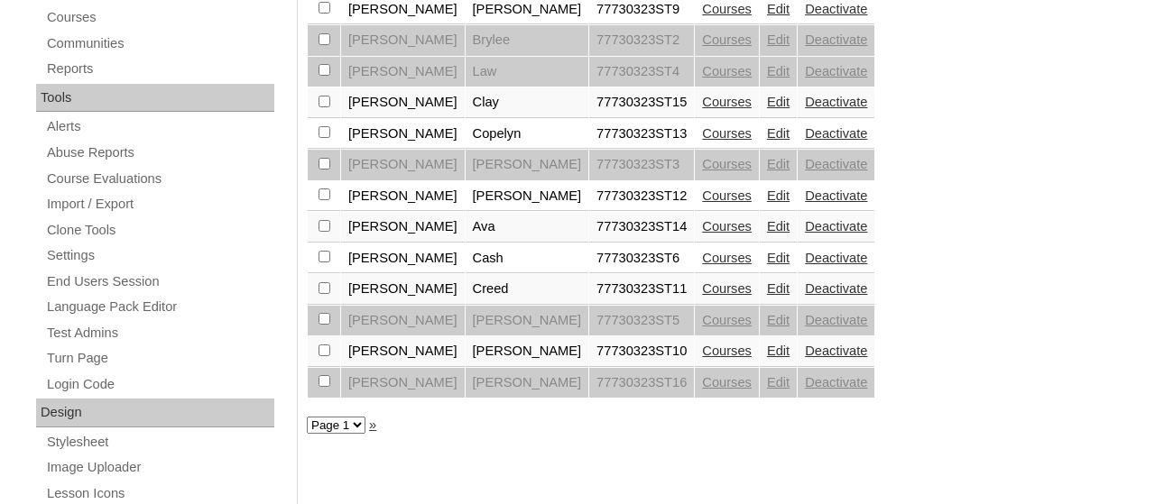
click at [767, 358] on link "Edit" at bounding box center [778, 351] width 23 height 14
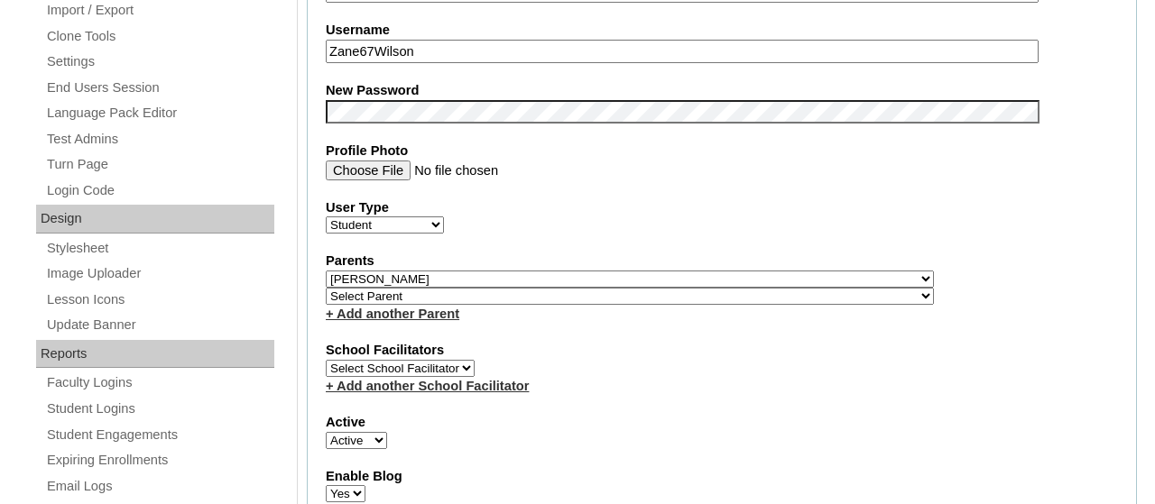
scroll to position [751, 0]
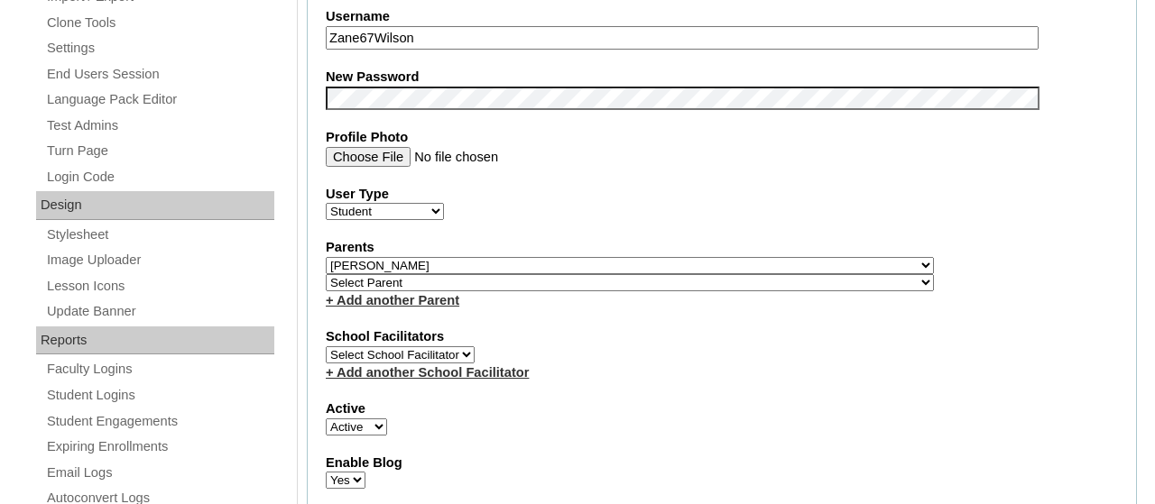
select select "31198"
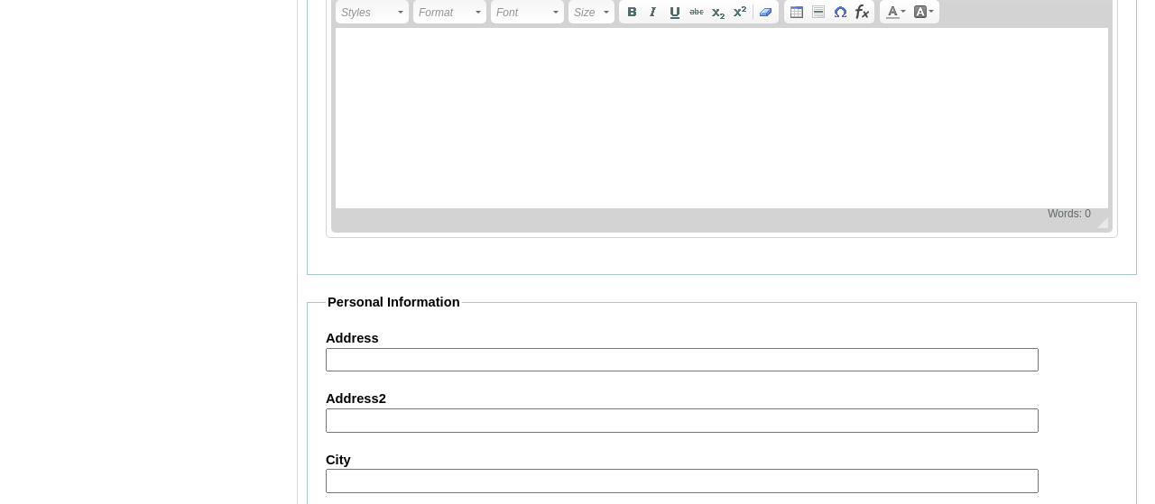
scroll to position [2270, 0]
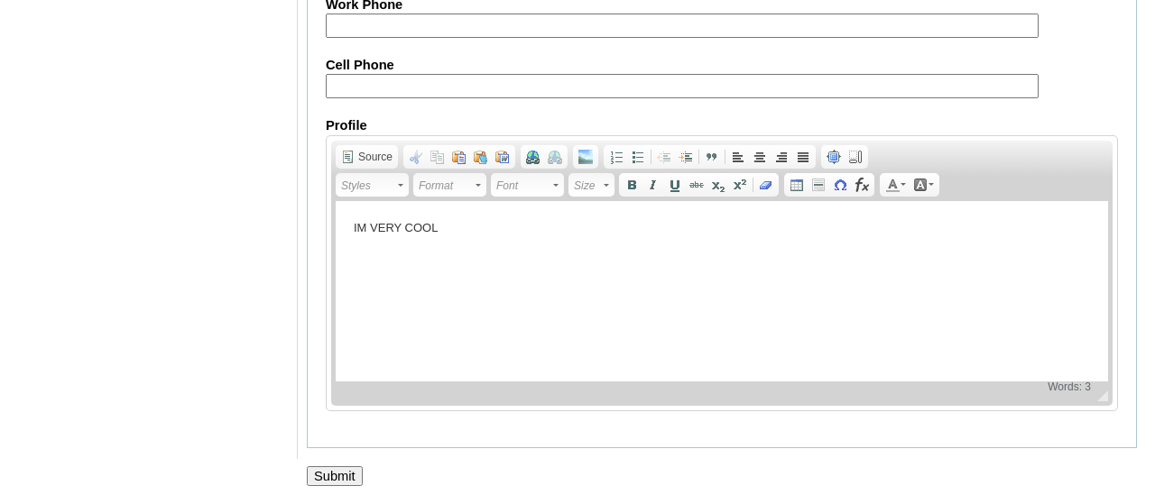
click at [355, 480] on input "Submit" at bounding box center [335, 476] width 56 height 20
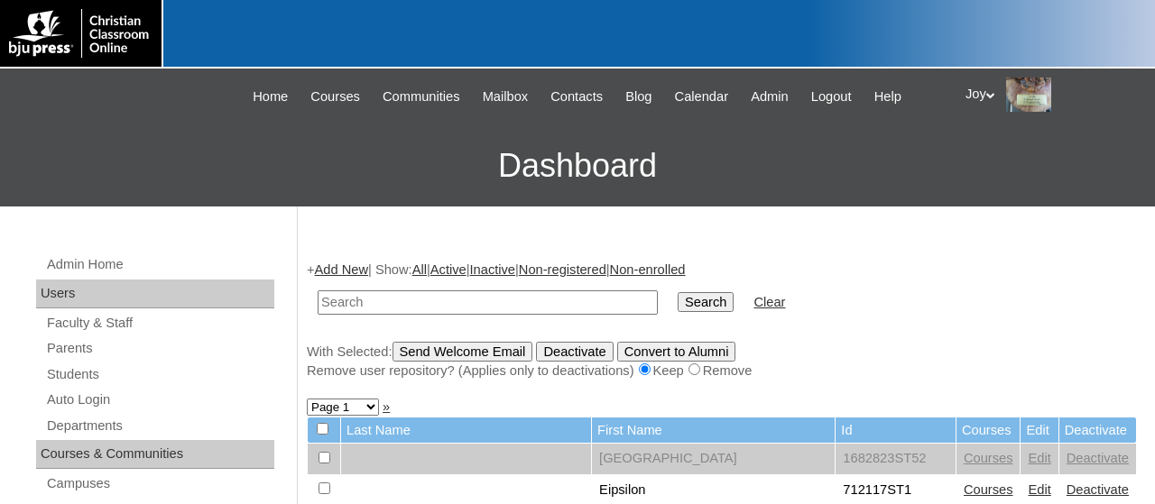
click at [517, 297] on input "text" at bounding box center [488, 303] width 340 height 24
type input "77730323"
click at [683, 302] on input "Search" at bounding box center [706, 302] width 56 height 20
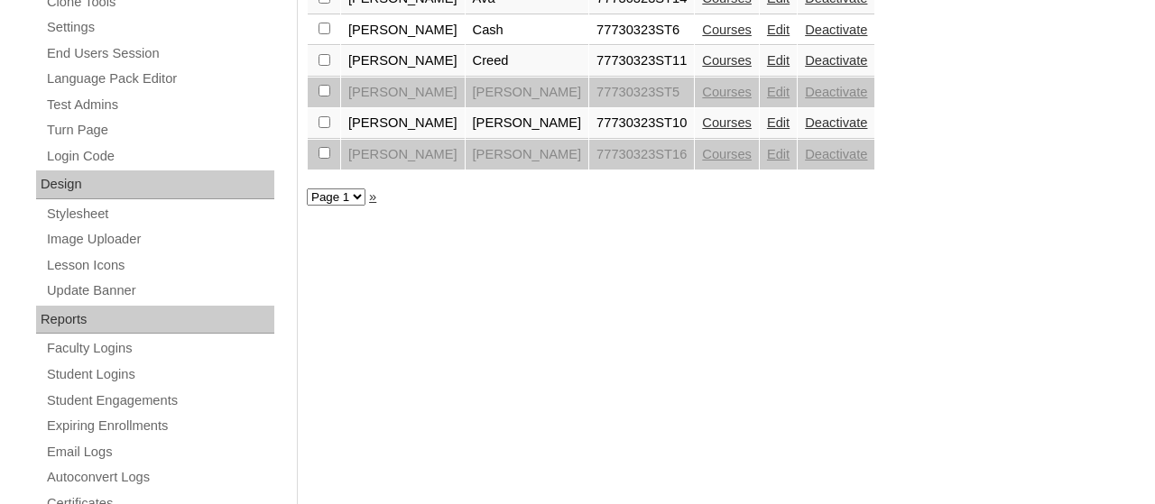
scroll to position [740, 0]
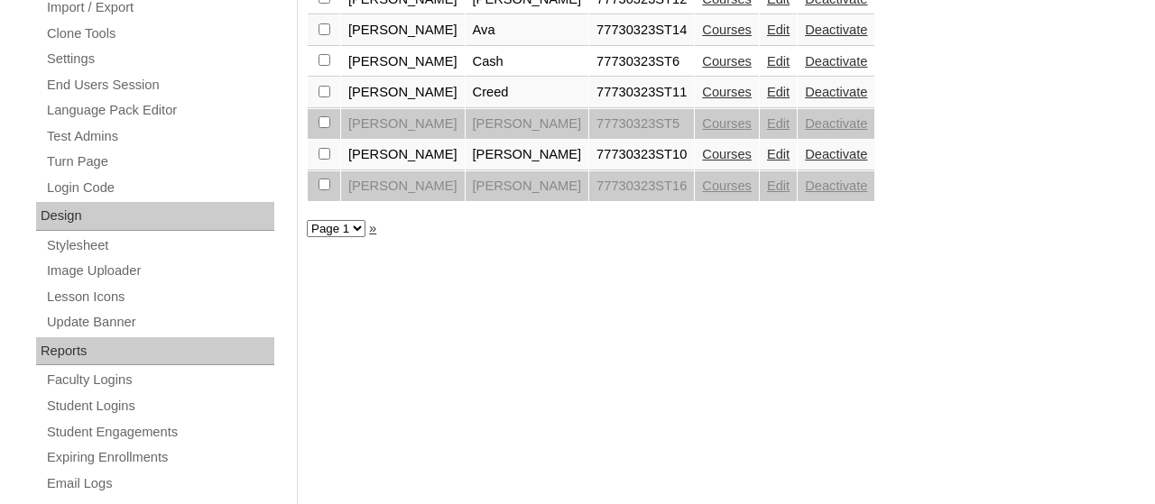
click at [767, 193] on link "Edit" at bounding box center [778, 186] width 23 height 14
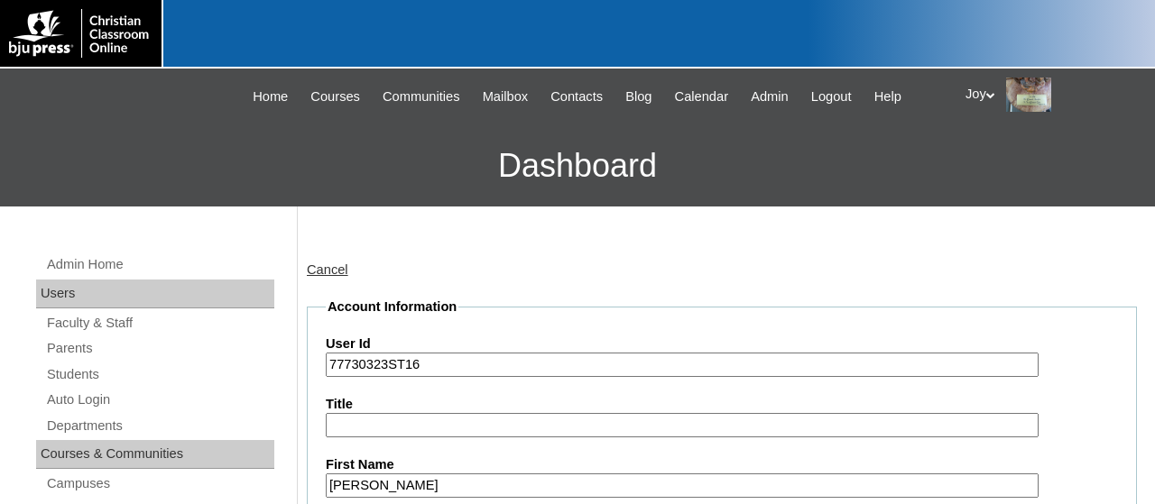
click at [342, 263] on link "Cancel" at bounding box center [328, 270] width 42 height 14
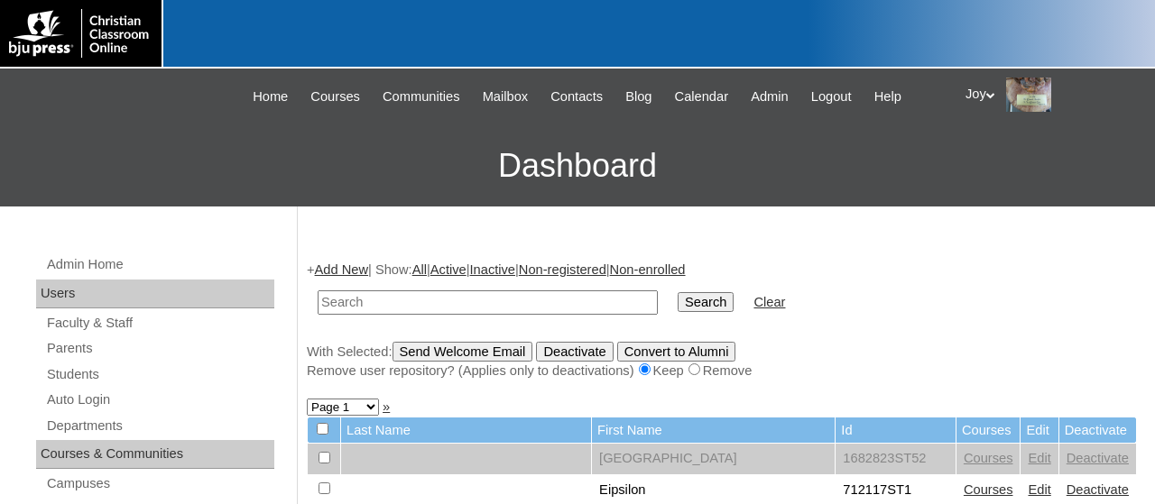
click at [555, 302] on input "text" at bounding box center [488, 303] width 340 height 24
type input "77730323"
click at [744, 309] on td "Clear" at bounding box center [769, 303] width 50 height 42
click at [683, 304] on input "Search" at bounding box center [706, 302] width 56 height 20
